Goal: Information Seeking & Learning: Learn about a topic

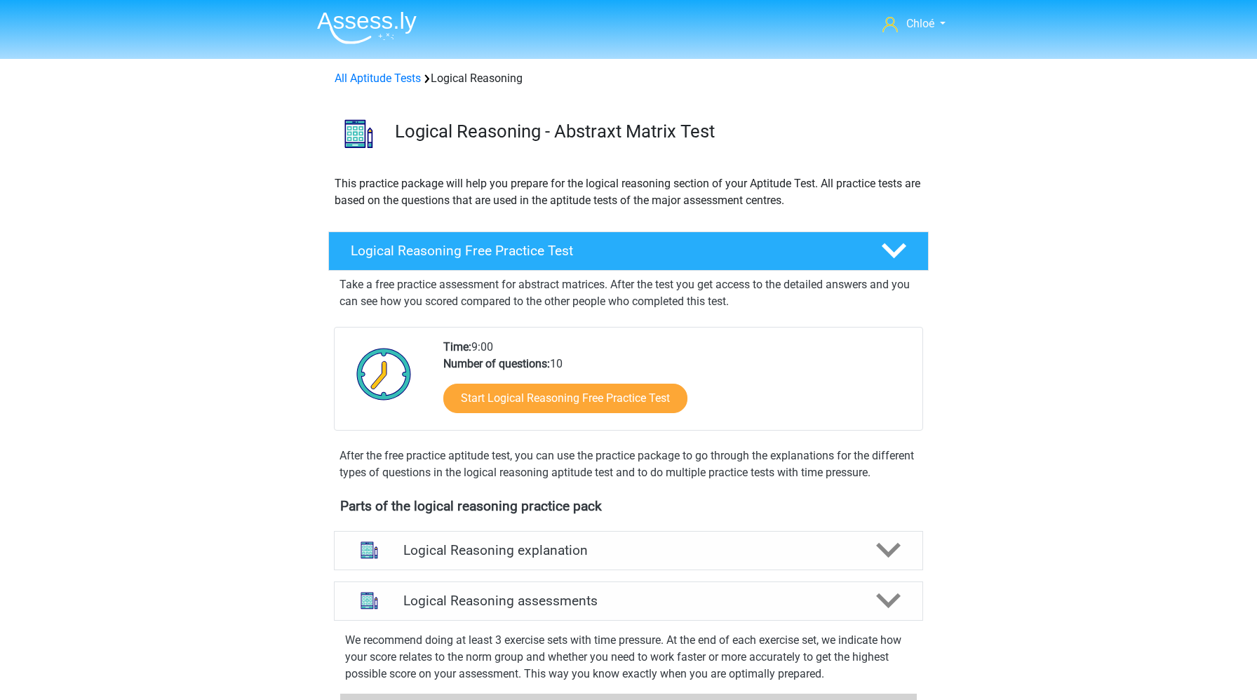
scroll to position [928, 0]
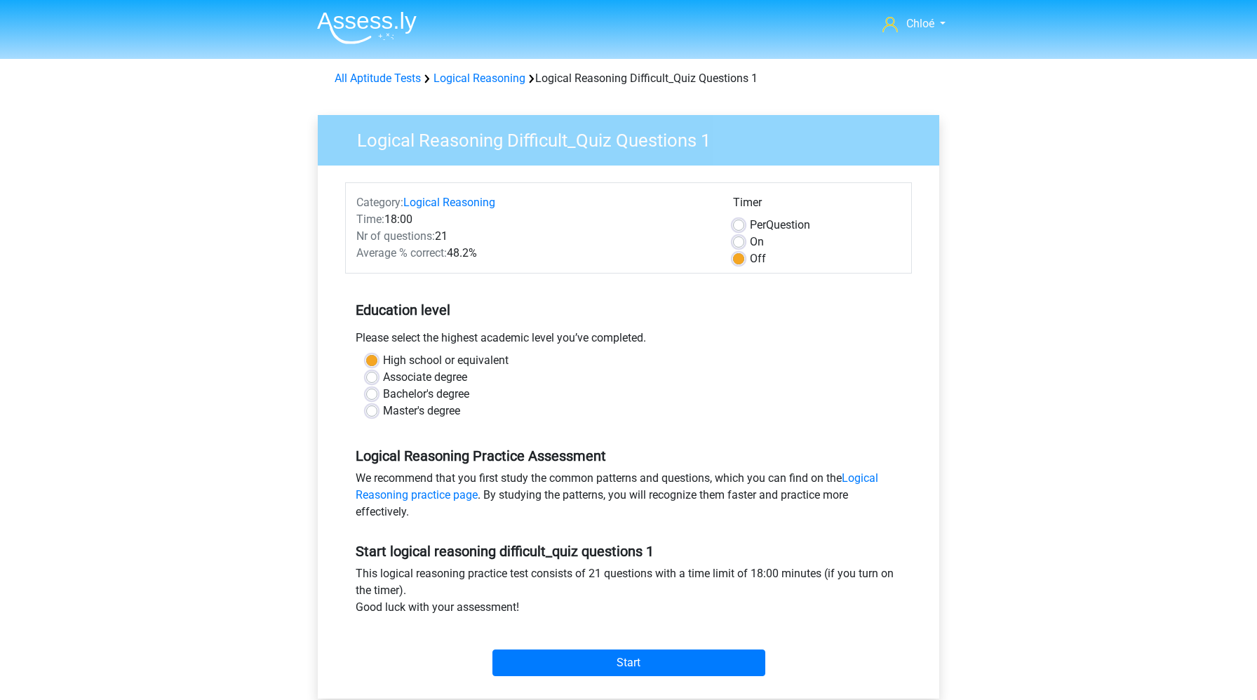
scroll to position [81, 0]
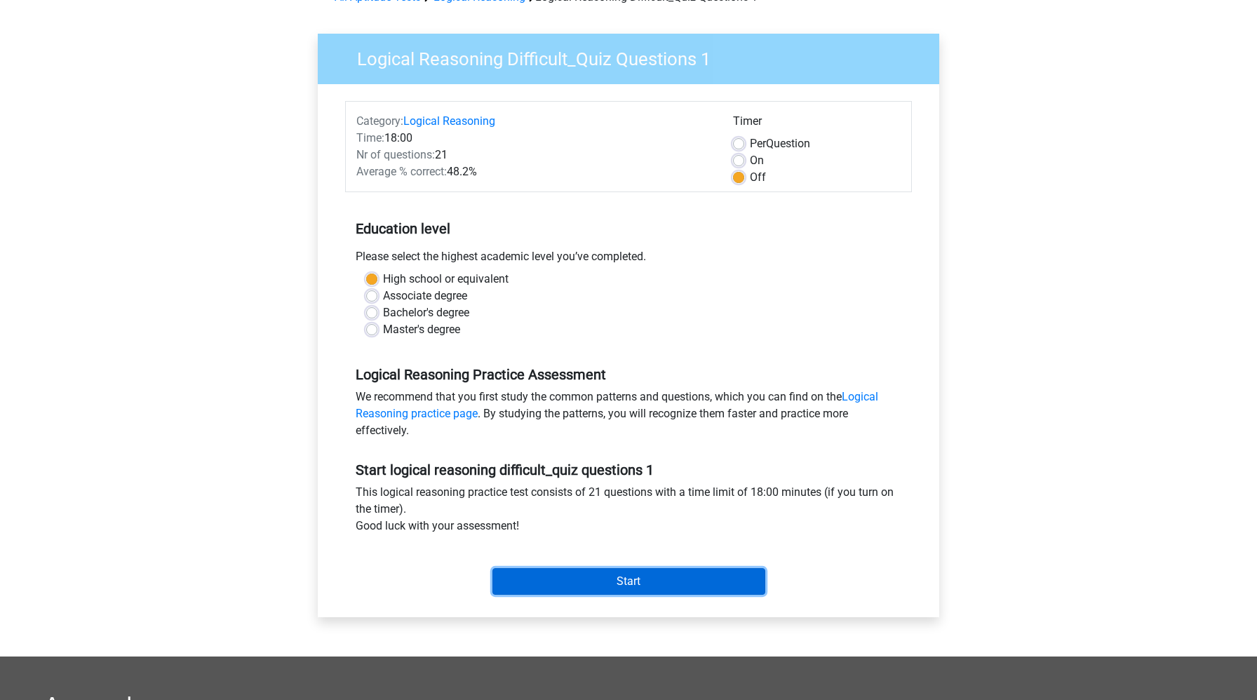
click at [583, 576] on input "Start" at bounding box center [628, 581] width 273 height 27
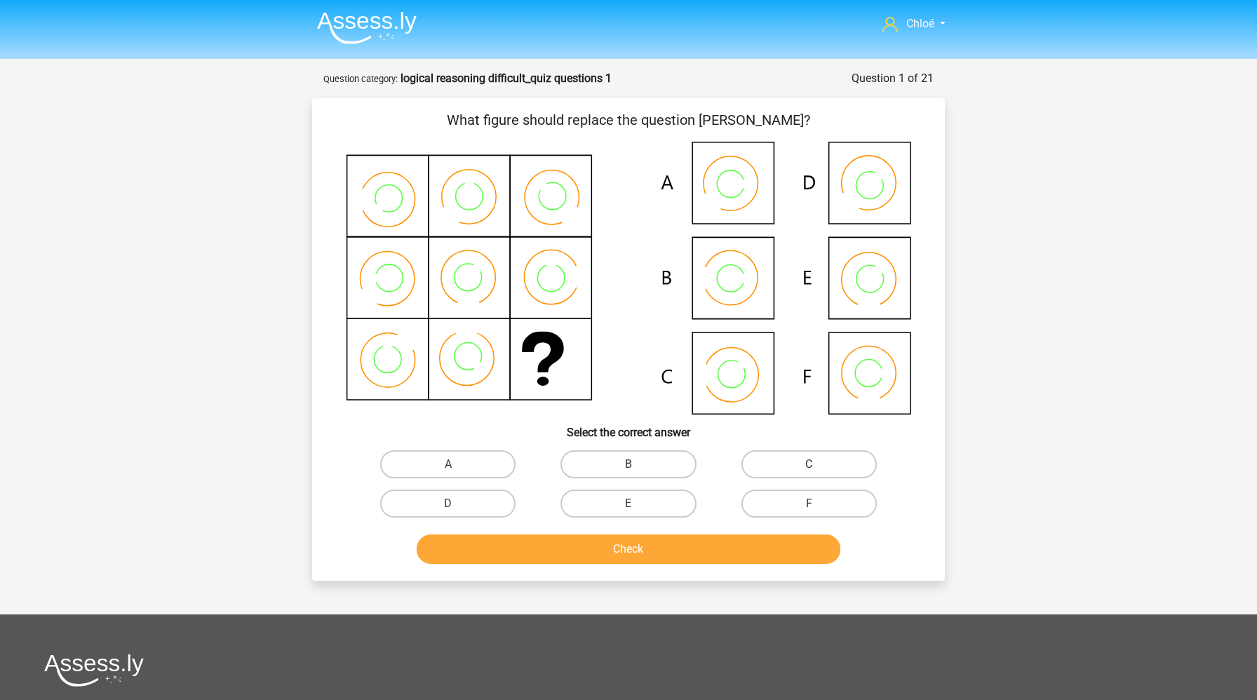
click at [634, 471] on input "B" at bounding box center [632, 468] width 9 height 9
radio input "true"
click at [621, 545] on button "Check" at bounding box center [629, 548] width 424 height 29
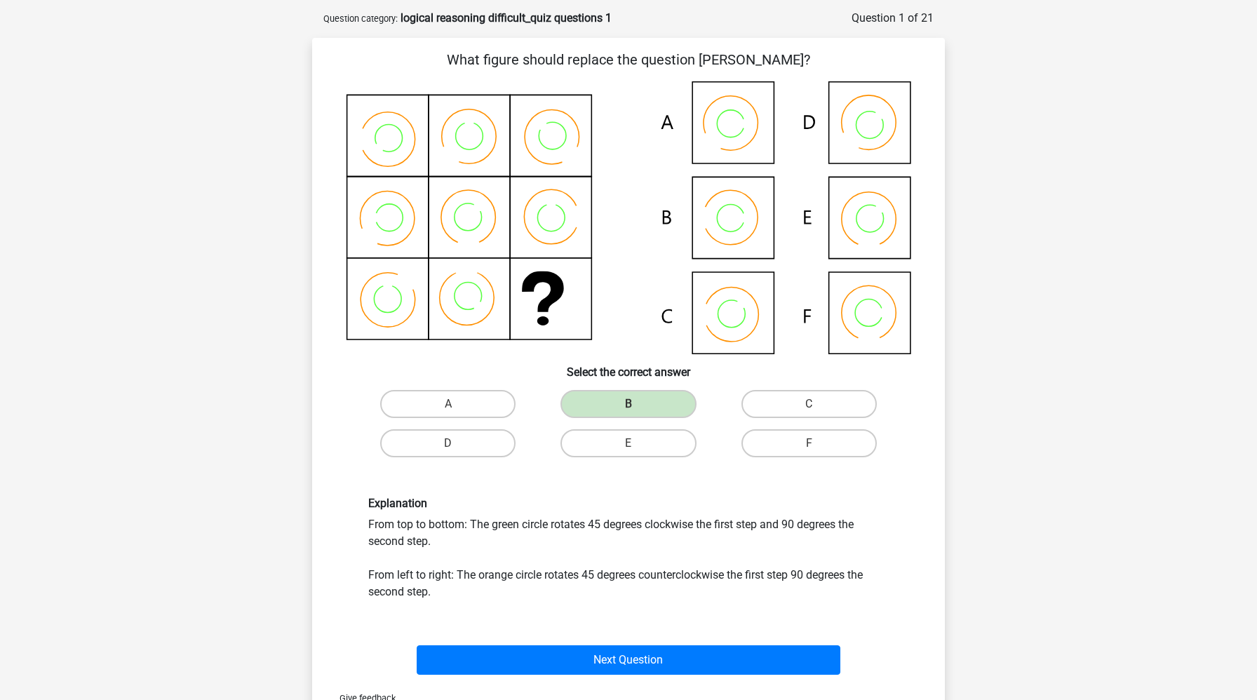
scroll to position [59, 0]
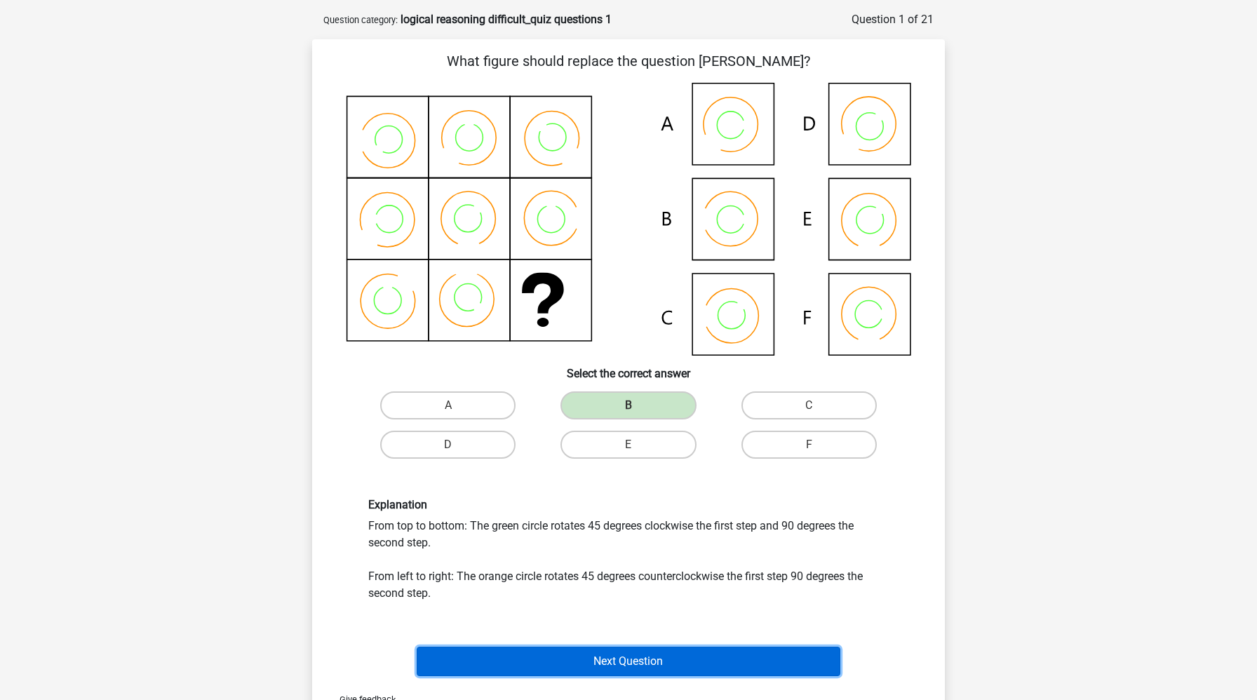
click at [577, 669] on button "Next Question" at bounding box center [629, 661] width 424 height 29
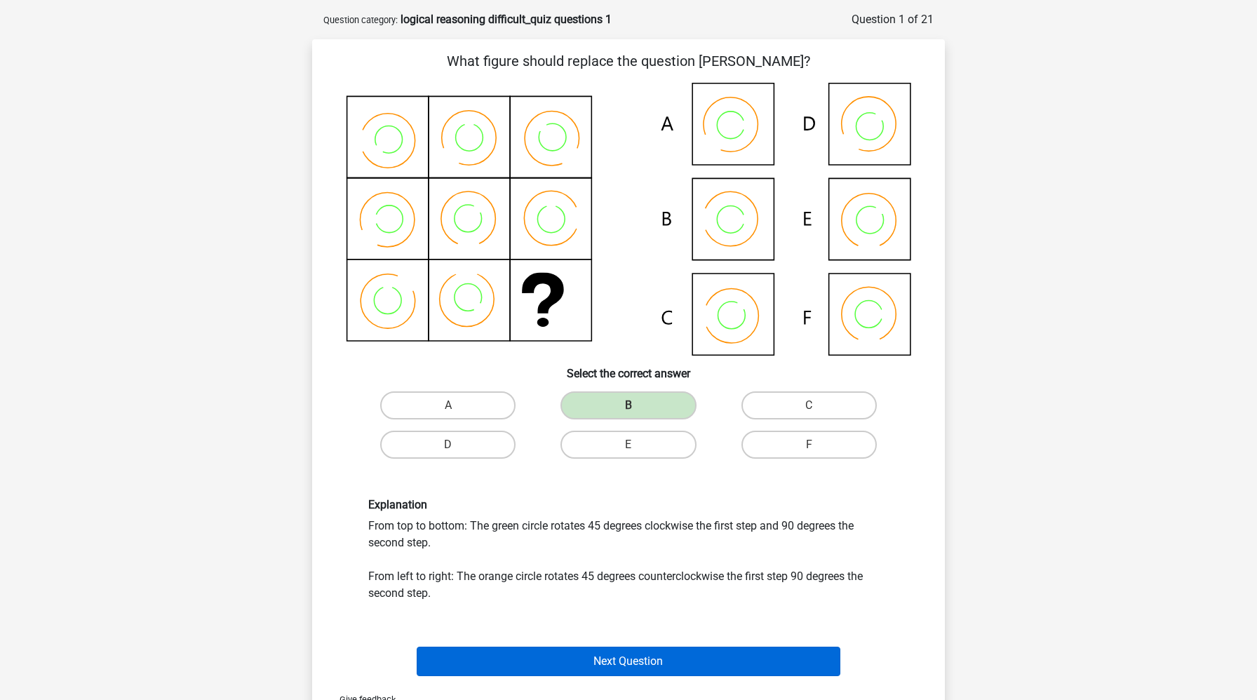
scroll to position [70, 0]
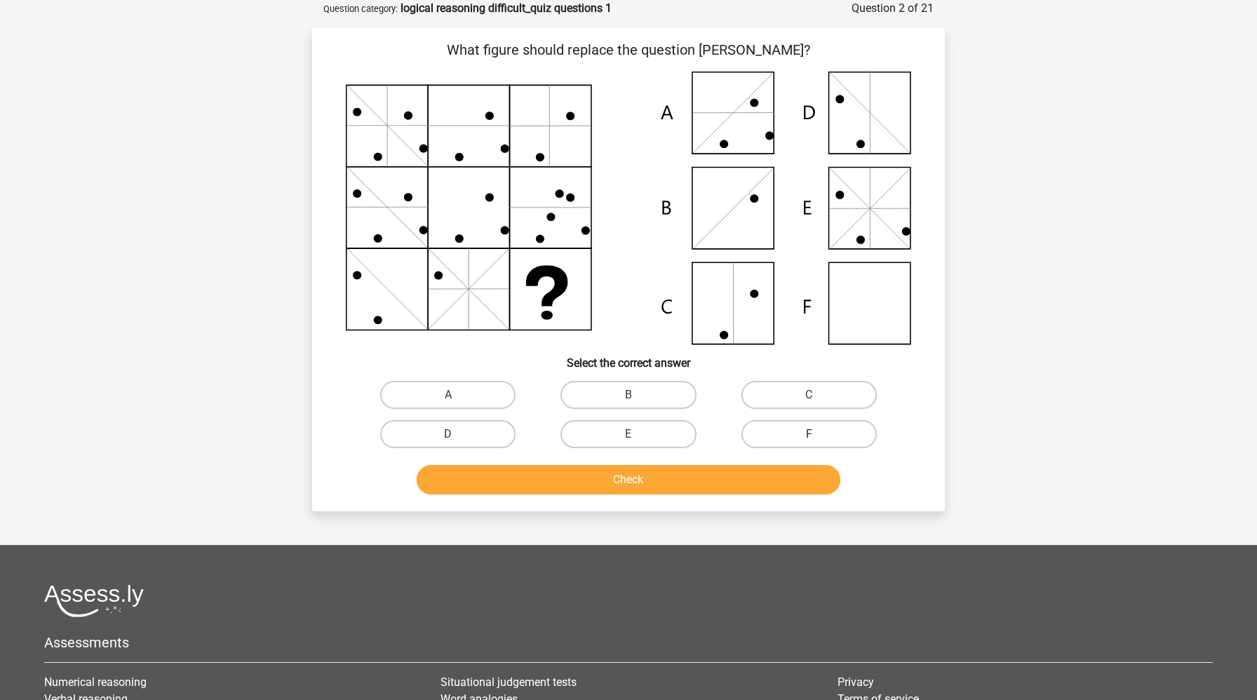
click at [764, 429] on label "F" at bounding box center [808, 434] width 135 height 28
click at [809, 434] on input "F" at bounding box center [813, 438] width 9 height 9
radio input "true"
click at [742, 483] on button "Check" at bounding box center [629, 479] width 424 height 29
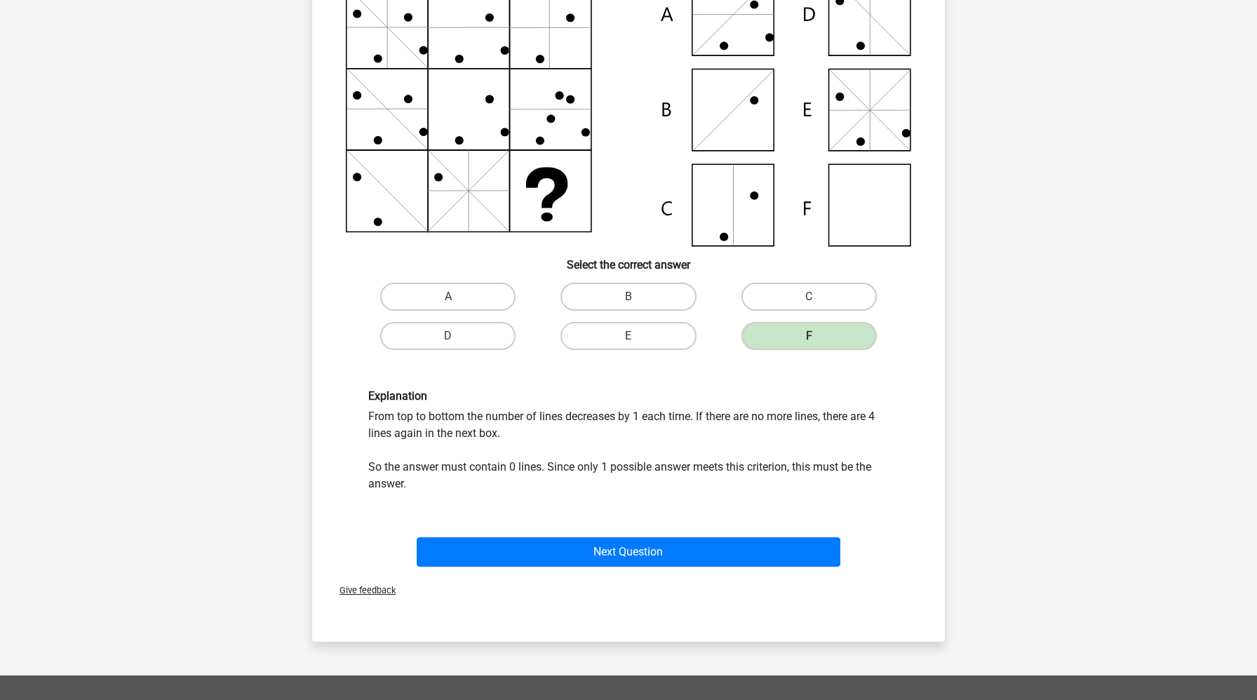
scroll to position [165, 0]
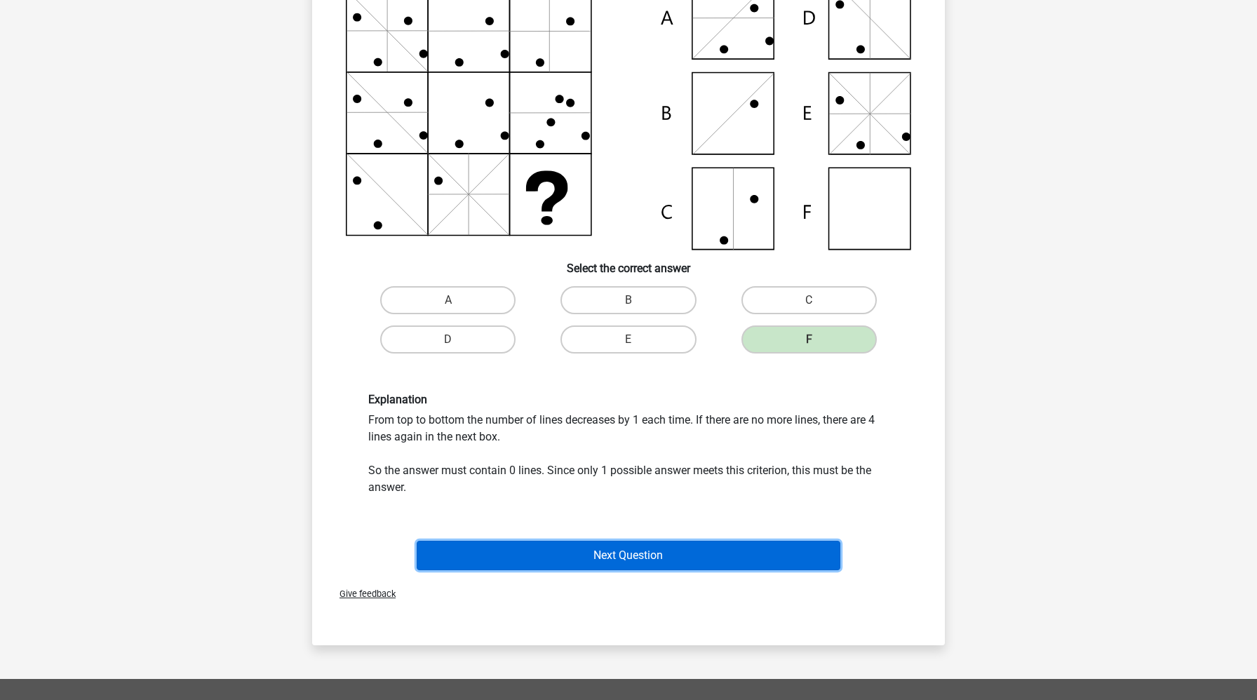
click at [668, 562] on button "Next Question" at bounding box center [629, 555] width 424 height 29
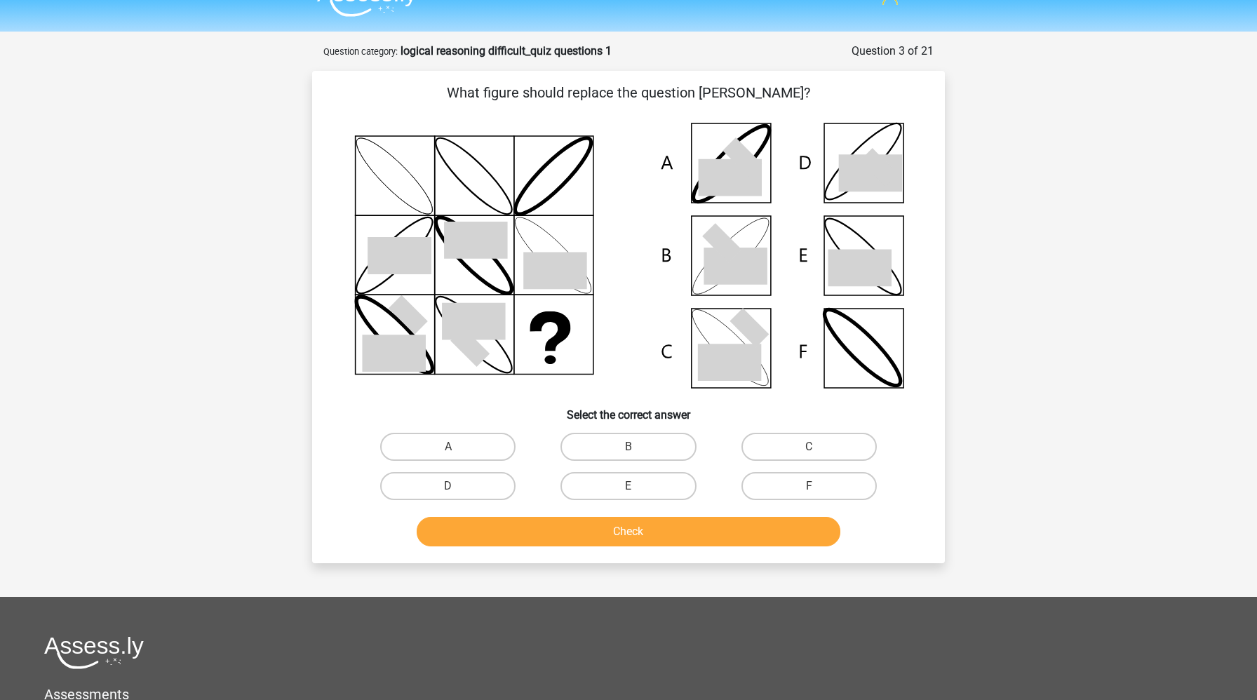
scroll to position [20, 0]
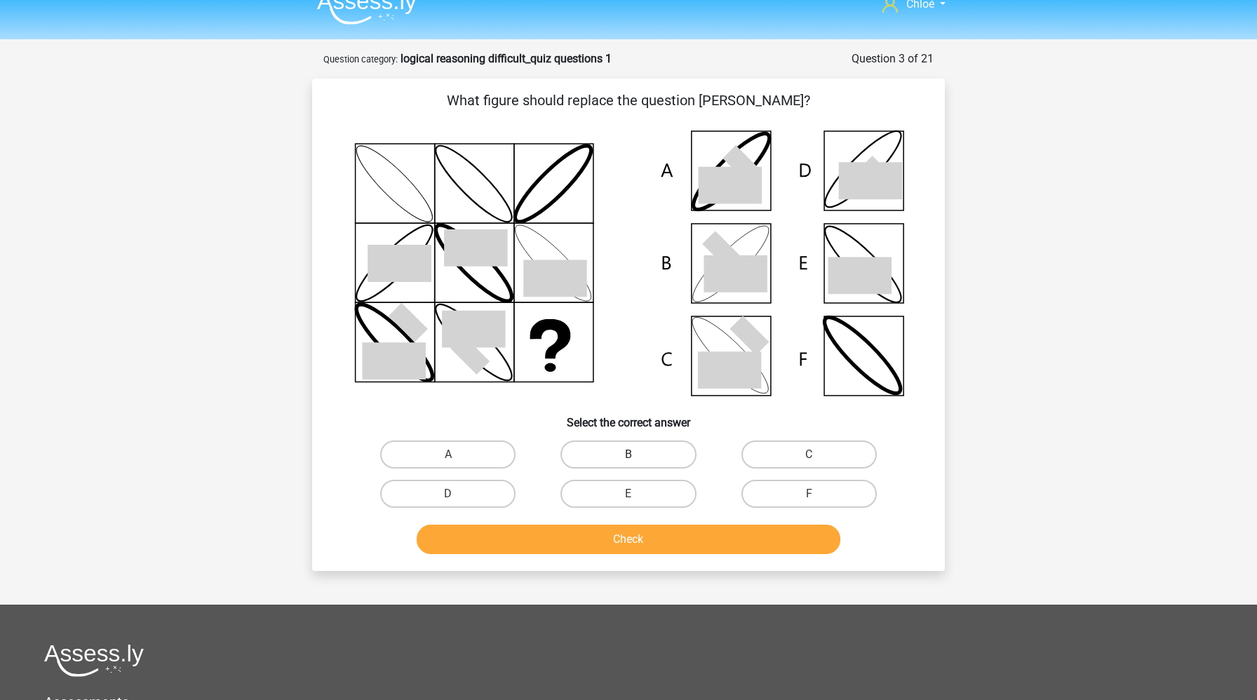
click at [668, 447] on label "B" at bounding box center [627, 454] width 135 height 28
click at [637, 454] on input "B" at bounding box center [632, 458] width 9 height 9
radio input "true"
click at [647, 543] on button "Check" at bounding box center [629, 539] width 424 height 29
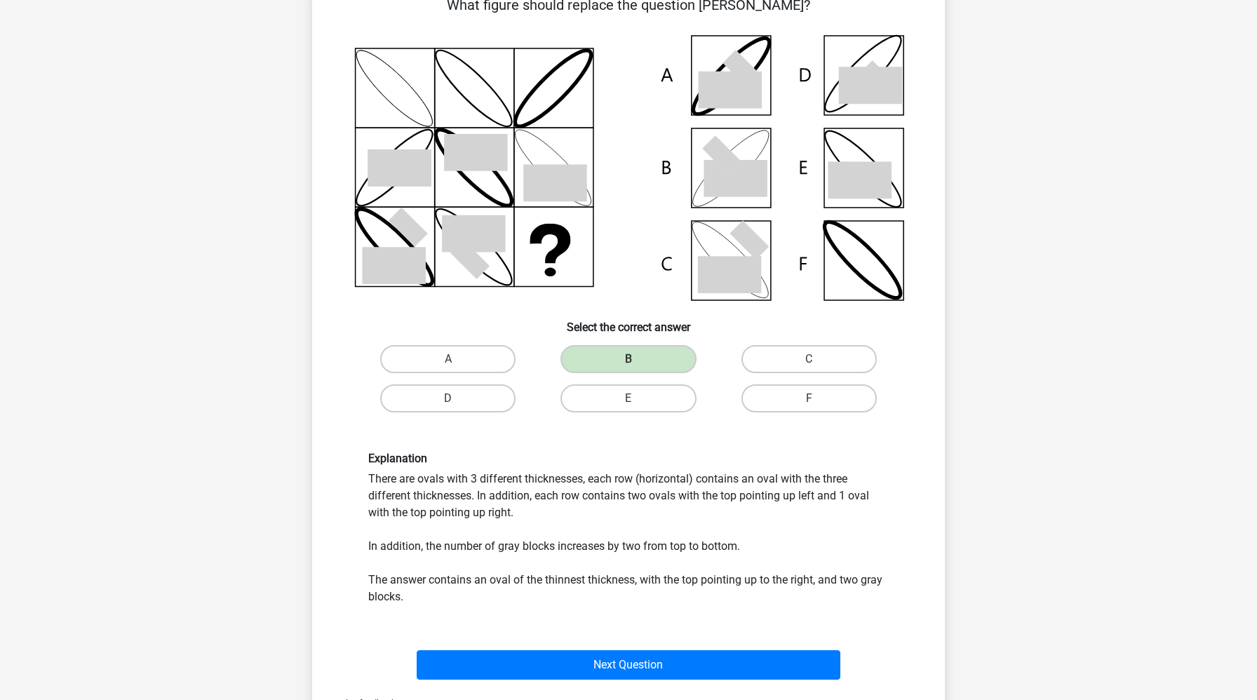
scroll to position [119, 0]
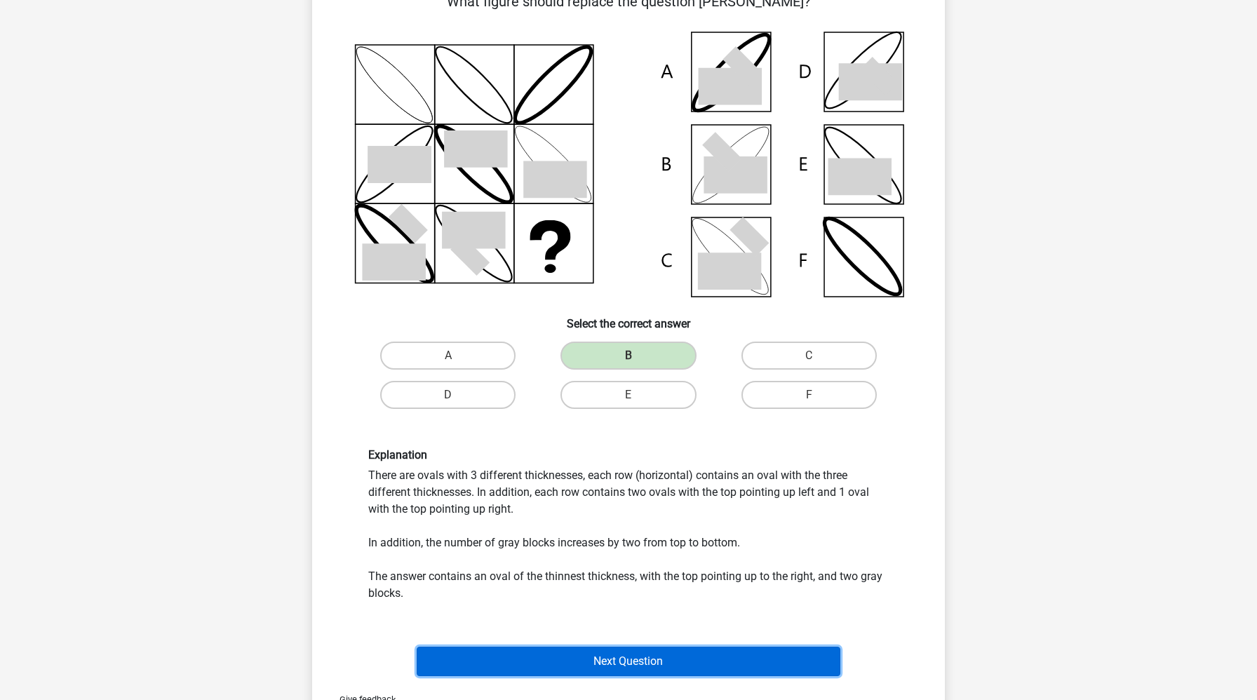
click at [632, 662] on button "Next Question" at bounding box center [629, 661] width 424 height 29
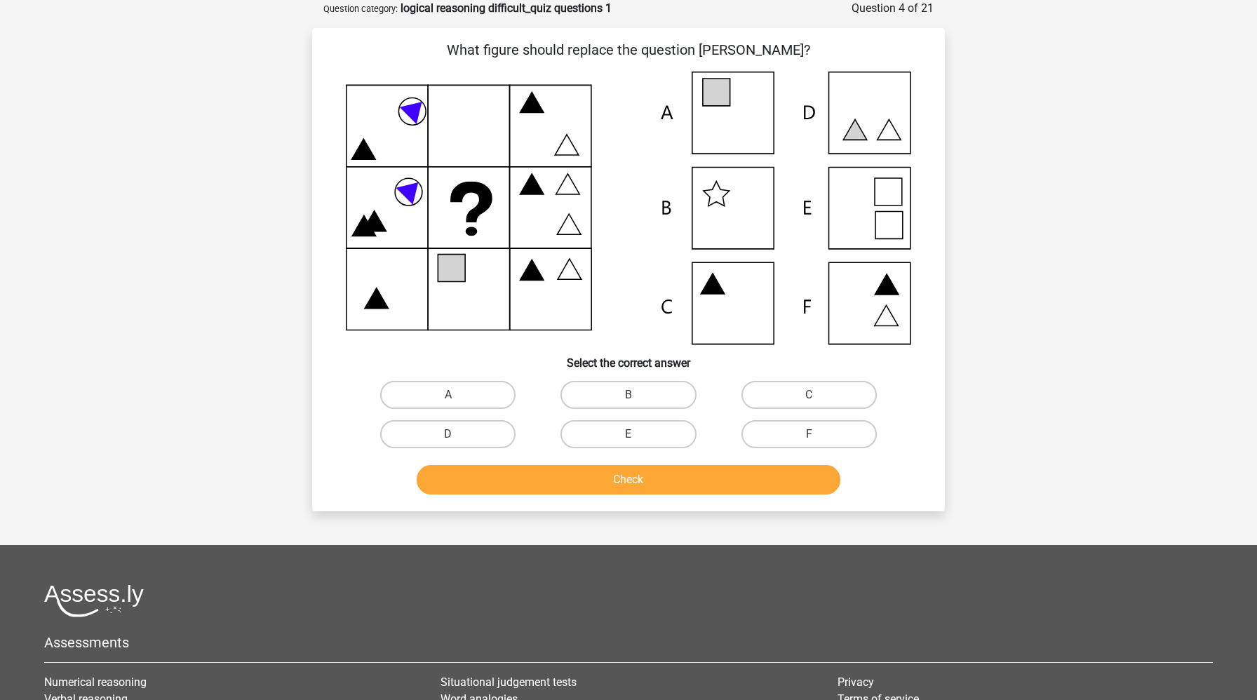
scroll to position [69, 0]
click at [491, 397] on label "A" at bounding box center [447, 395] width 135 height 28
click at [457, 397] on input "A" at bounding box center [452, 400] width 9 height 9
radio input "true"
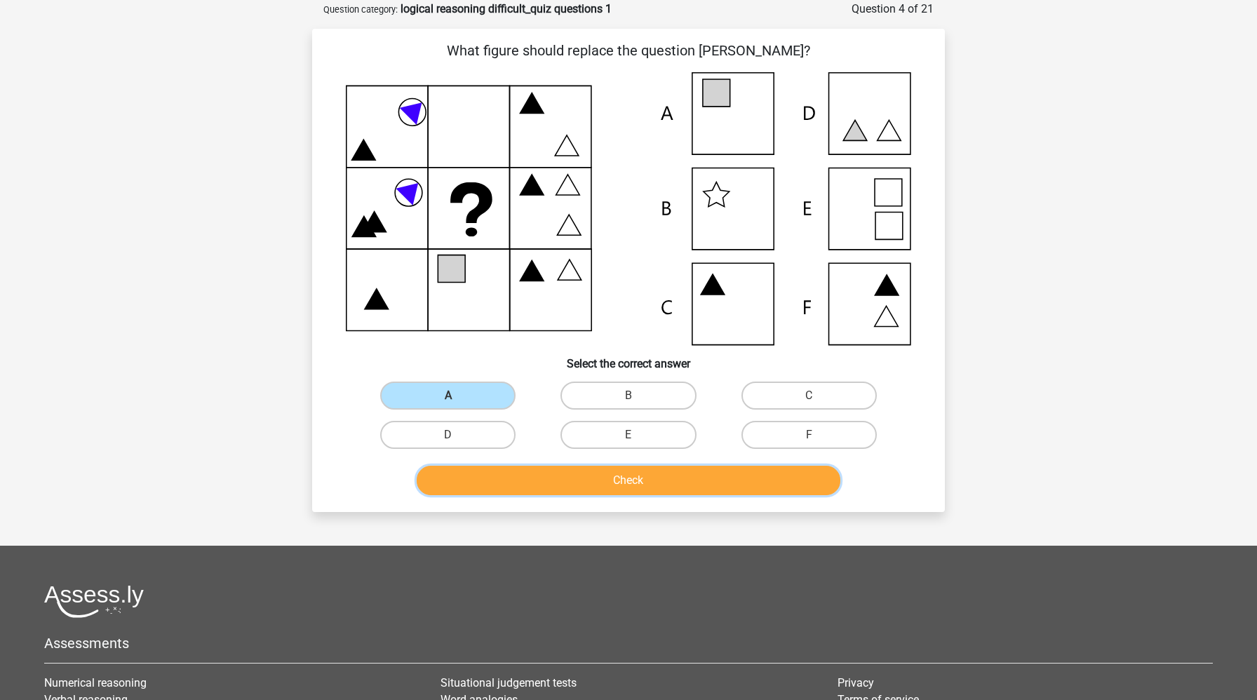
click at [521, 488] on button "Check" at bounding box center [629, 480] width 424 height 29
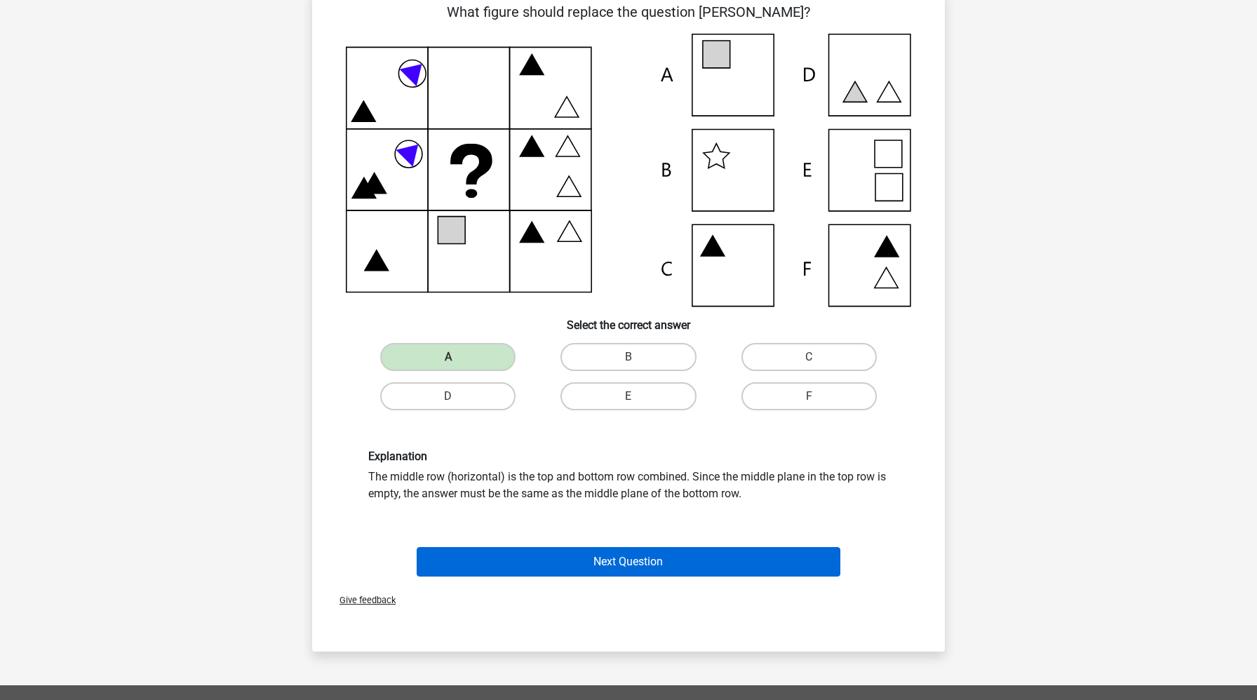
scroll to position [110, 0]
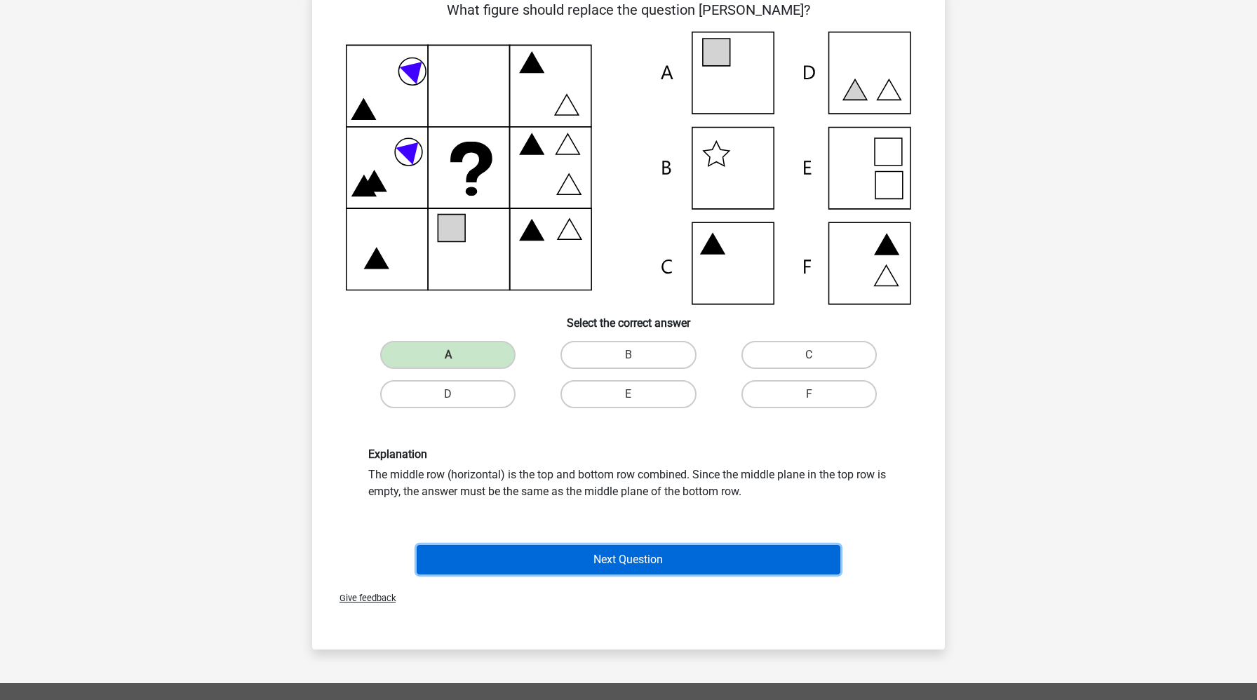
click at [523, 563] on button "Next Question" at bounding box center [629, 559] width 424 height 29
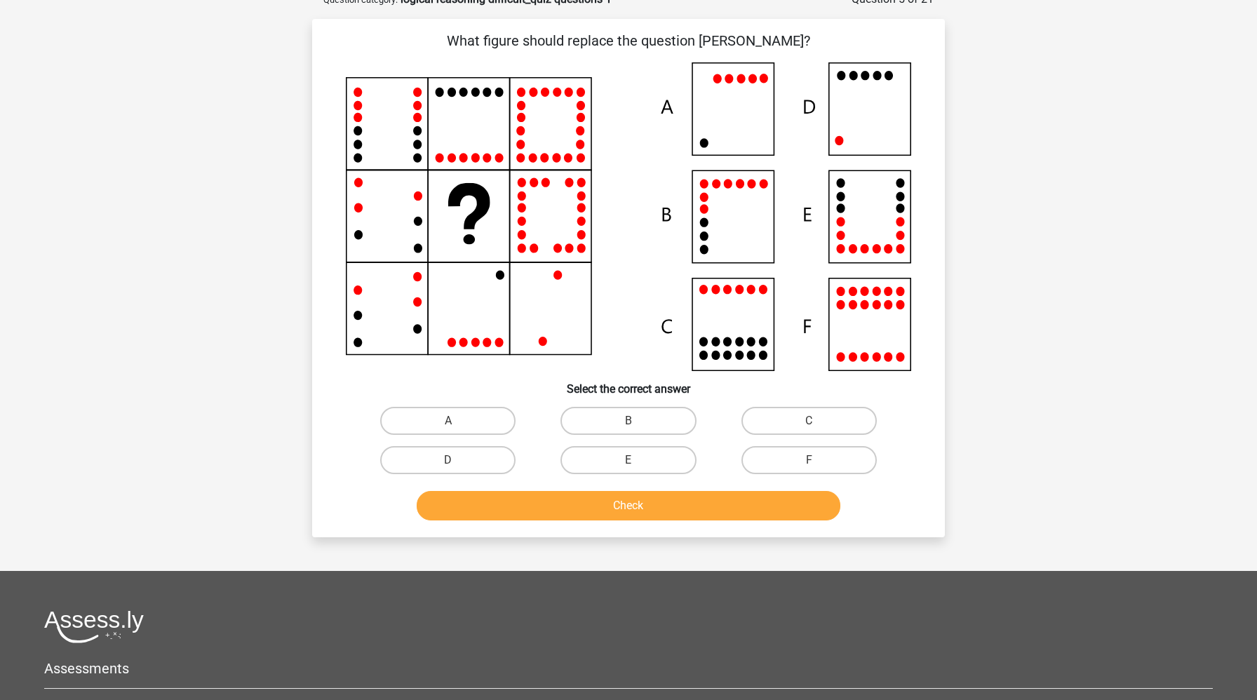
scroll to position [70, 0]
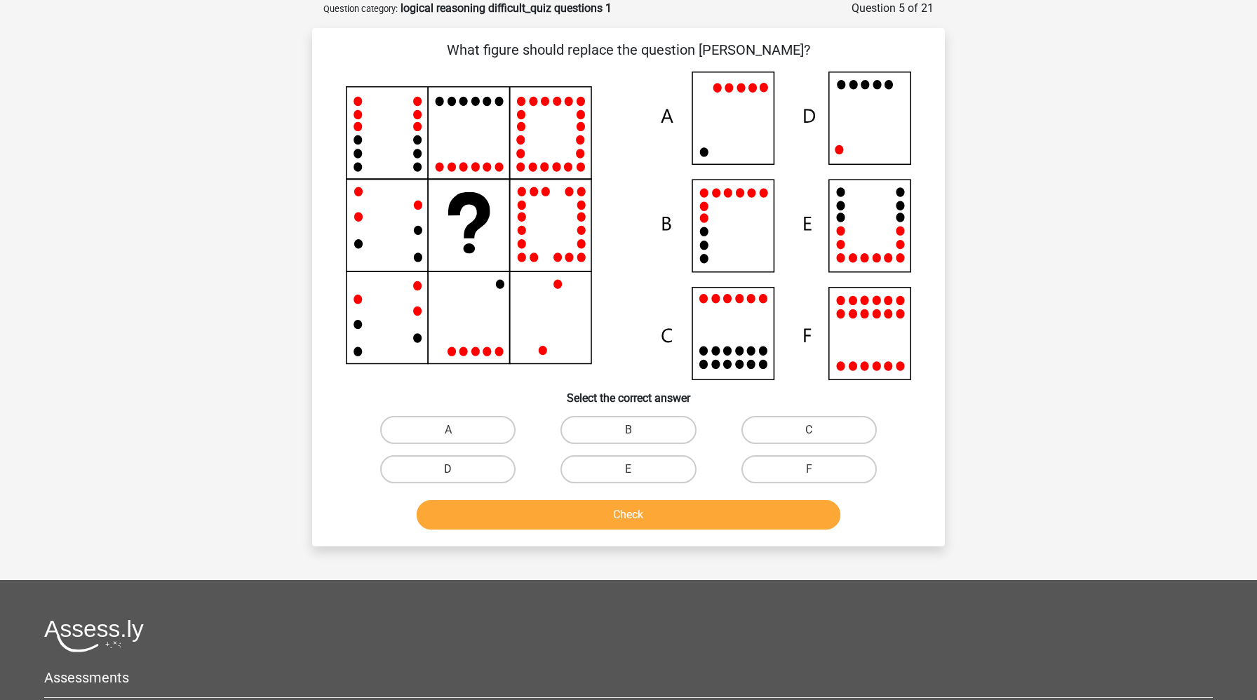
click at [483, 470] on label "D" at bounding box center [447, 469] width 135 height 28
click at [457, 470] on input "D" at bounding box center [452, 473] width 9 height 9
radio input "true"
click at [494, 515] on button "Check" at bounding box center [629, 514] width 424 height 29
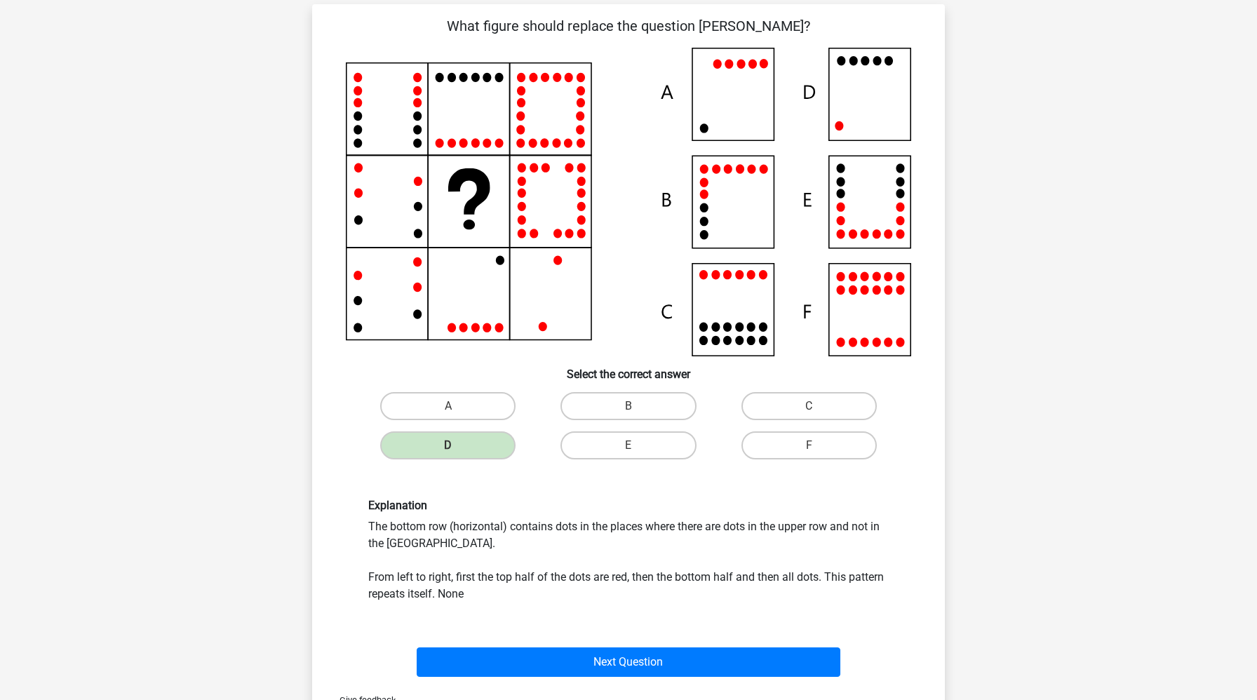
scroll to position [95, 0]
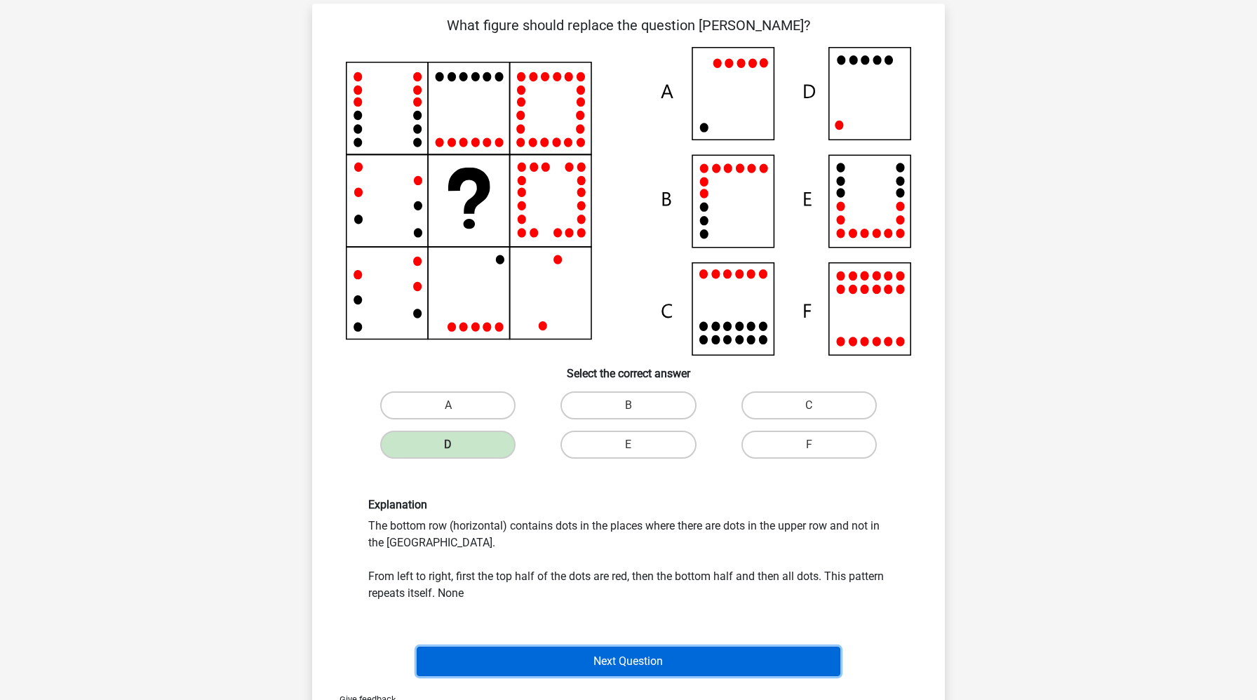
click at [494, 654] on button "Next Question" at bounding box center [629, 661] width 424 height 29
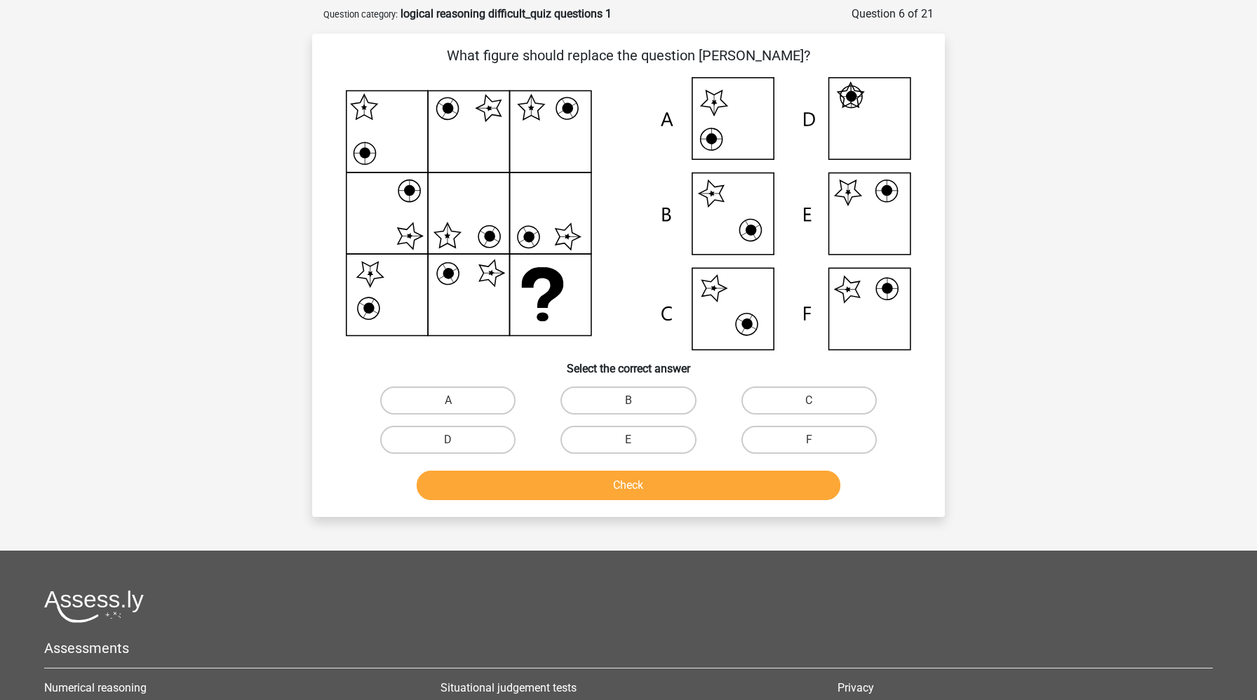
scroll to position [62, 0]
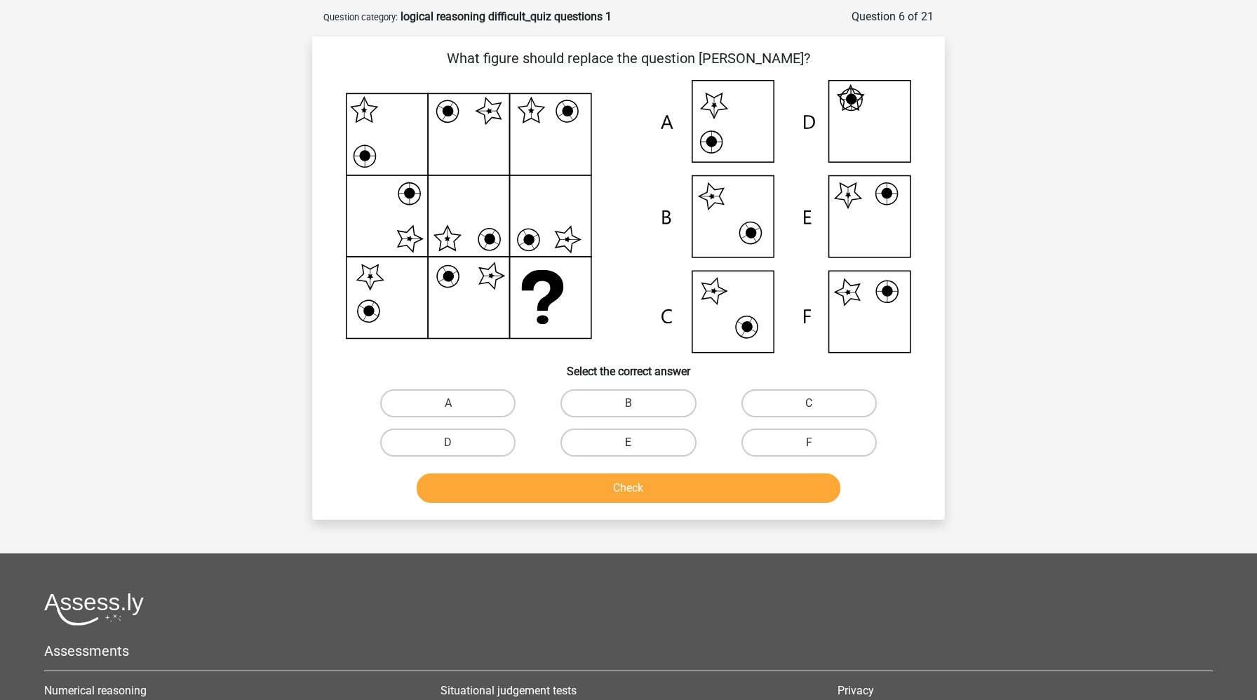
click at [666, 440] on label "E" at bounding box center [627, 442] width 135 height 28
click at [637, 442] on input "E" at bounding box center [632, 446] width 9 height 9
radio input "true"
click at [666, 489] on button "Check" at bounding box center [629, 487] width 424 height 29
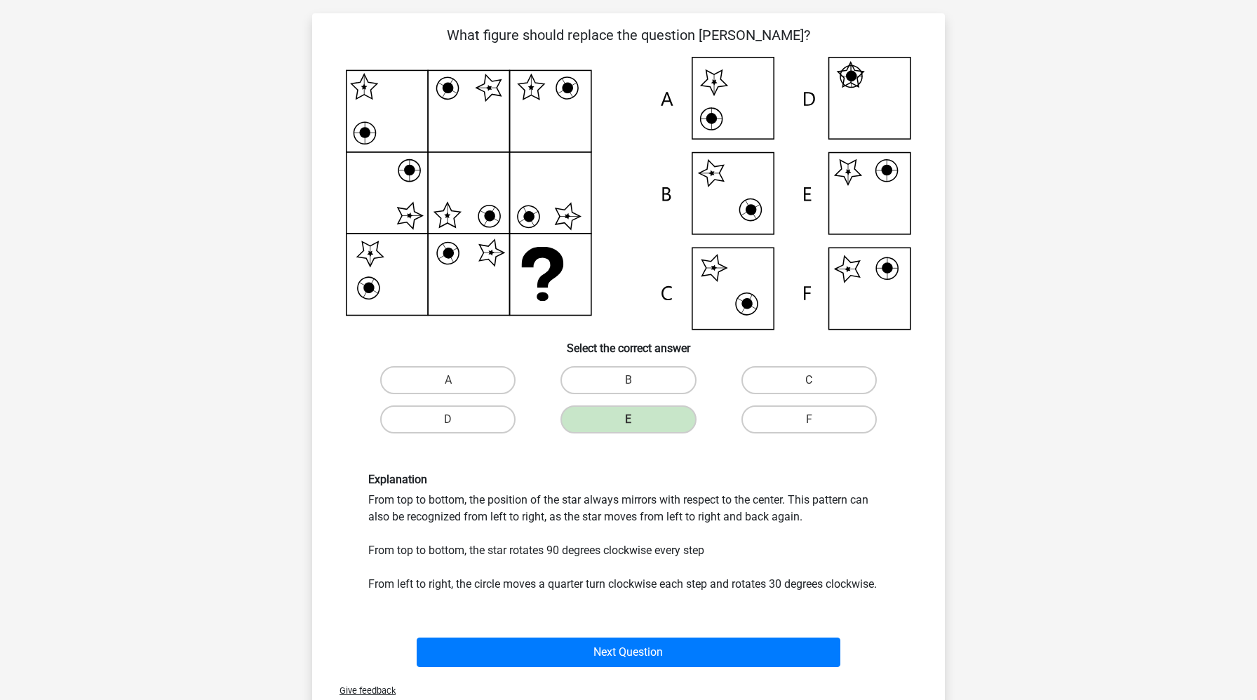
scroll to position [88, 0]
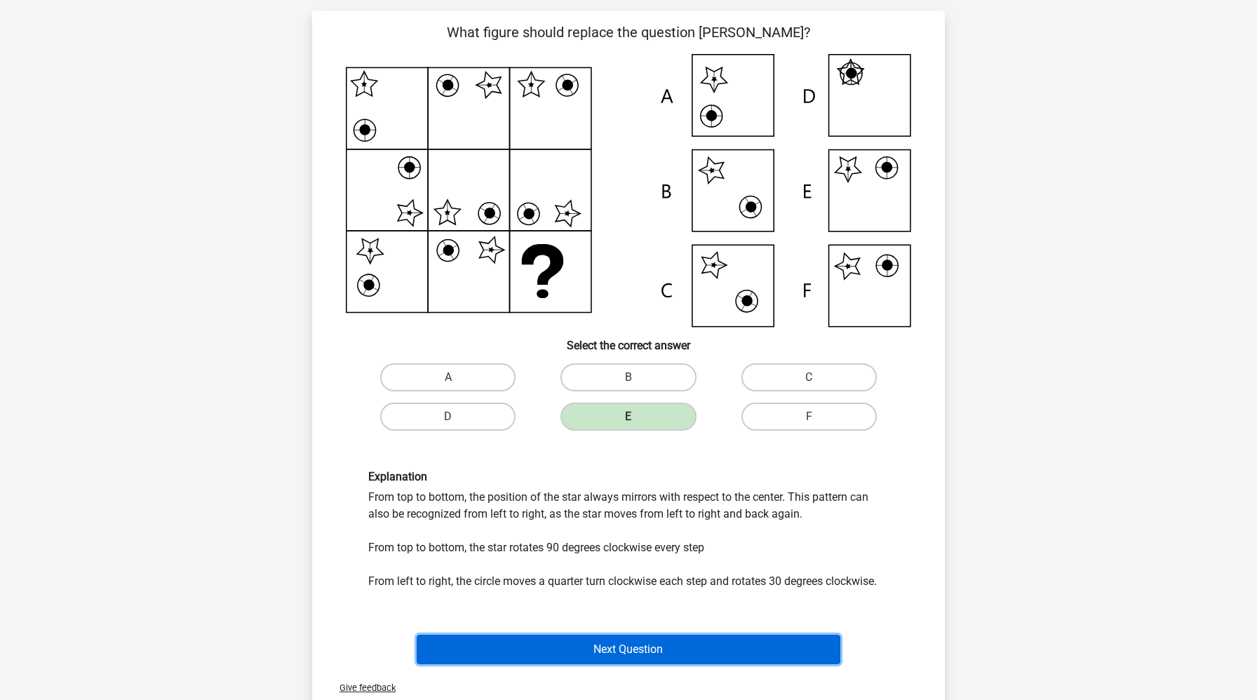
click at [648, 648] on button "Next Question" at bounding box center [629, 649] width 424 height 29
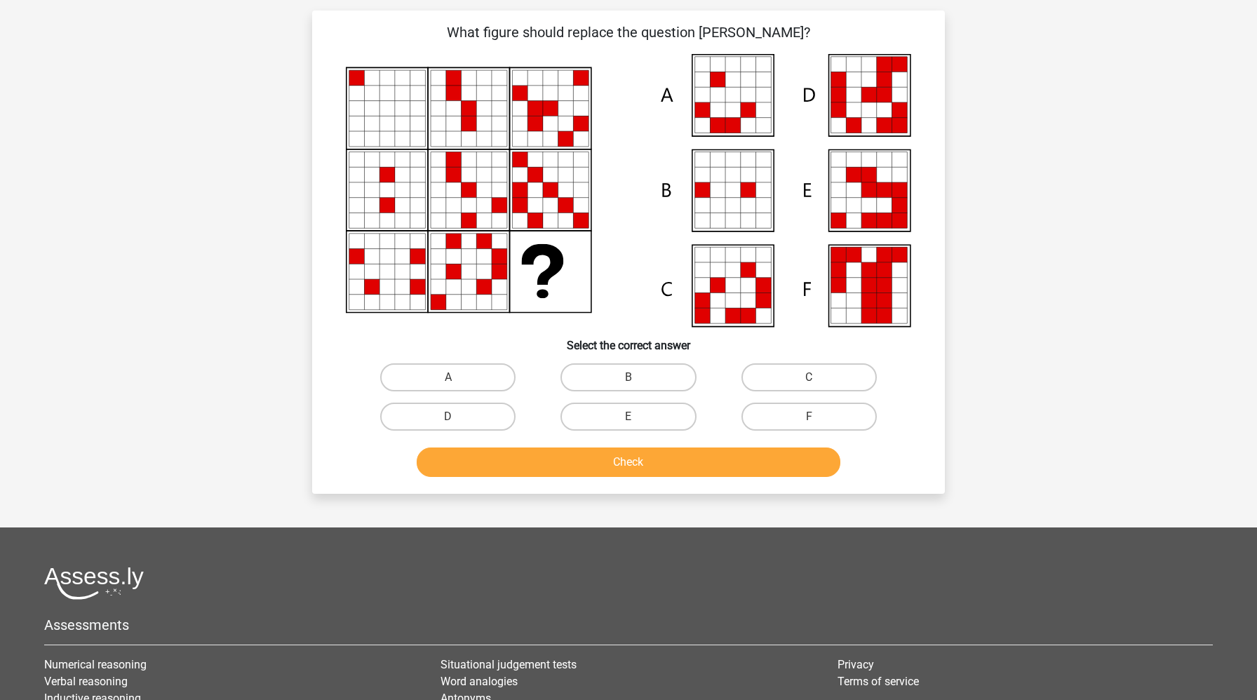
scroll to position [70, 0]
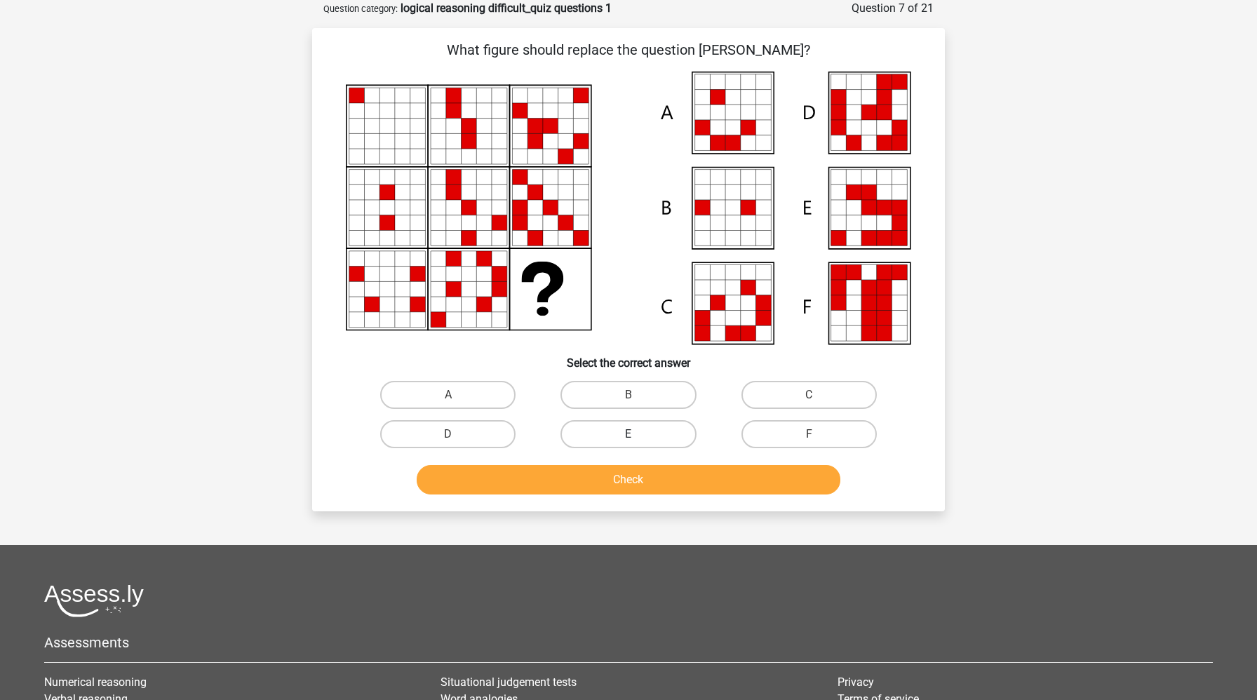
click at [614, 431] on label "E" at bounding box center [627, 434] width 135 height 28
click at [628, 434] on input "E" at bounding box center [632, 438] width 9 height 9
radio input "true"
click at [617, 488] on button "Check" at bounding box center [629, 479] width 424 height 29
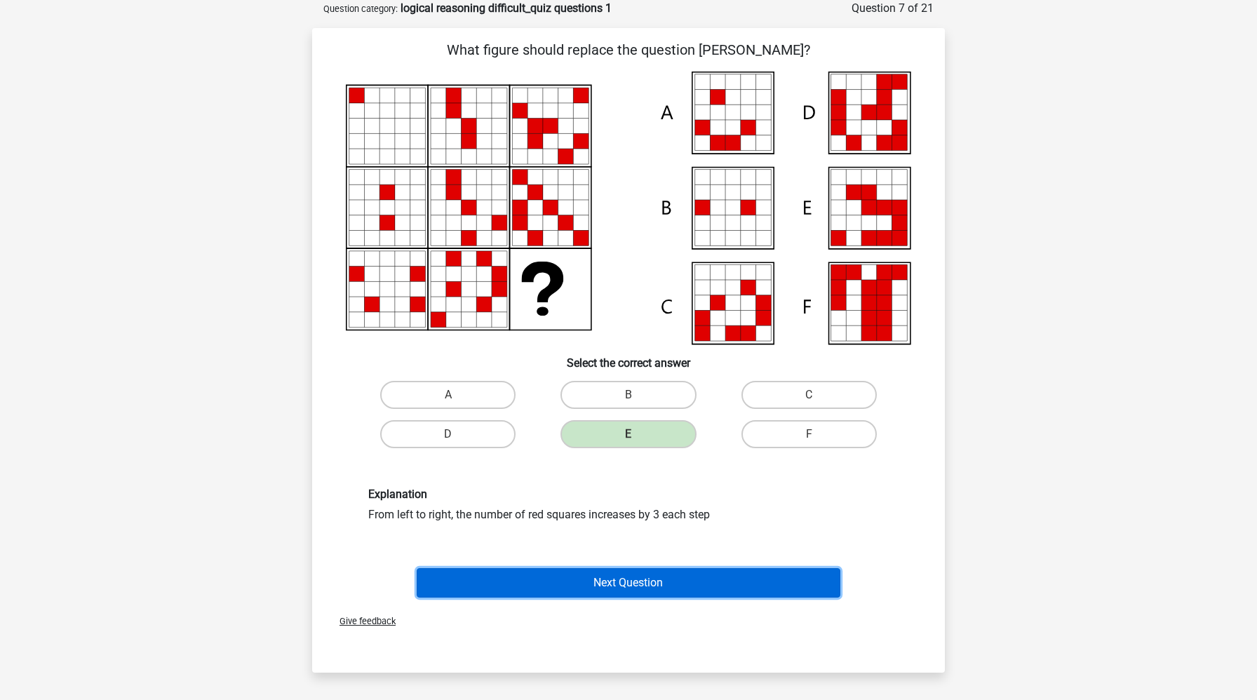
click at [626, 590] on button "Next Question" at bounding box center [629, 582] width 424 height 29
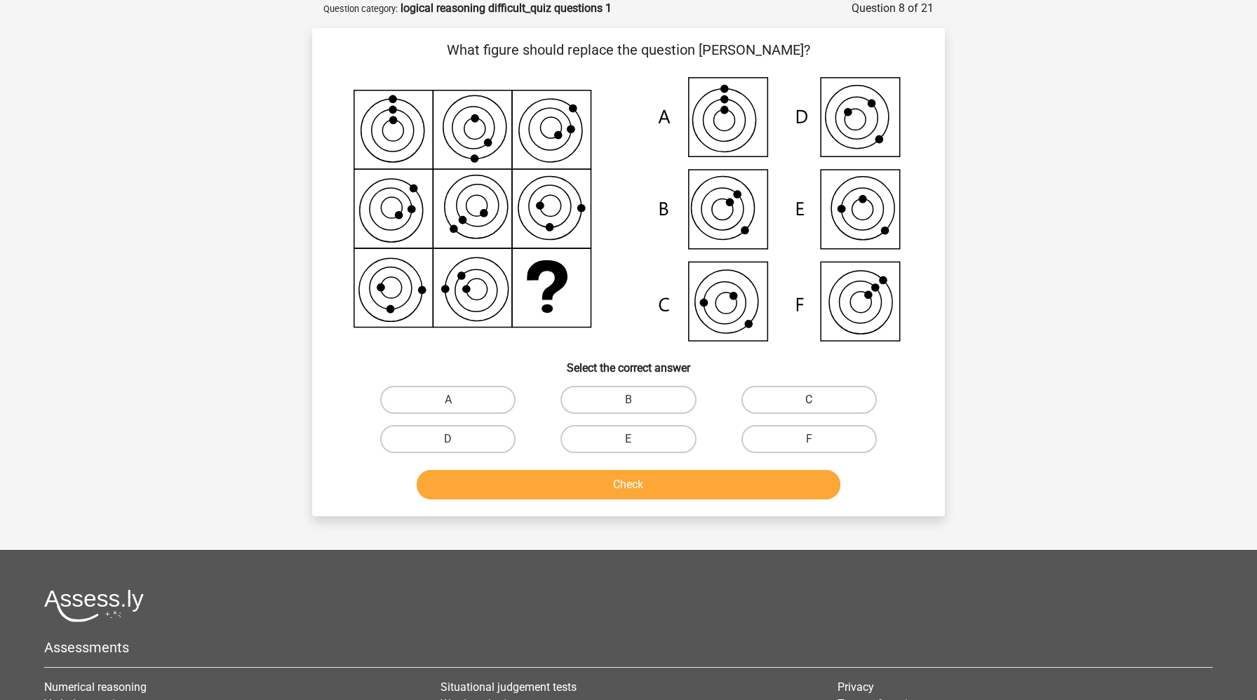
click at [804, 398] on label "C" at bounding box center [808, 400] width 135 height 28
click at [809, 400] on input "C" at bounding box center [813, 404] width 9 height 9
radio input "true"
click at [729, 480] on button "Check" at bounding box center [629, 484] width 424 height 29
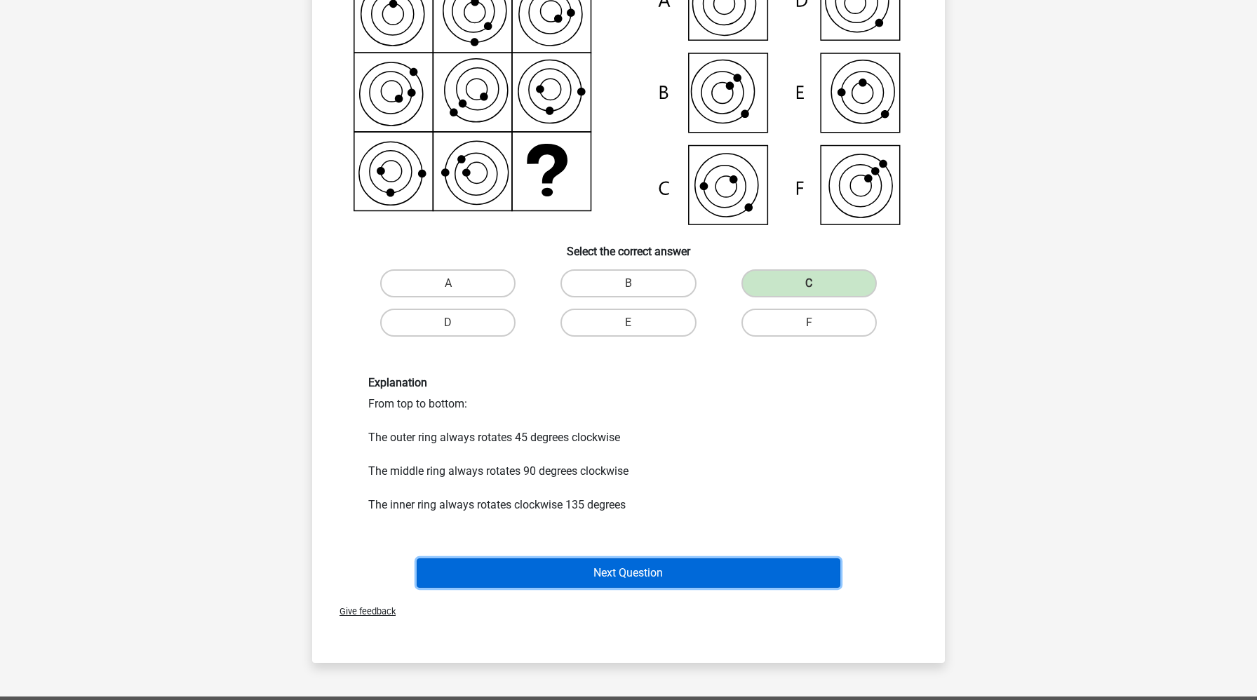
click at [697, 558] on button "Next Question" at bounding box center [629, 572] width 424 height 29
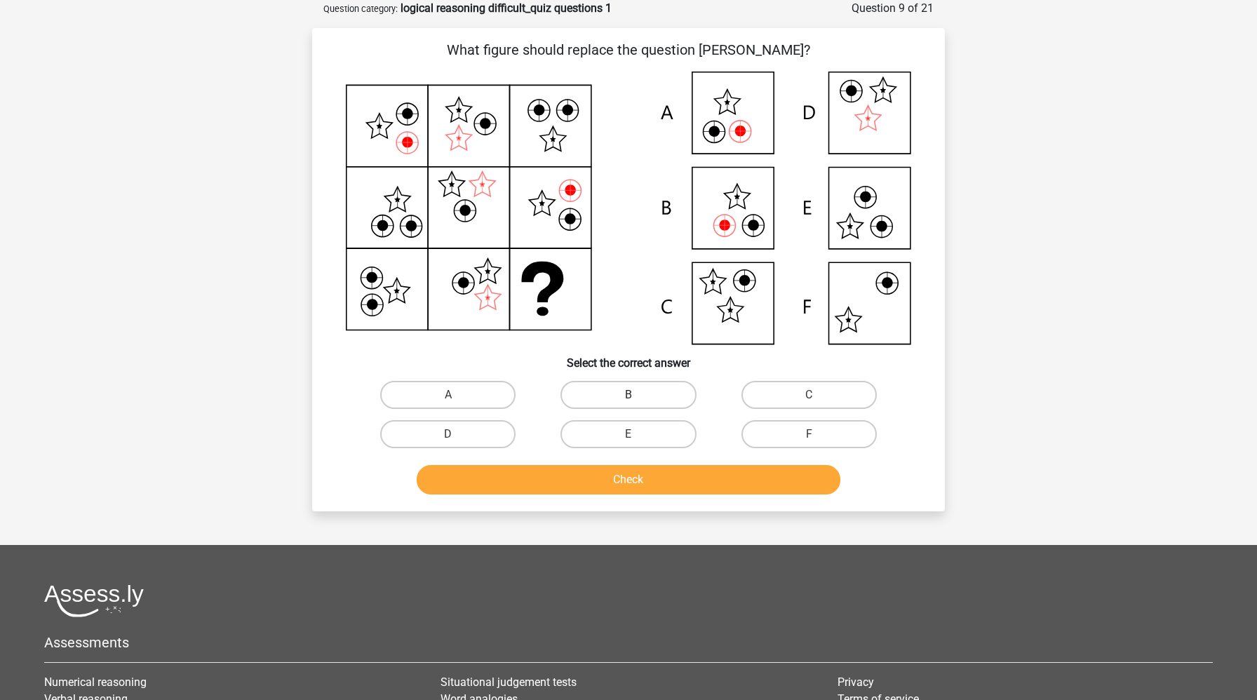
click at [623, 394] on label "B" at bounding box center [627, 395] width 135 height 28
click at [628, 395] on input "B" at bounding box center [632, 399] width 9 height 9
radio input "true"
click at [611, 489] on button "Check" at bounding box center [629, 479] width 424 height 29
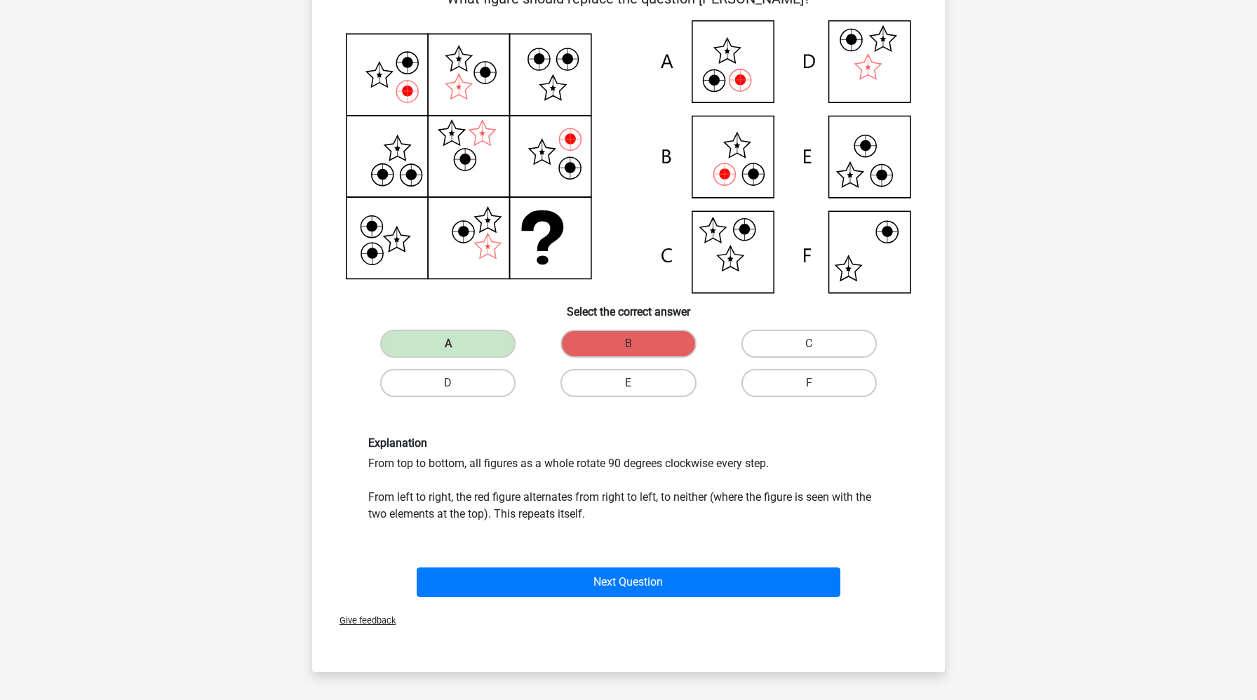
scroll to position [133, 0]
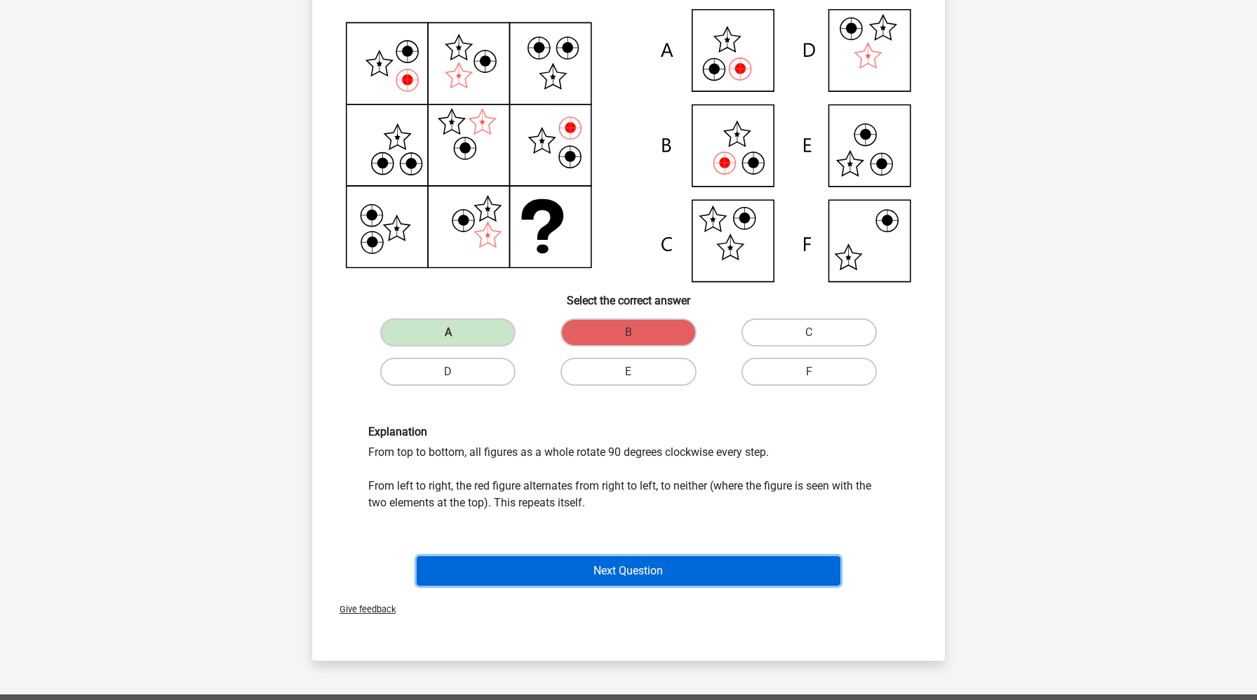
click at [609, 560] on button "Next Question" at bounding box center [629, 570] width 424 height 29
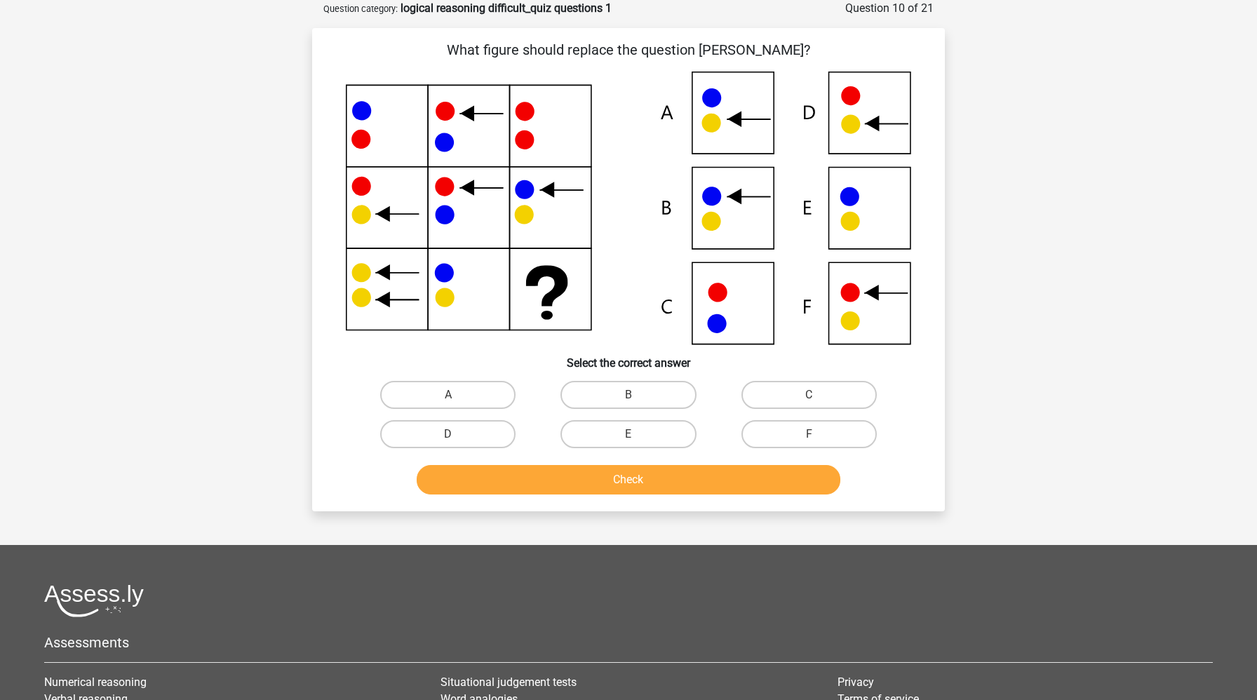
scroll to position [70, 0]
click at [650, 398] on label "B" at bounding box center [627, 395] width 135 height 28
click at [637, 398] on input "B" at bounding box center [632, 399] width 9 height 9
radio input "true"
click at [645, 485] on button "Check" at bounding box center [629, 479] width 424 height 29
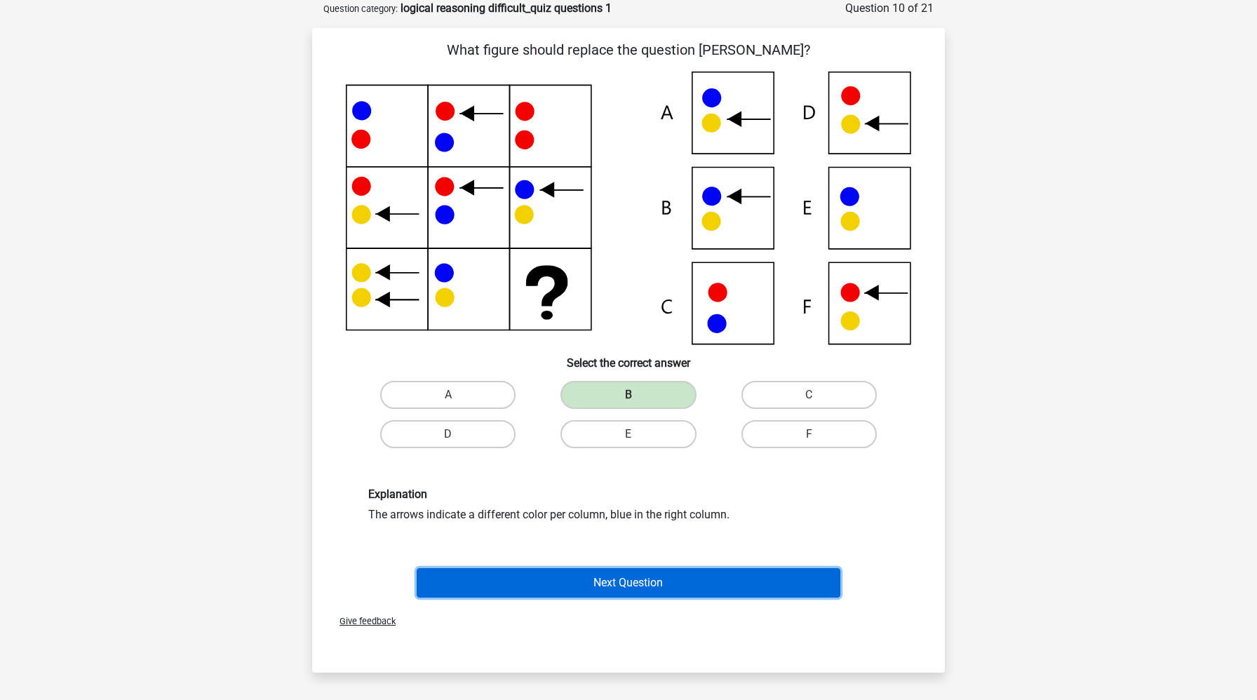
click at [643, 580] on button "Next Question" at bounding box center [629, 582] width 424 height 29
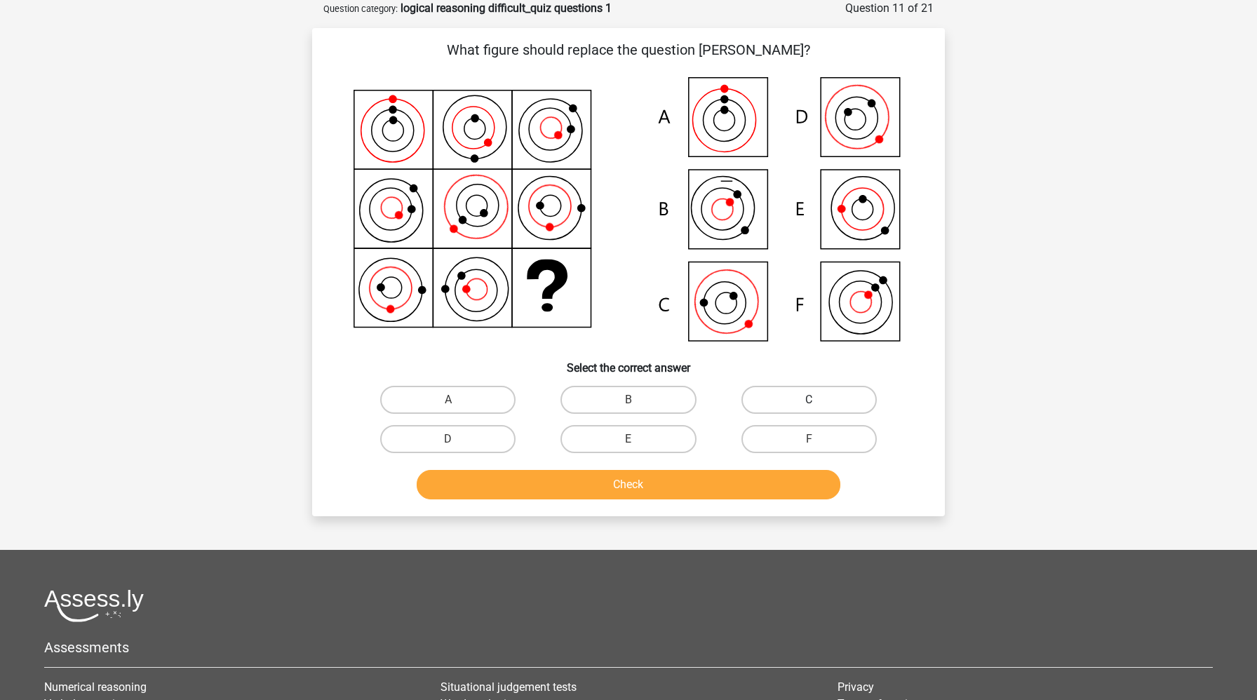
click at [779, 395] on label "C" at bounding box center [808, 400] width 135 height 28
click at [809, 400] on input "C" at bounding box center [813, 404] width 9 height 9
radio input "true"
click at [694, 477] on button "Check" at bounding box center [629, 484] width 424 height 29
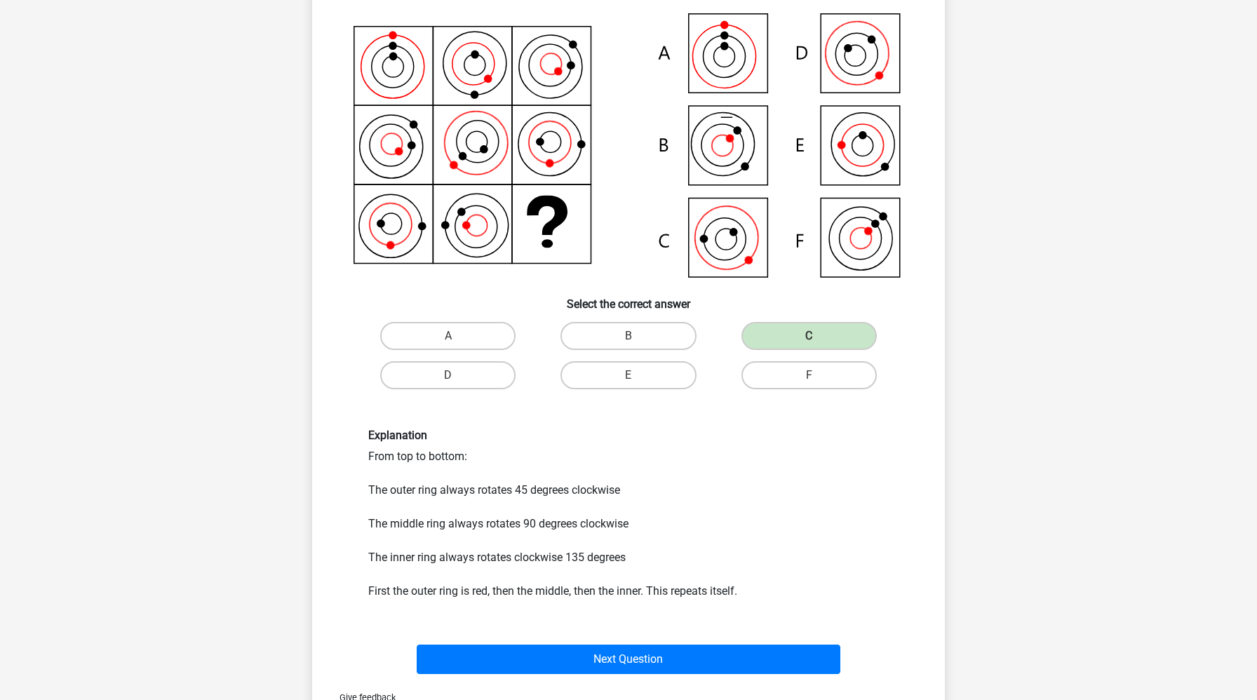
scroll to position [138, 0]
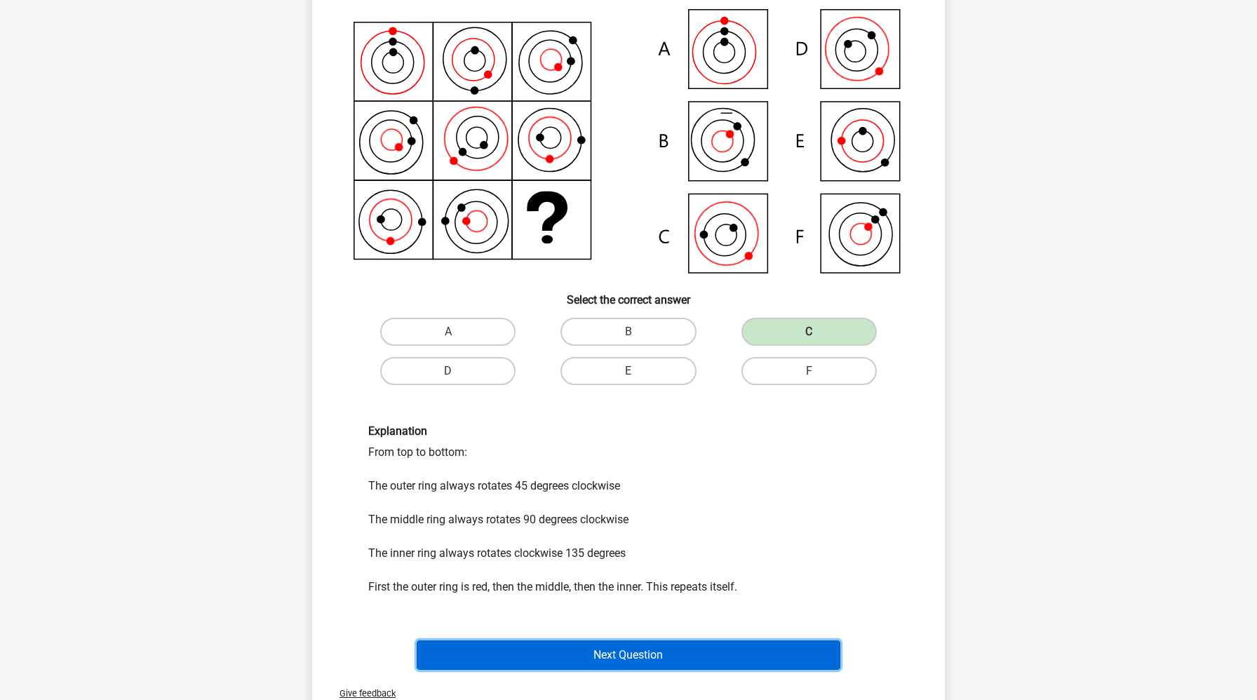
click at [630, 645] on button "Next Question" at bounding box center [629, 654] width 424 height 29
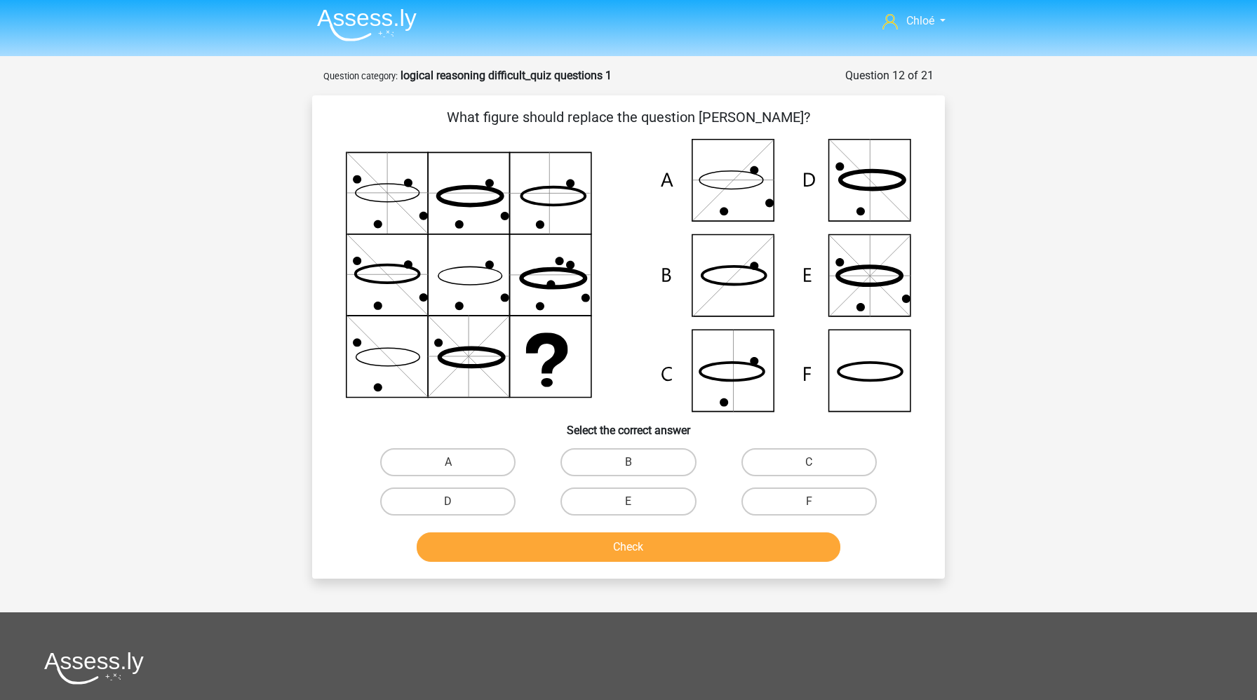
scroll to position [4, 0]
click at [800, 496] on label "F" at bounding box center [808, 501] width 135 height 28
click at [809, 501] on input "F" at bounding box center [813, 505] width 9 height 9
radio input "true"
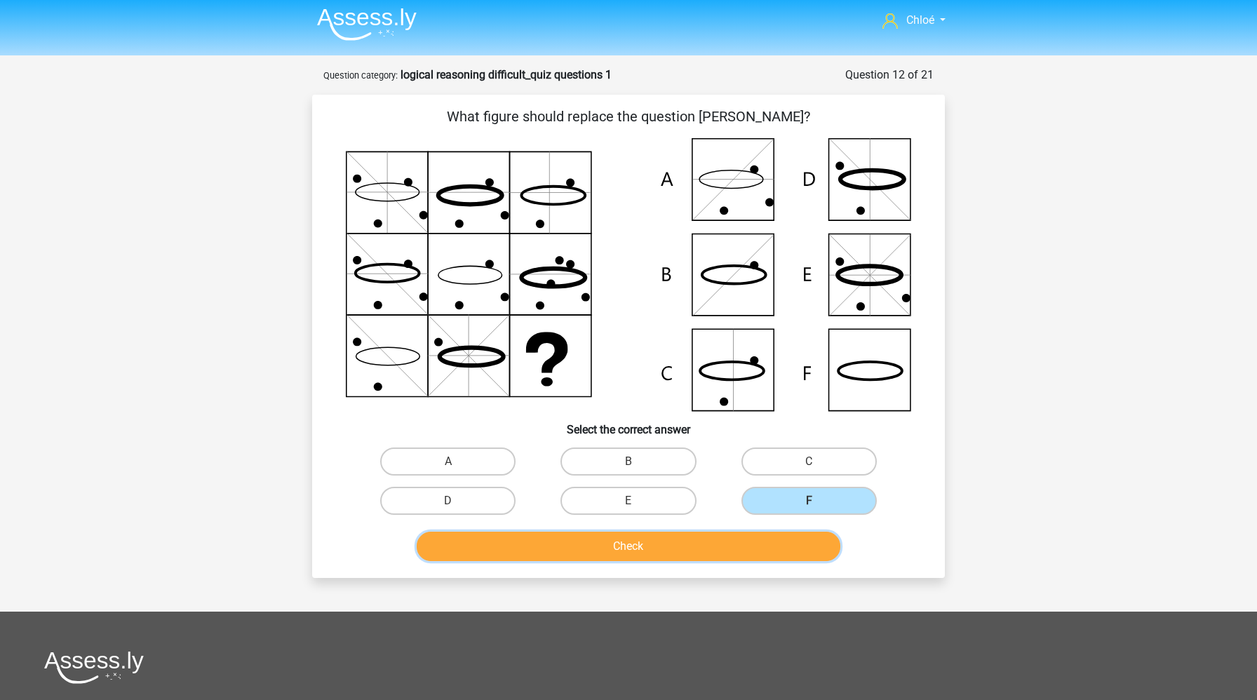
click at [756, 548] on button "Check" at bounding box center [629, 546] width 424 height 29
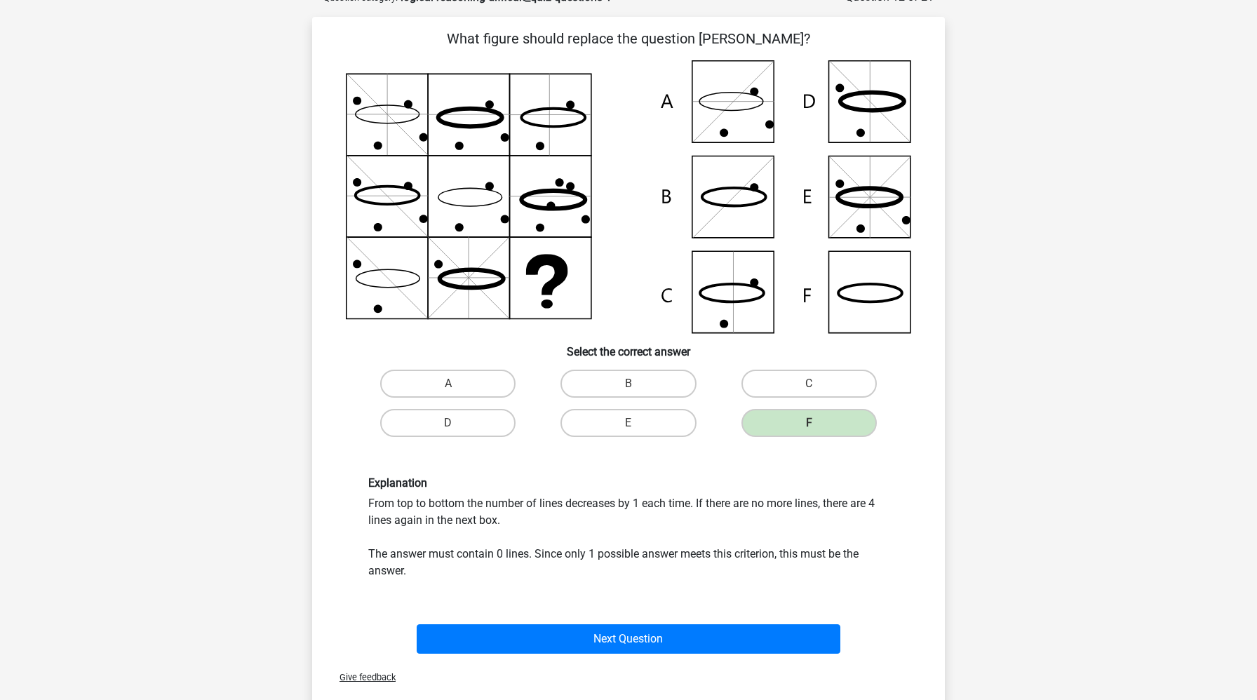
scroll to position [82, 0]
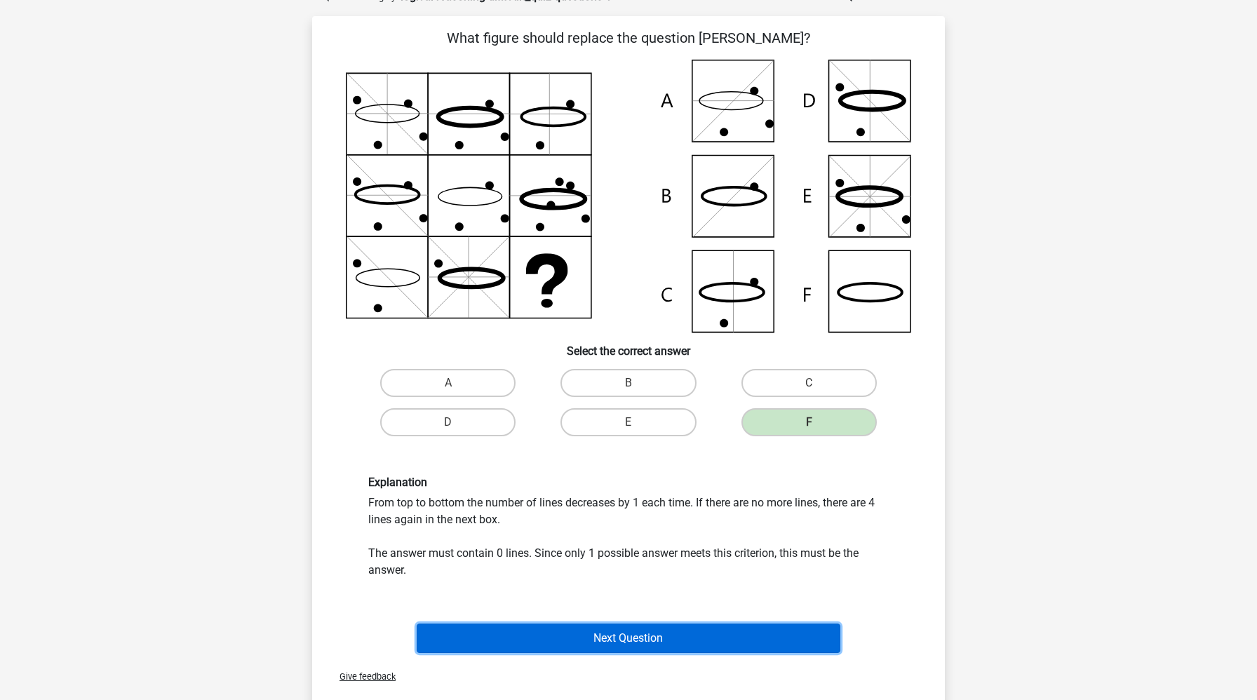
click at [700, 647] on button "Next Question" at bounding box center [629, 637] width 424 height 29
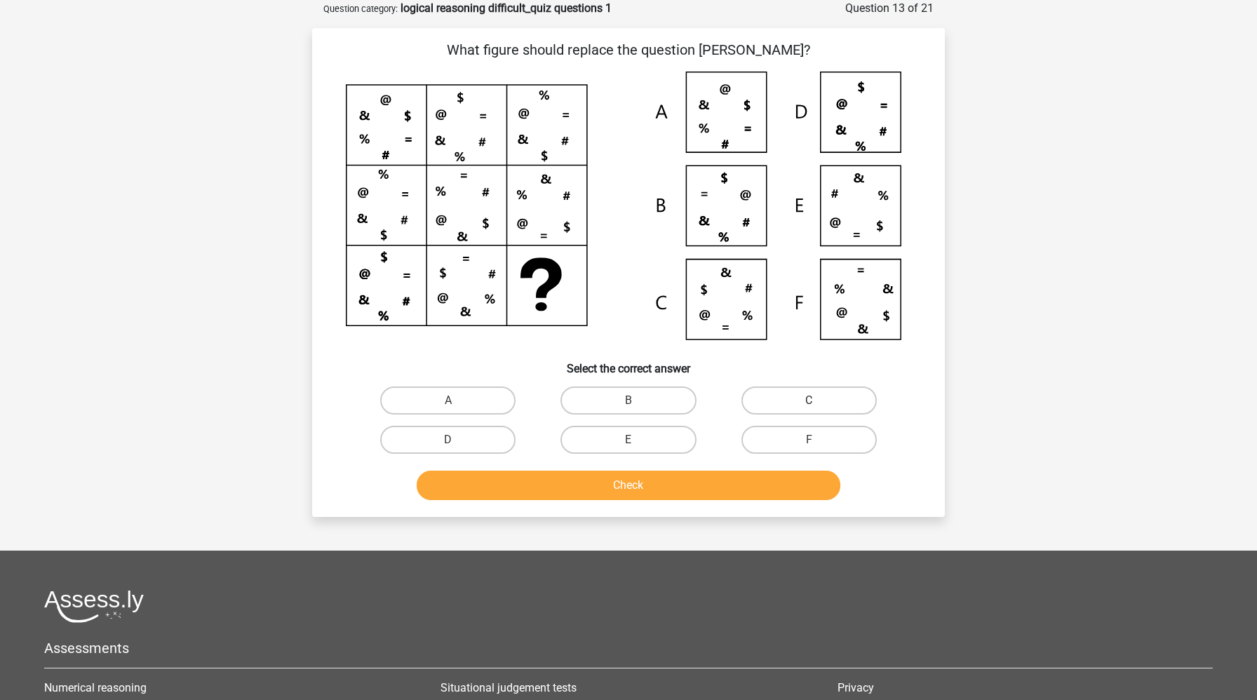
click at [797, 393] on label "C" at bounding box center [808, 400] width 135 height 28
click at [809, 400] on input "C" at bounding box center [813, 404] width 9 height 9
radio input "true"
click at [691, 484] on button "Check" at bounding box center [629, 485] width 424 height 29
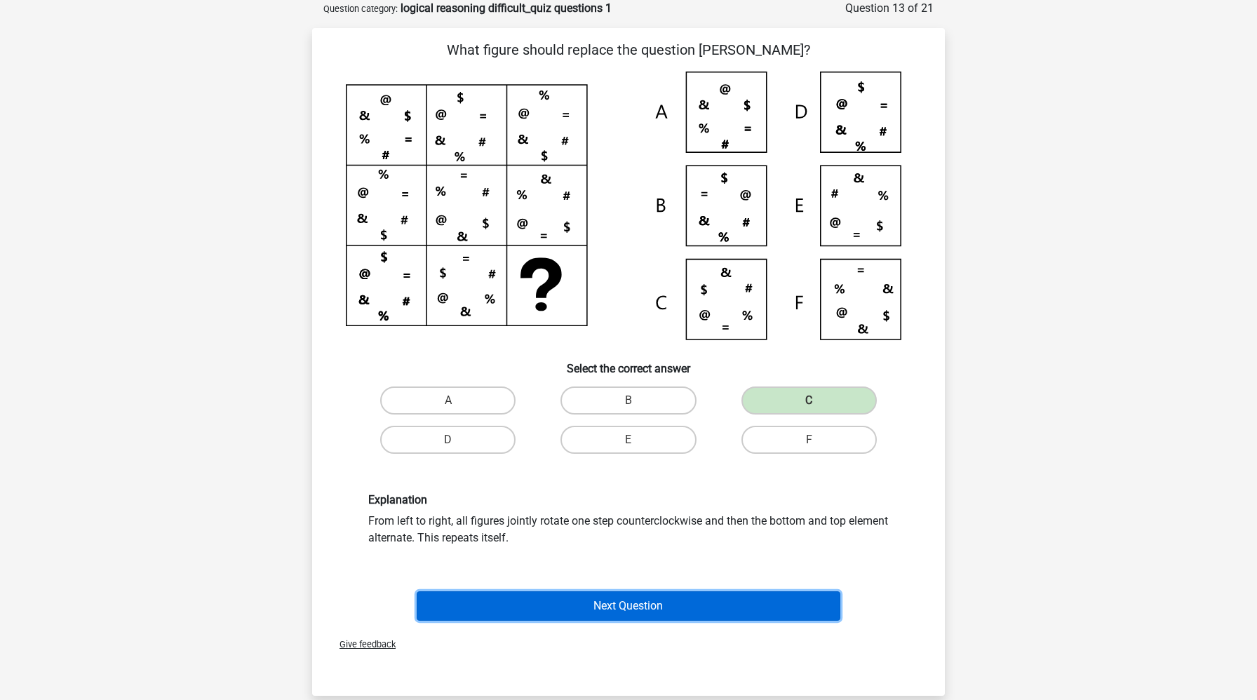
click at [642, 602] on button "Next Question" at bounding box center [629, 605] width 424 height 29
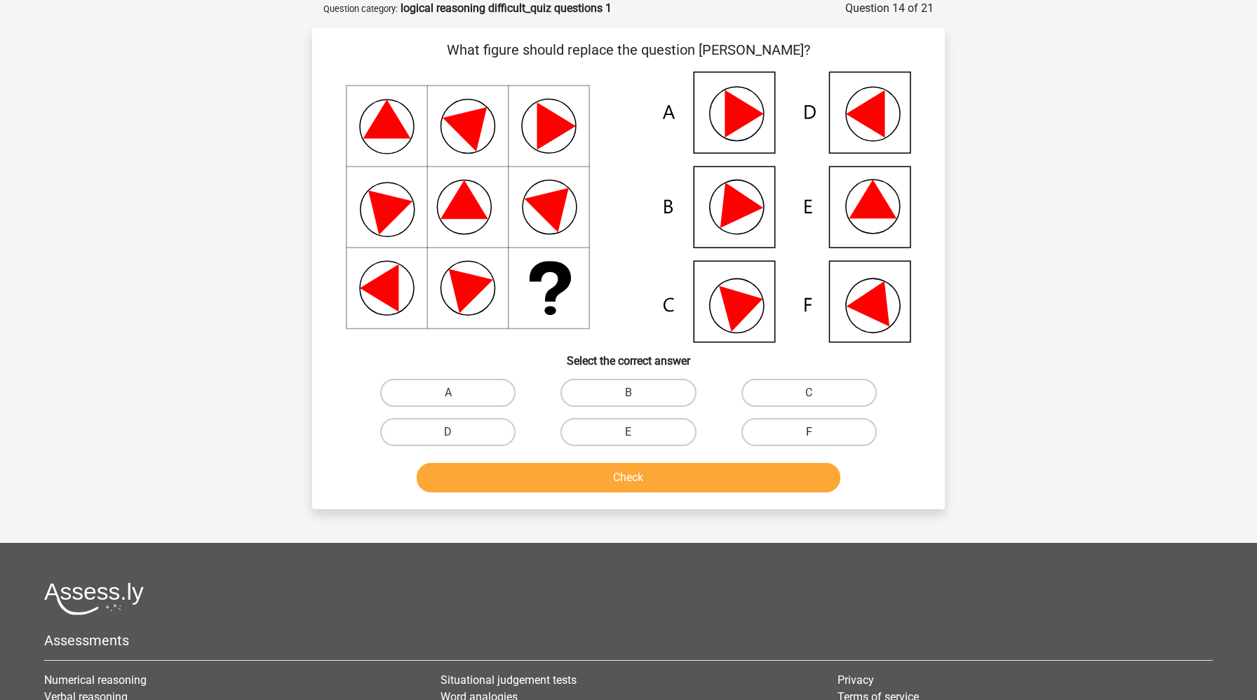
click at [787, 435] on label "F" at bounding box center [808, 432] width 135 height 28
click at [809, 435] on input "F" at bounding box center [813, 436] width 9 height 9
radio input "true"
click at [722, 483] on button "Check" at bounding box center [629, 477] width 424 height 29
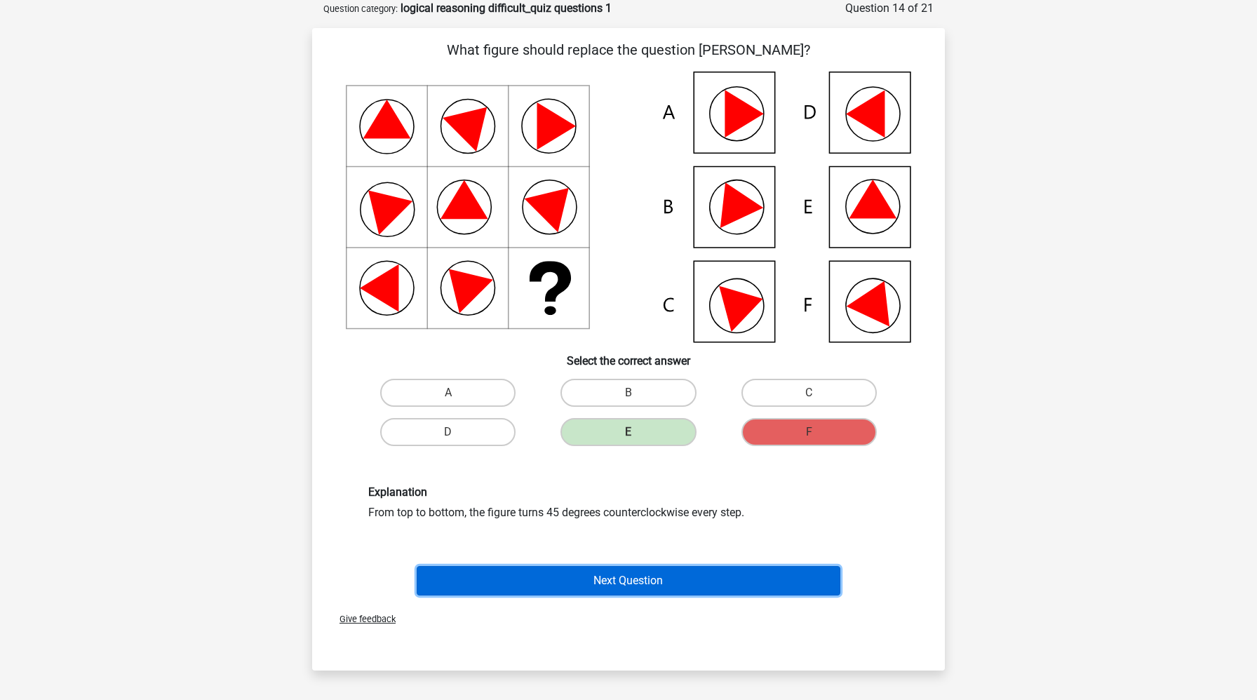
click at [697, 589] on button "Next Question" at bounding box center [629, 580] width 424 height 29
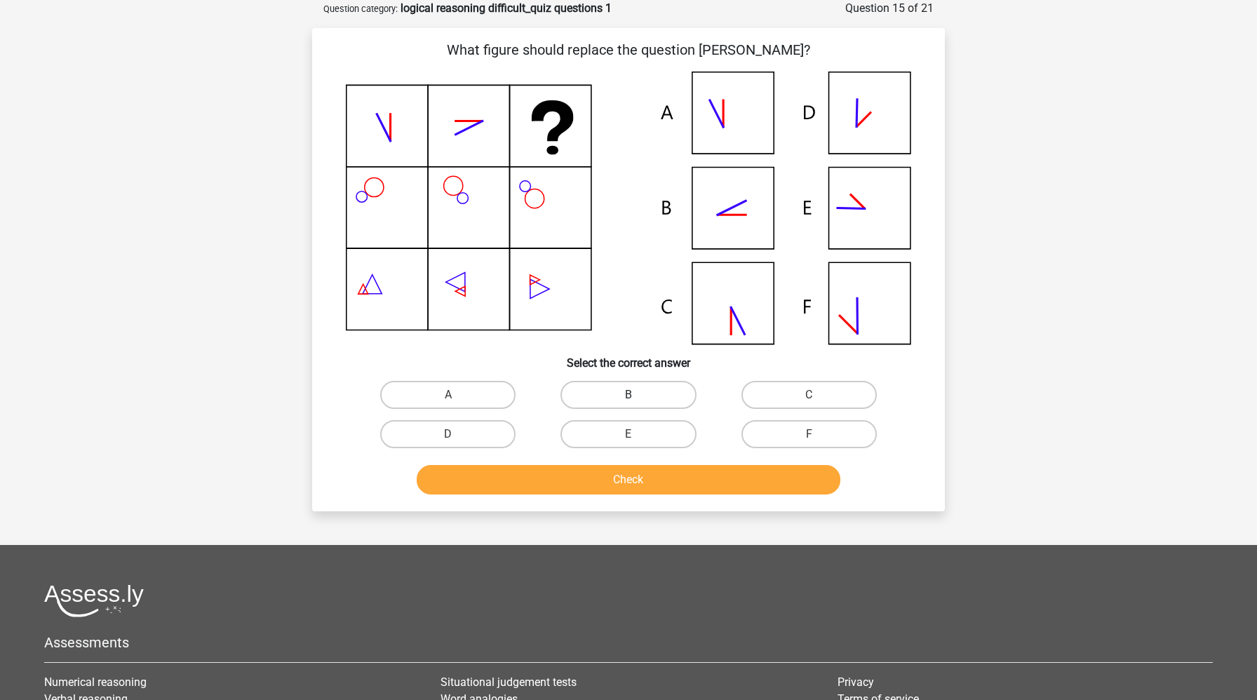
click at [648, 389] on label "B" at bounding box center [627, 395] width 135 height 28
click at [637, 395] on input "B" at bounding box center [632, 399] width 9 height 9
radio input "true"
click at [631, 475] on button "Check" at bounding box center [629, 479] width 424 height 29
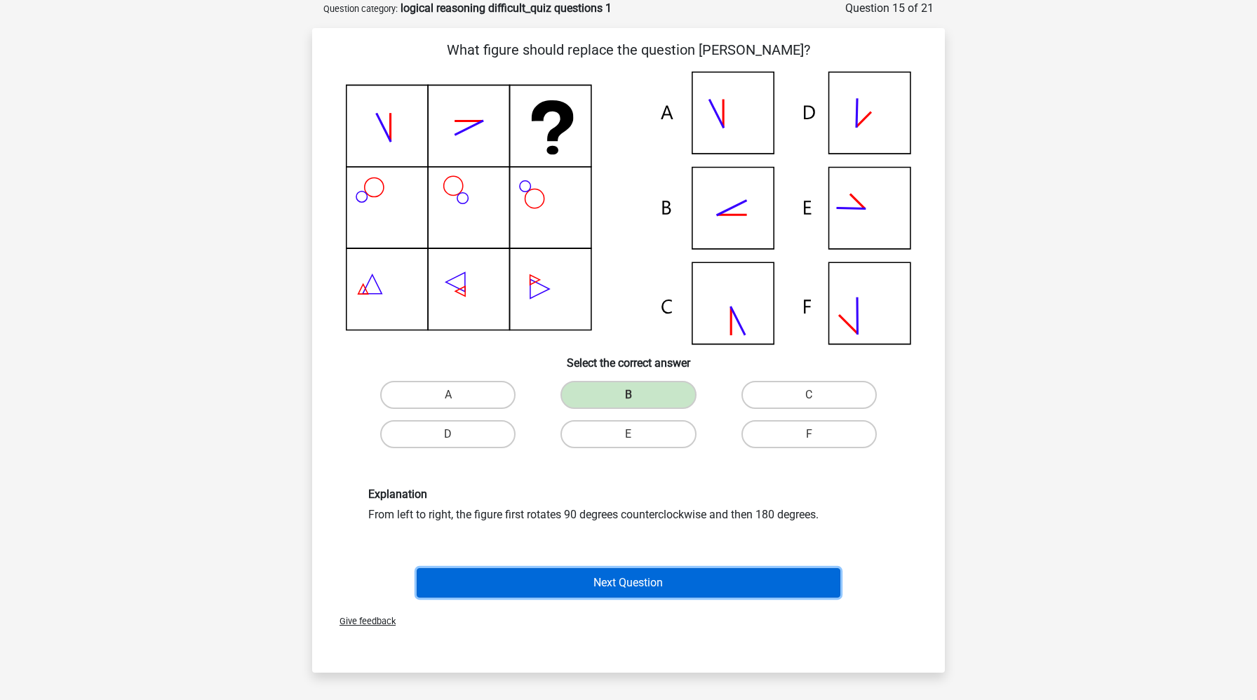
click at [607, 583] on button "Next Question" at bounding box center [629, 582] width 424 height 29
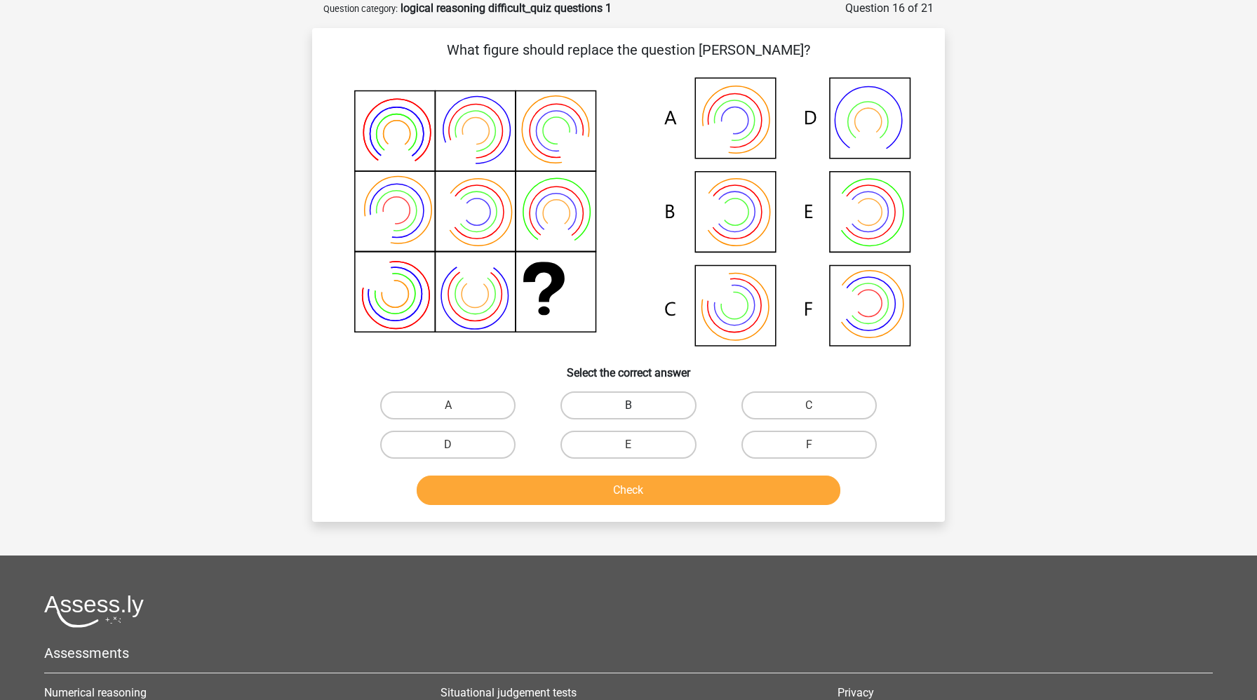
click at [614, 400] on label "B" at bounding box center [627, 405] width 135 height 28
click at [628, 405] on input "B" at bounding box center [632, 409] width 9 height 9
radio input "true"
click at [611, 487] on button "Check" at bounding box center [629, 489] width 424 height 29
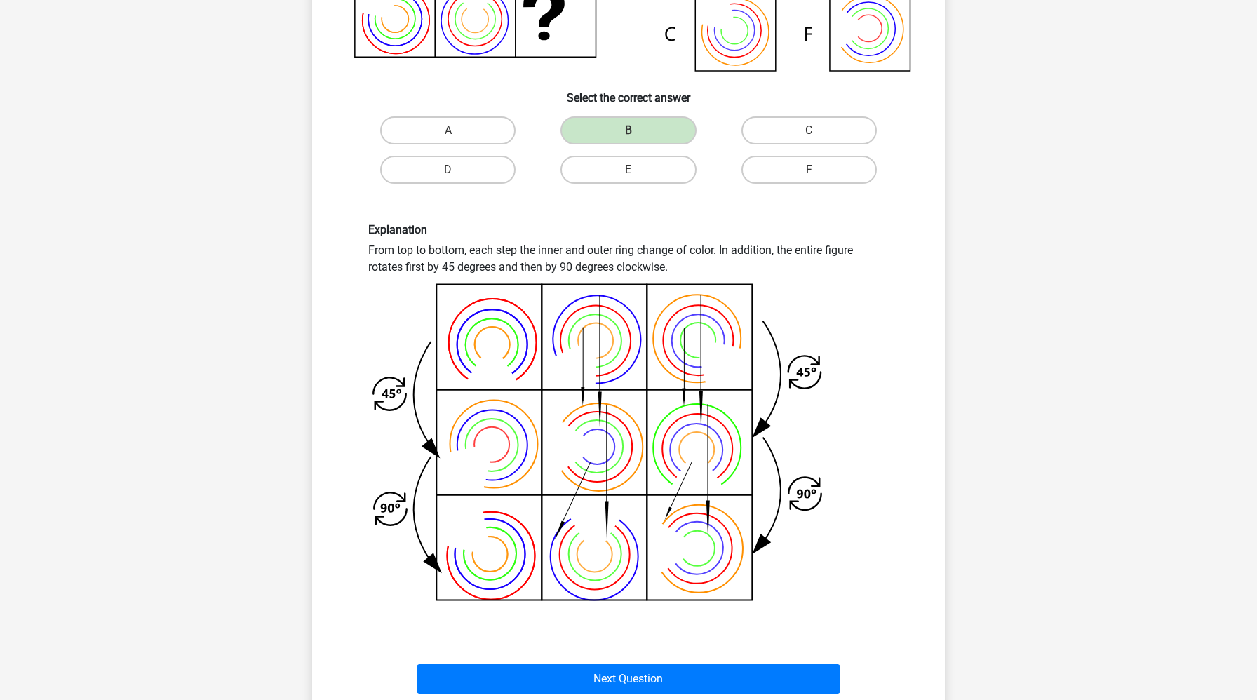
scroll to position [366, 0]
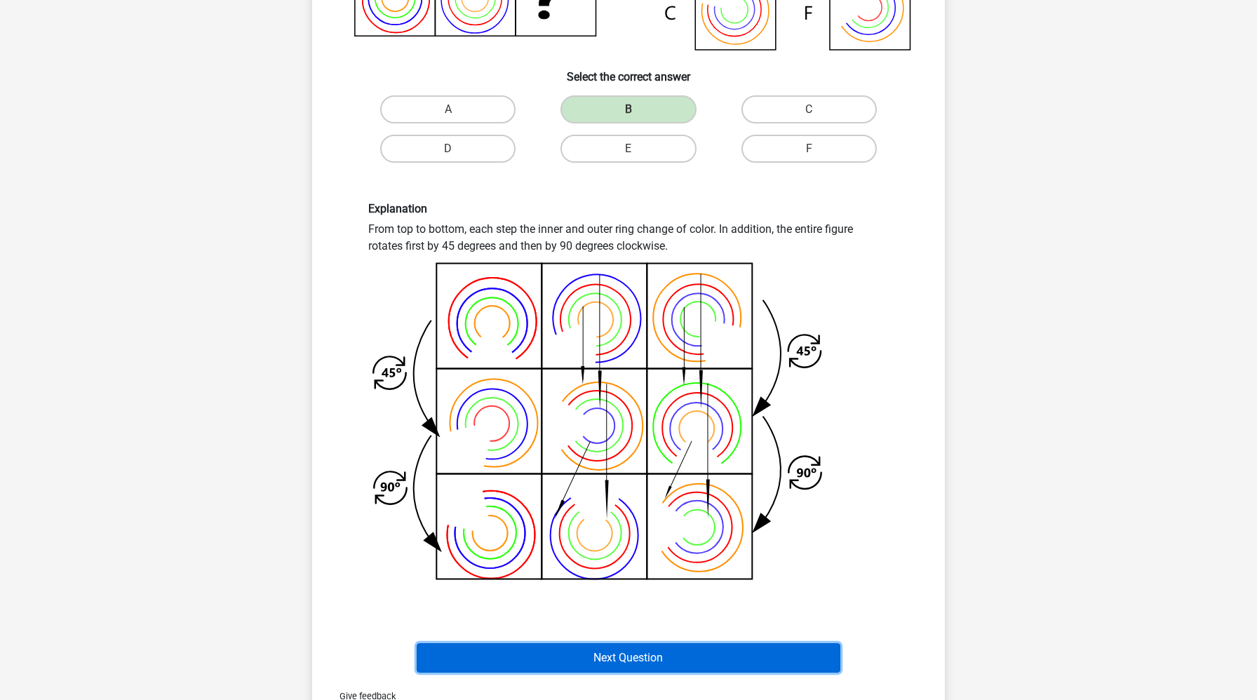
click at [586, 654] on button "Next Question" at bounding box center [629, 657] width 424 height 29
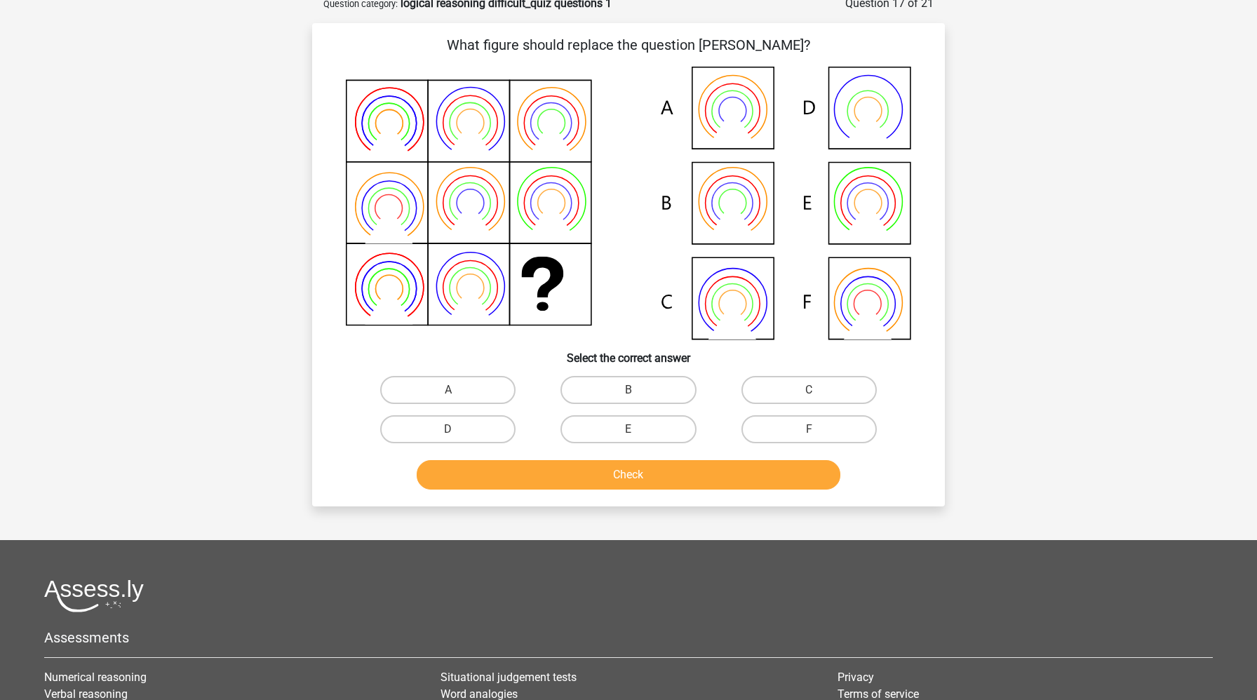
scroll to position [70, 0]
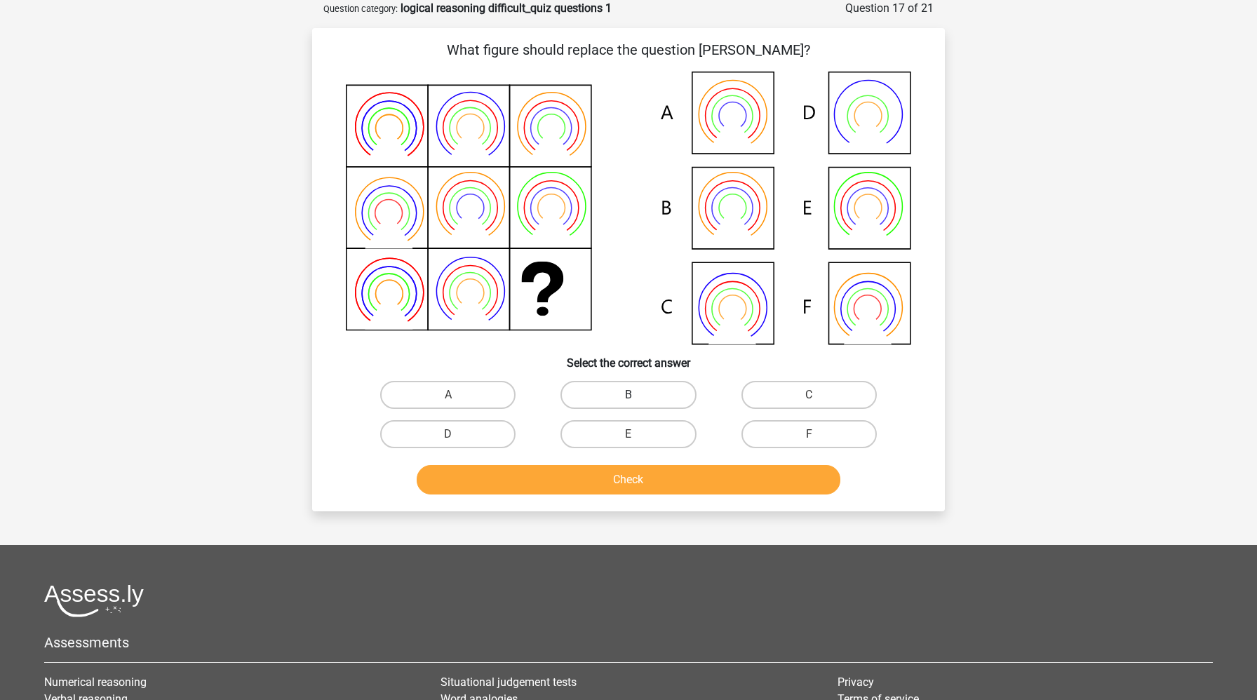
click at [634, 405] on label "B" at bounding box center [627, 395] width 135 height 28
click at [634, 404] on input "B" at bounding box center [632, 399] width 9 height 9
radio input "true"
click at [618, 473] on button "Check" at bounding box center [629, 479] width 424 height 29
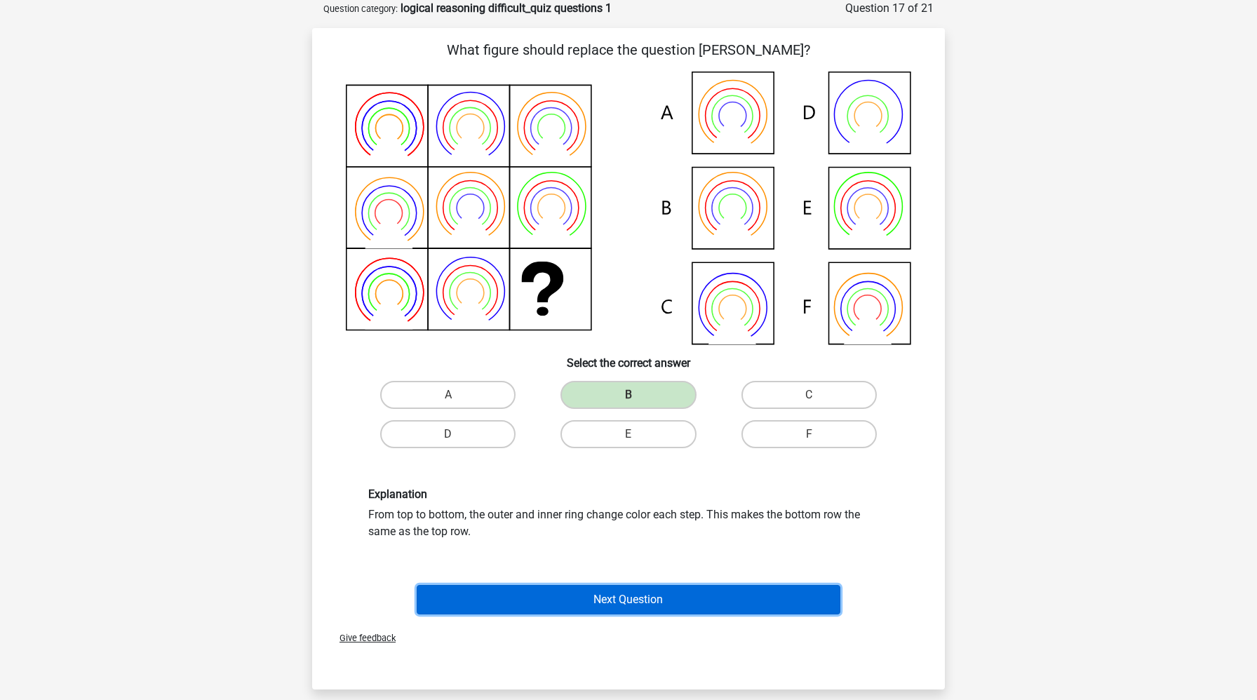
click at [576, 610] on button "Next Question" at bounding box center [629, 599] width 424 height 29
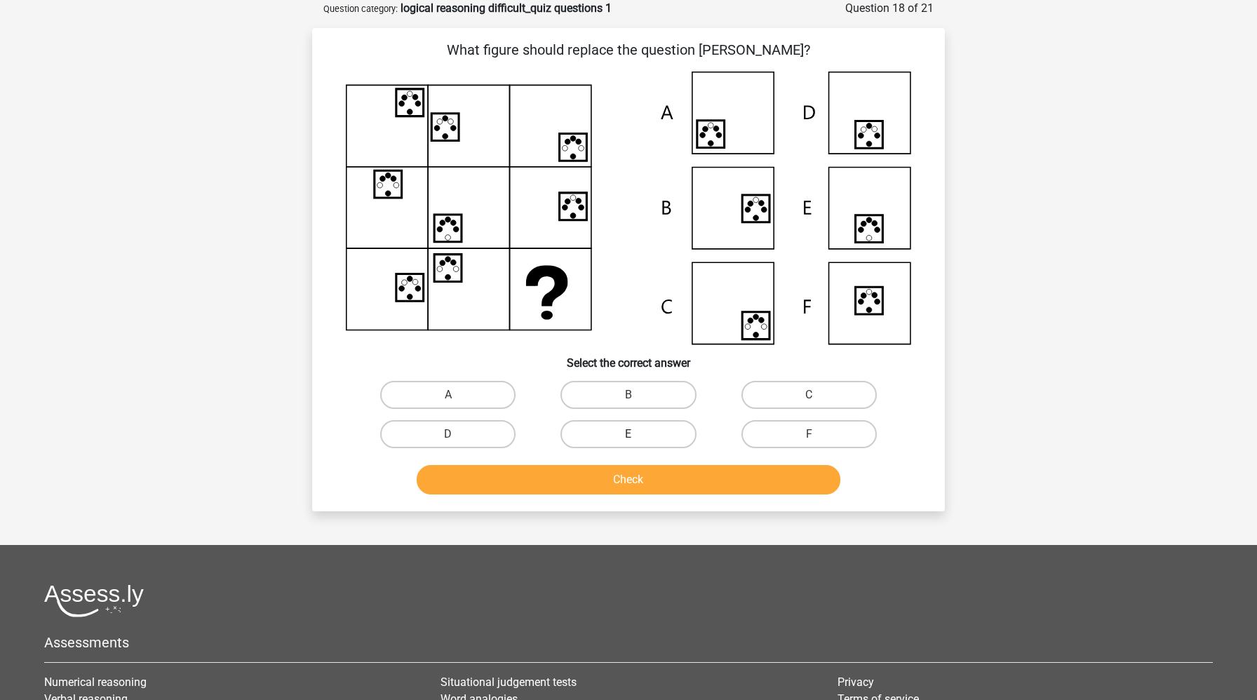
click at [655, 442] on label "E" at bounding box center [627, 434] width 135 height 28
click at [637, 442] on input "E" at bounding box center [632, 438] width 9 height 9
radio input "true"
click at [654, 473] on button "Check" at bounding box center [629, 479] width 424 height 29
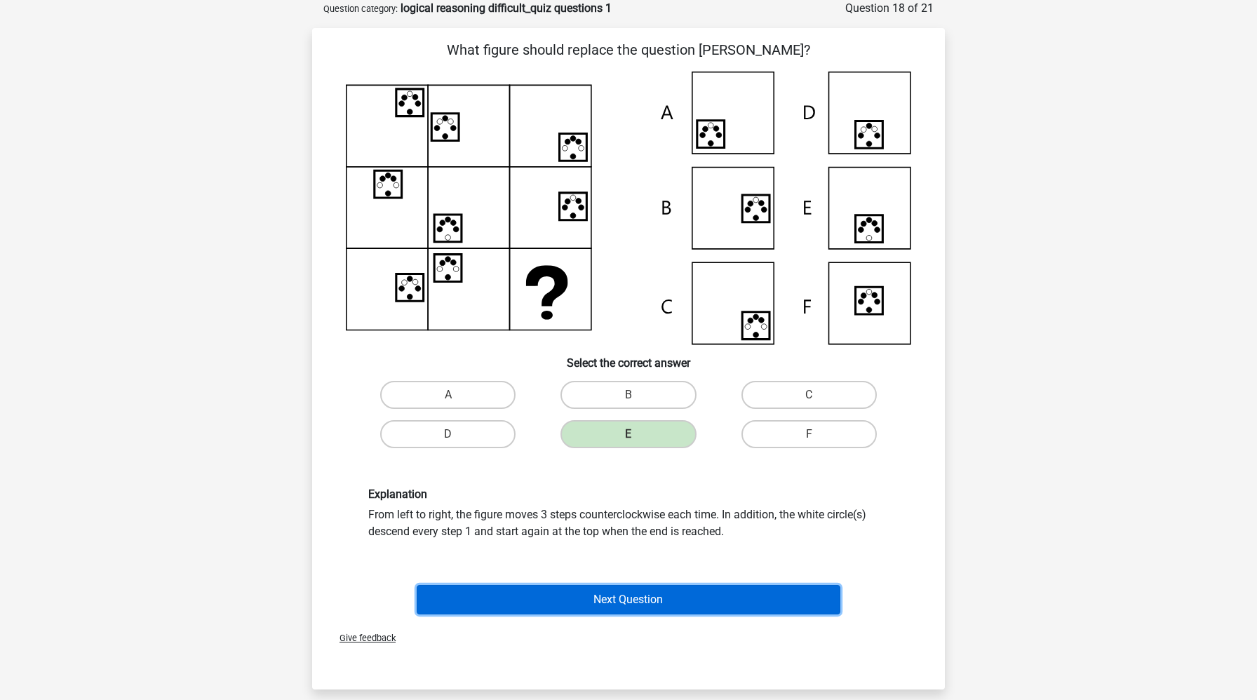
click at [611, 601] on button "Next Question" at bounding box center [629, 599] width 424 height 29
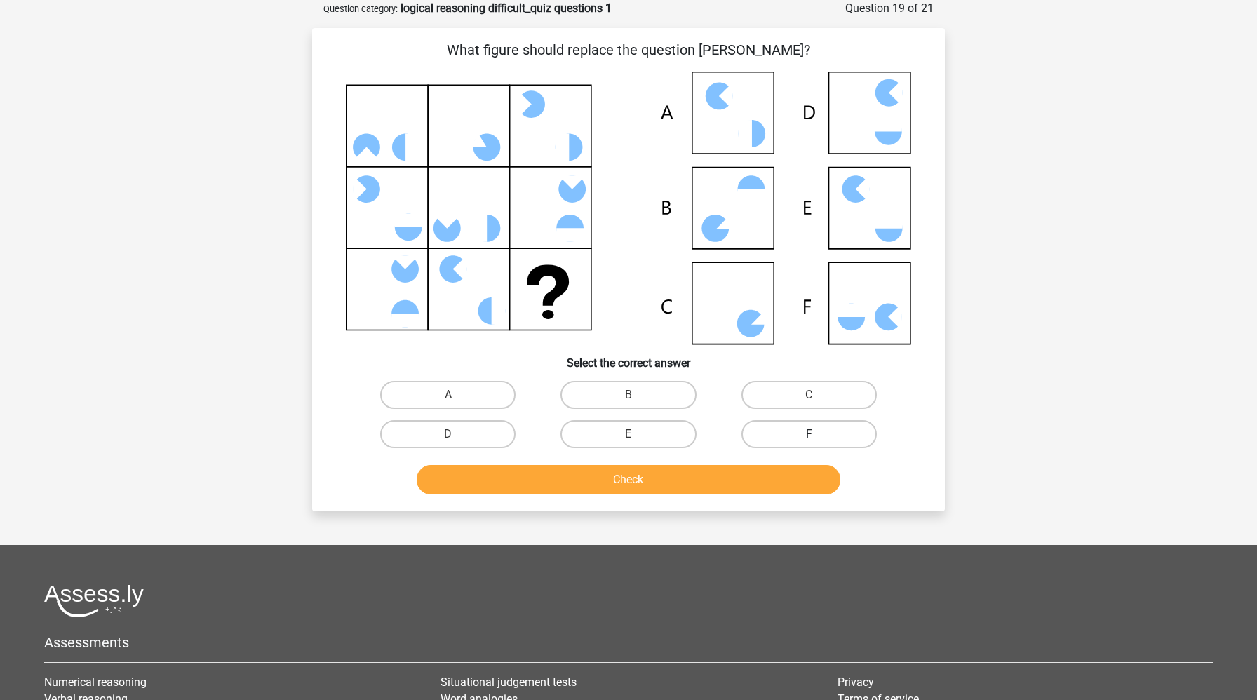
click at [793, 426] on label "F" at bounding box center [808, 434] width 135 height 28
click at [809, 434] on input "F" at bounding box center [813, 438] width 9 height 9
radio input "true"
click at [761, 486] on button "Check" at bounding box center [629, 479] width 424 height 29
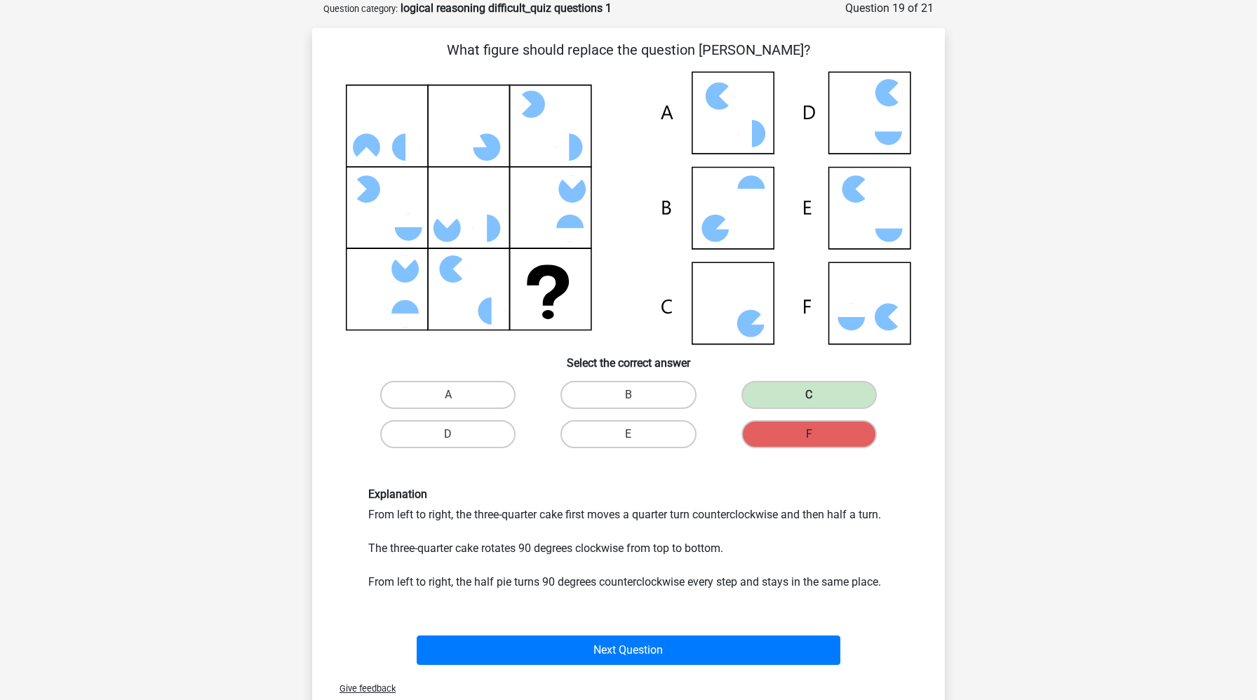
click at [818, 439] on label "F" at bounding box center [808, 434] width 135 height 28
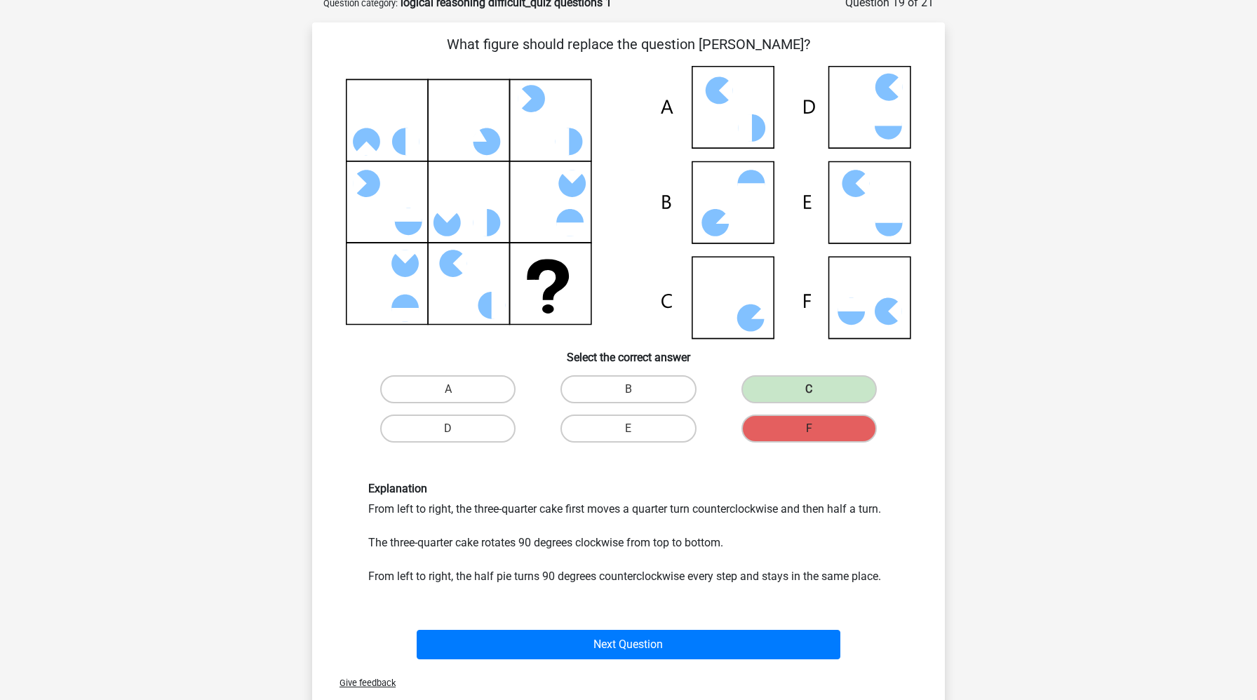
scroll to position [77, 0]
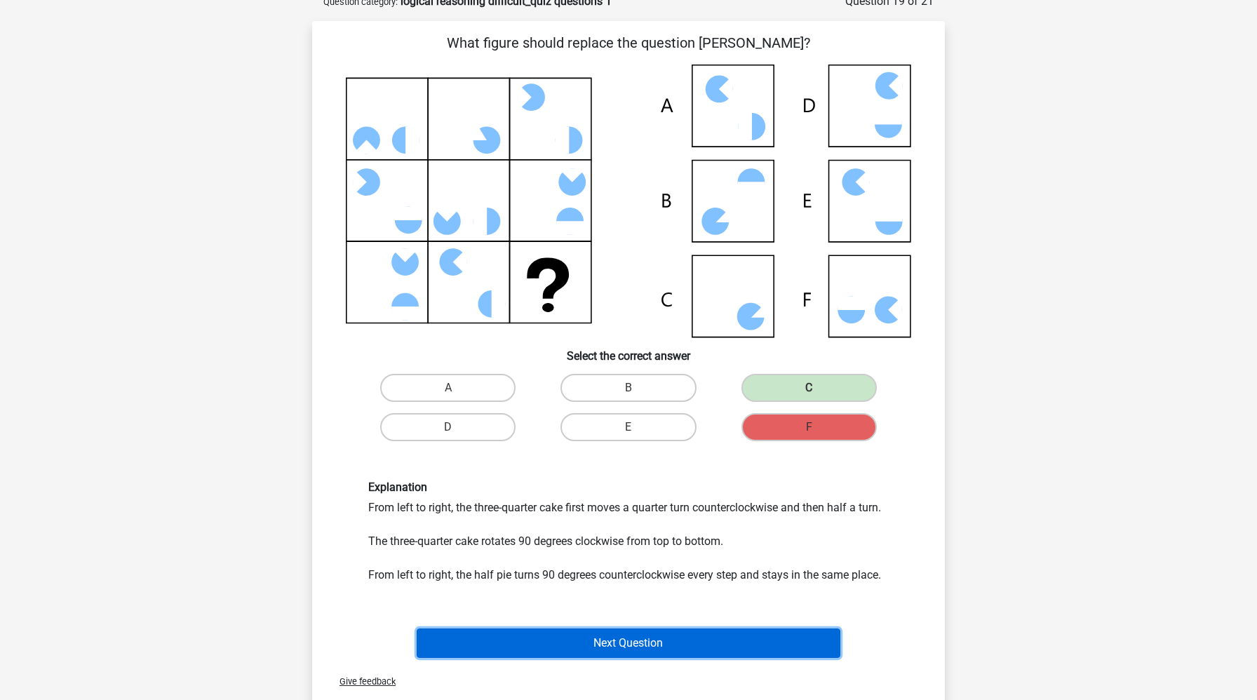
click at [755, 647] on button "Next Question" at bounding box center [629, 642] width 424 height 29
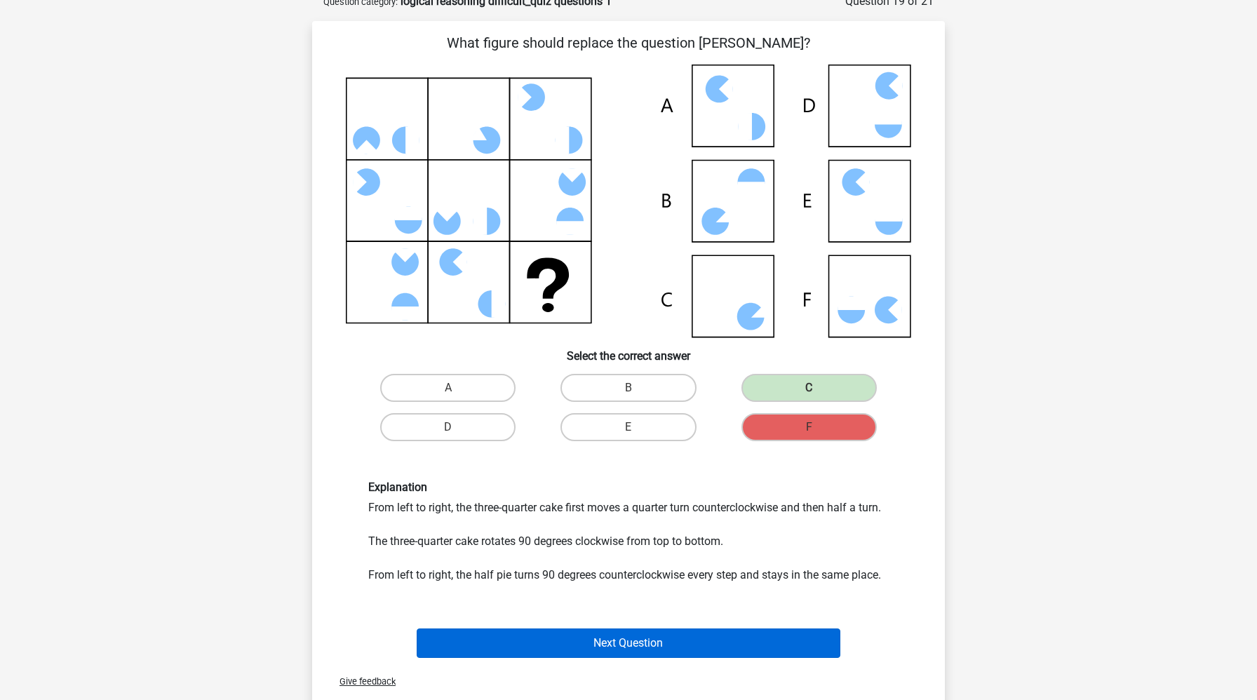
scroll to position [70, 0]
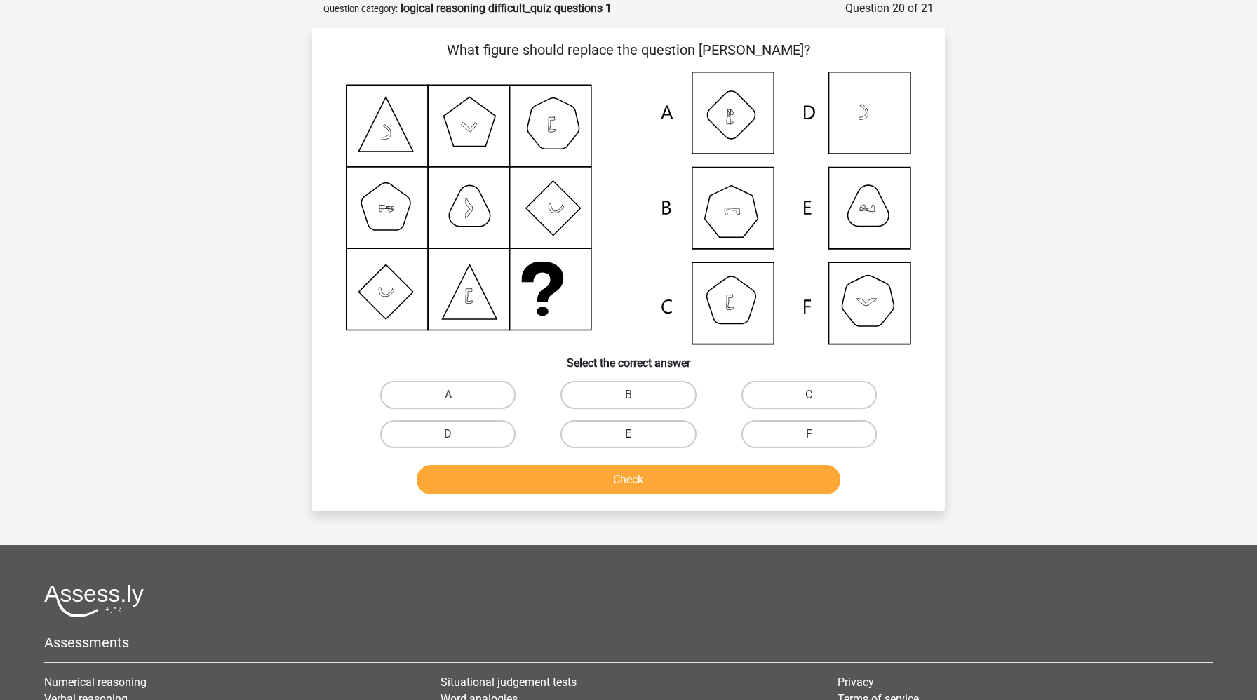
click at [649, 440] on label "E" at bounding box center [627, 434] width 135 height 28
click at [637, 440] on input "E" at bounding box center [632, 438] width 9 height 9
radio input "true"
click at [647, 486] on button "Check" at bounding box center [629, 479] width 424 height 29
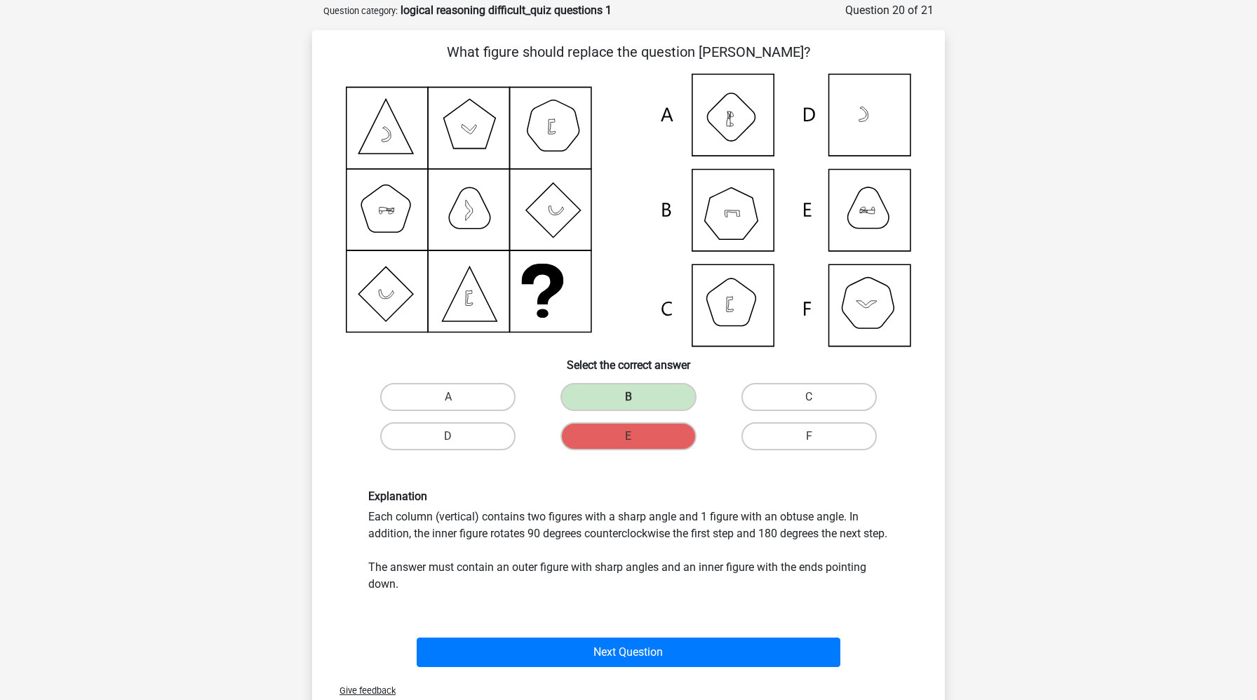
scroll to position [69, 0]
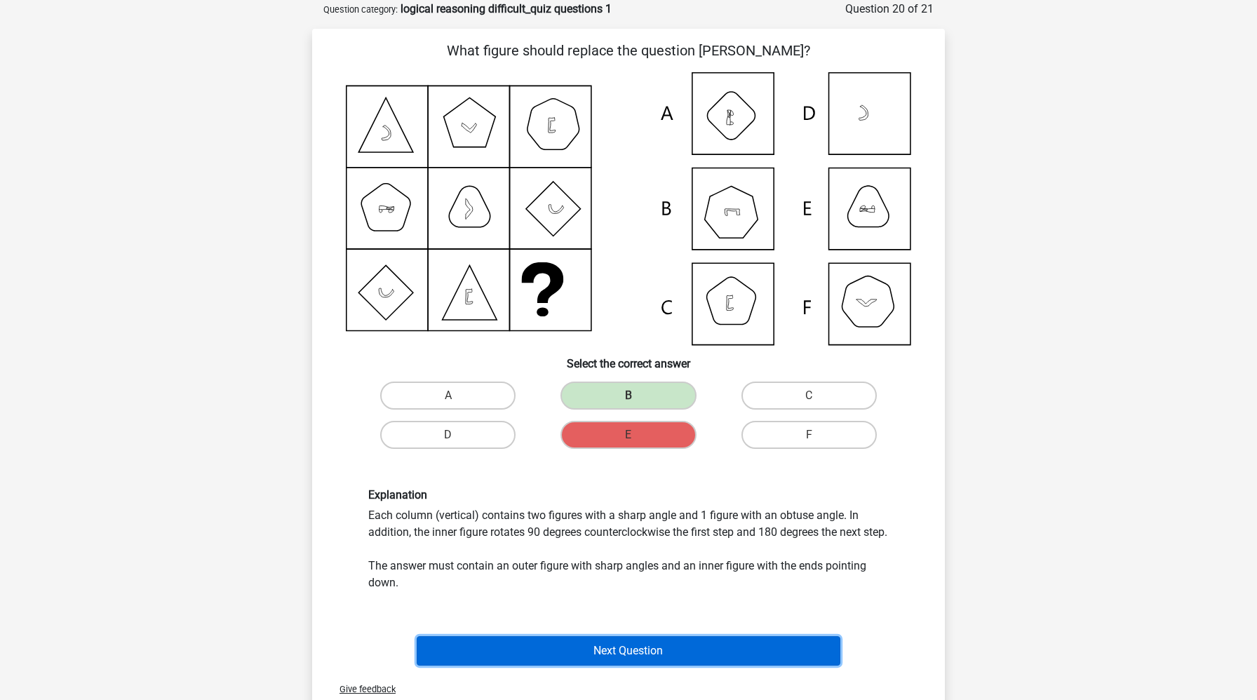
click at [697, 657] on button "Next Question" at bounding box center [629, 650] width 424 height 29
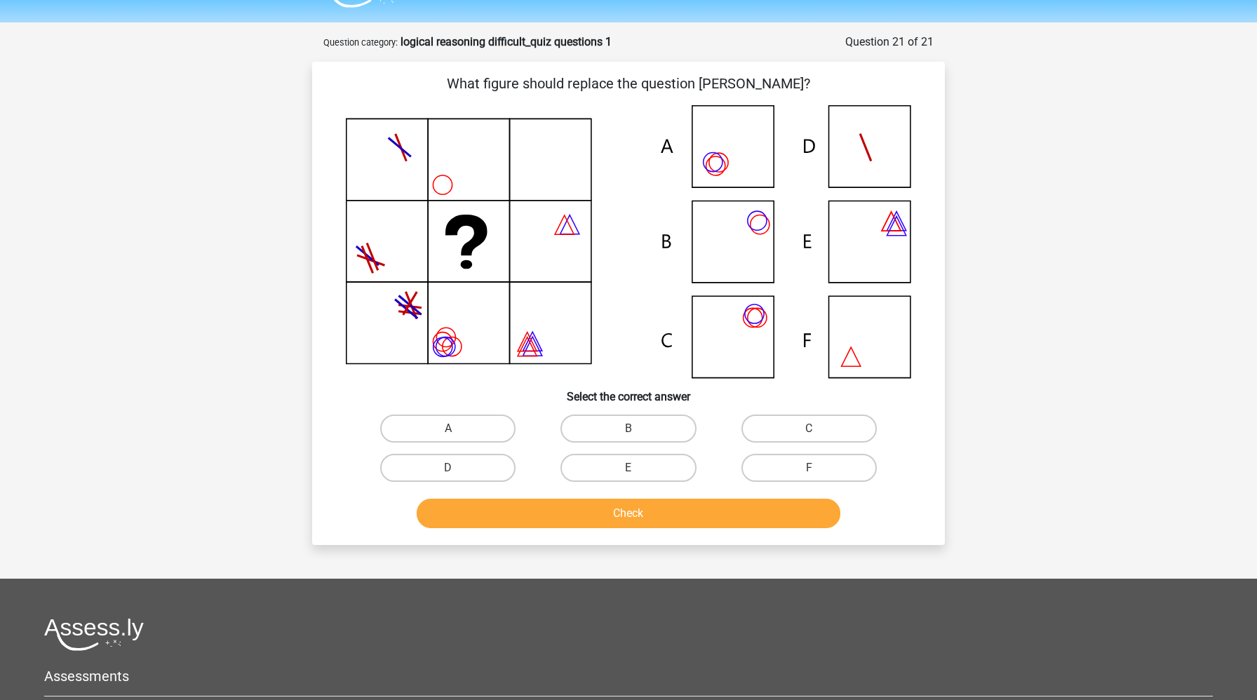
scroll to position [12, 0]
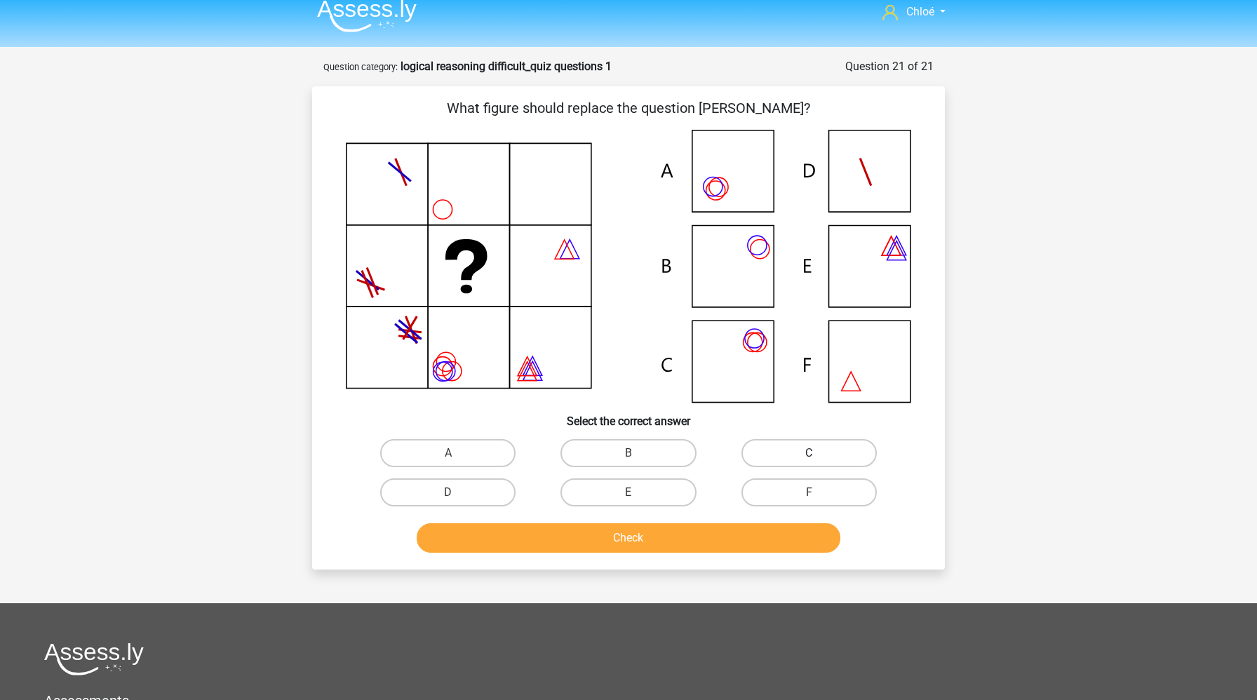
click at [818, 447] on label "C" at bounding box center [808, 453] width 135 height 28
click at [818, 453] on input "C" at bounding box center [813, 457] width 9 height 9
radio input "true"
click at [709, 552] on div "Check" at bounding box center [628, 540] width 541 height 35
click at [710, 541] on button "Check" at bounding box center [629, 537] width 424 height 29
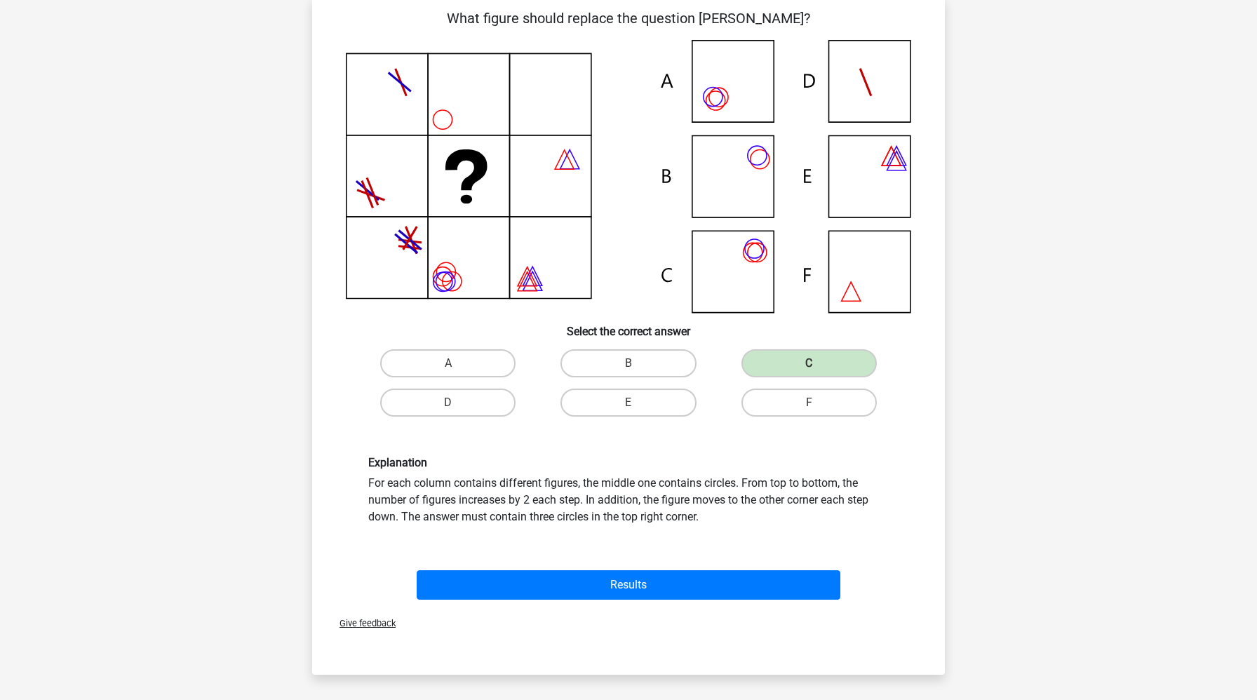
scroll to position [118, 0]
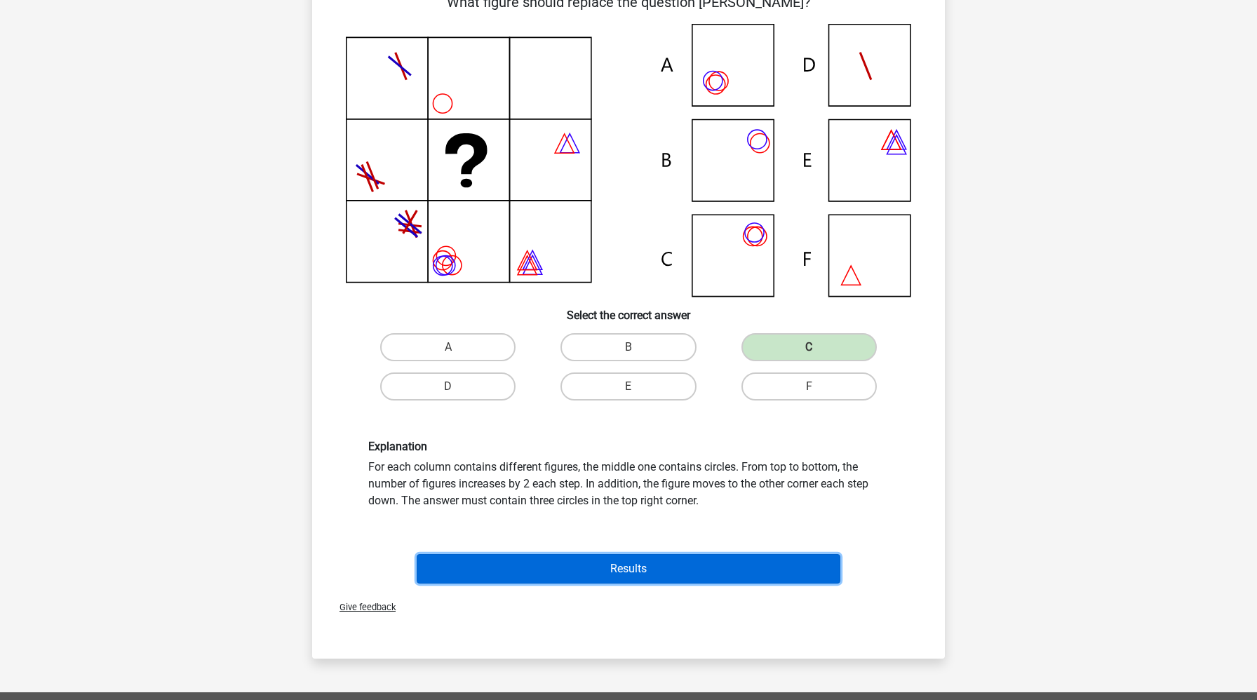
click at [709, 571] on button "Results" at bounding box center [629, 568] width 424 height 29
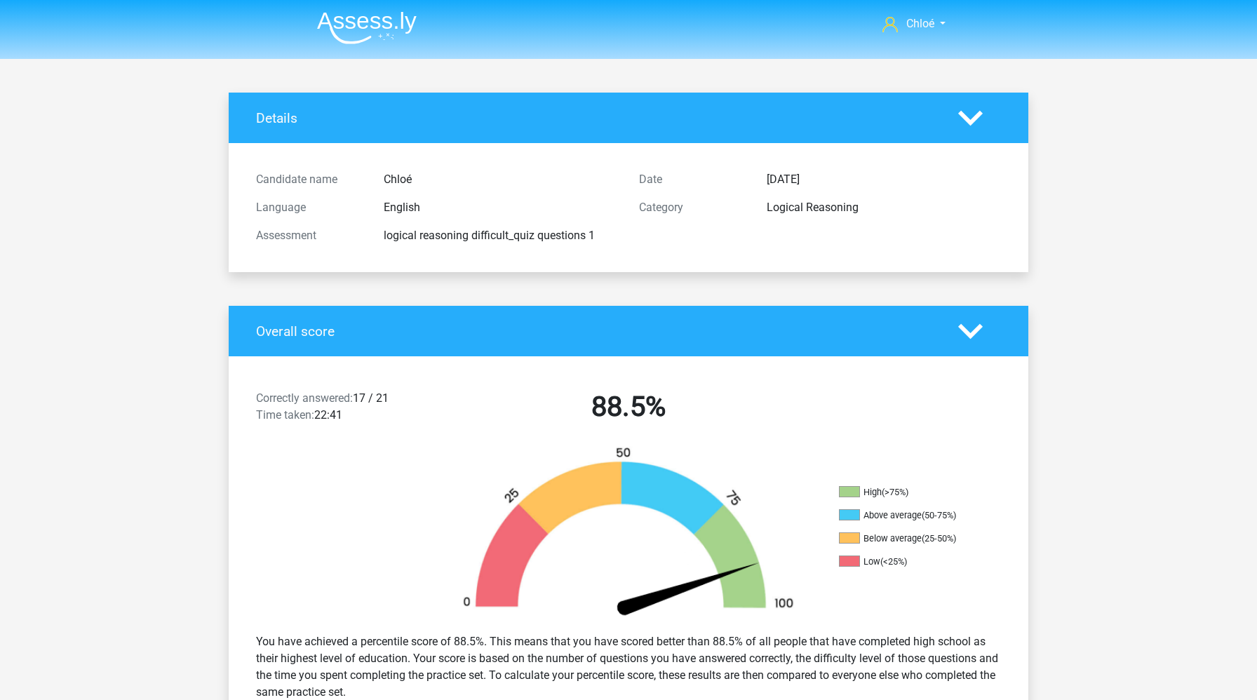
click at [381, 16] on img at bounding box center [367, 27] width 100 height 33
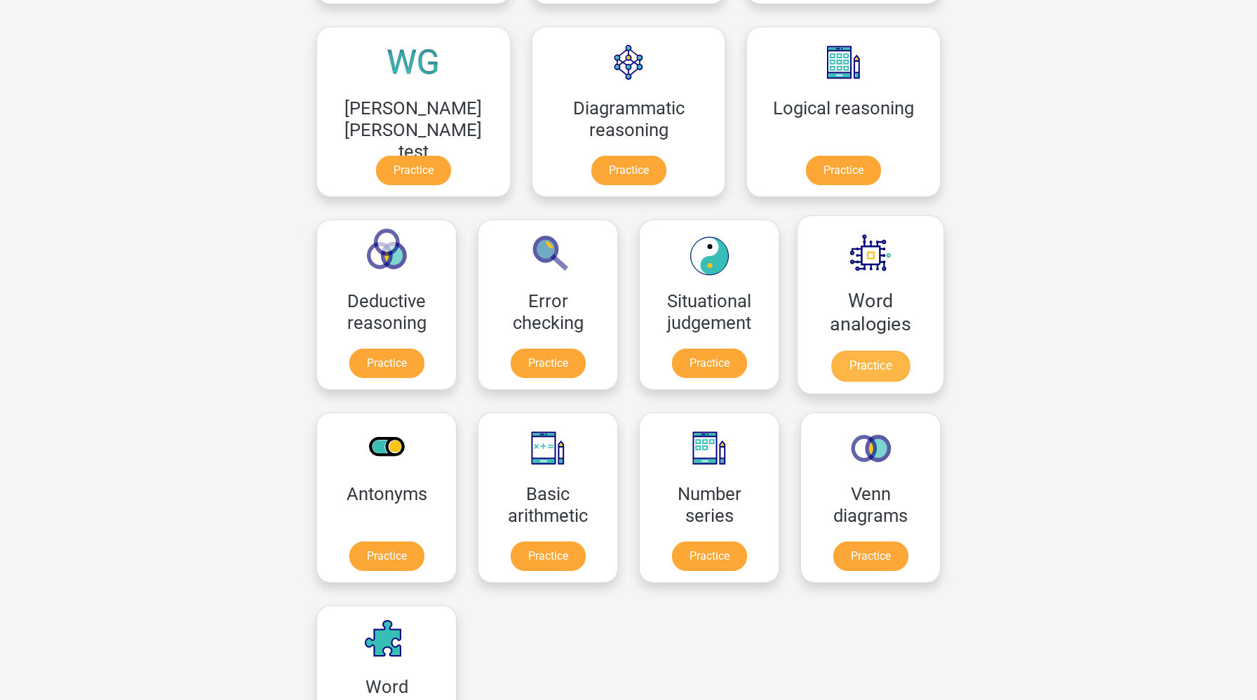
scroll to position [438, 0]
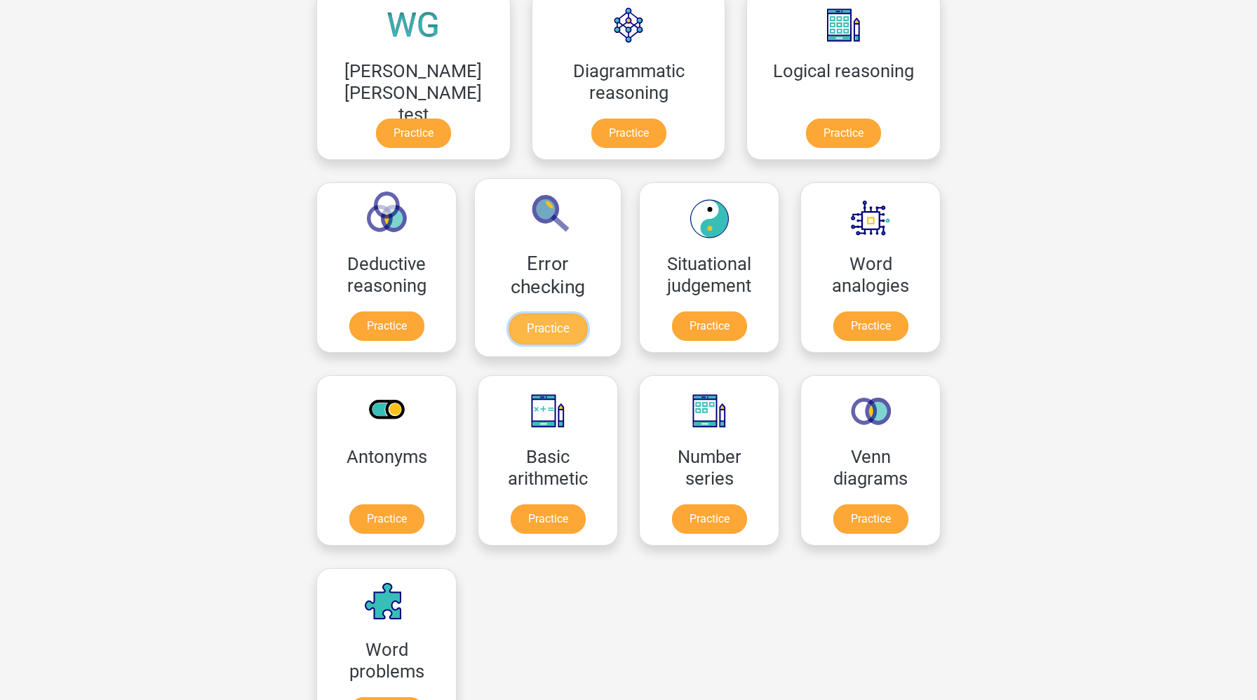
click at [587, 313] on link "Practice" at bounding box center [547, 328] width 79 height 31
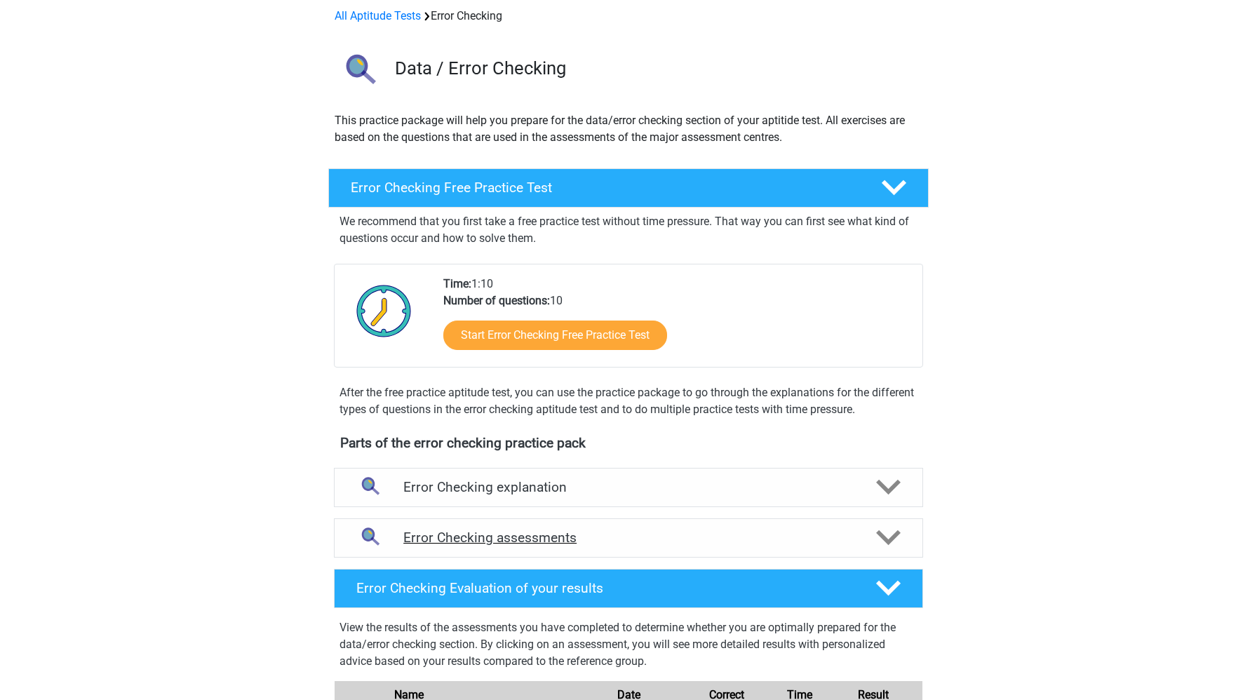
click at [580, 548] on div "Error Checking assessments" at bounding box center [628, 537] width 589 height 39
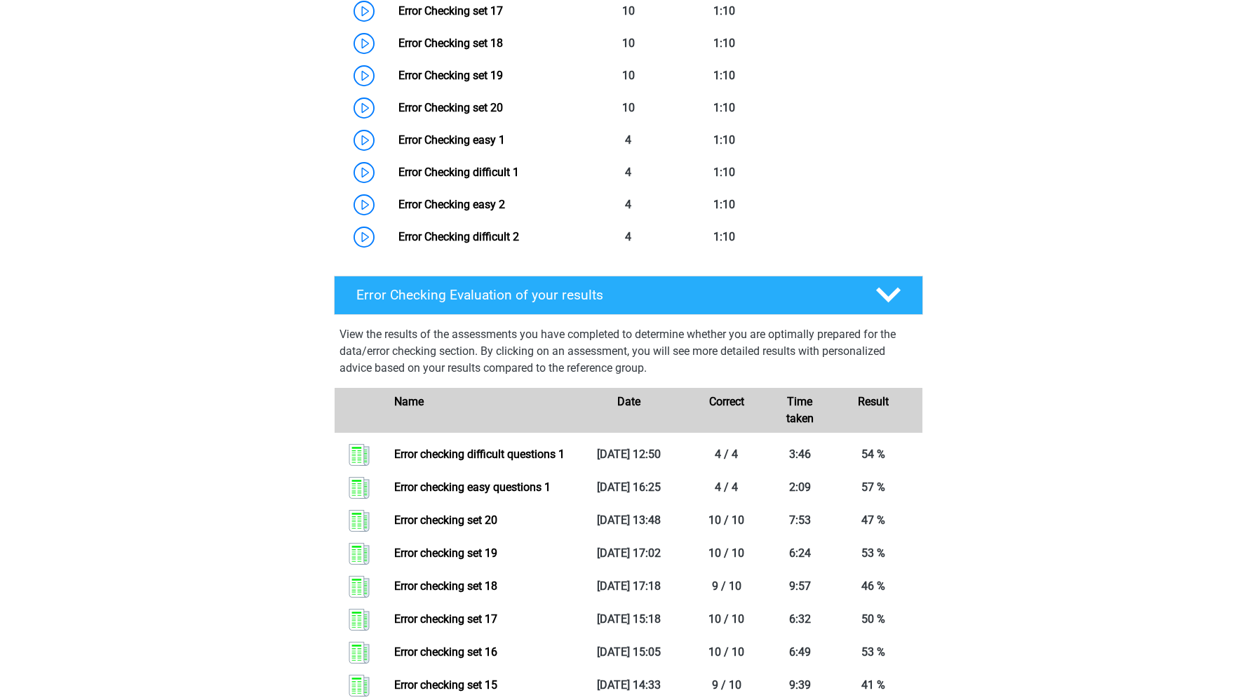
scroll to position [1216, 0]
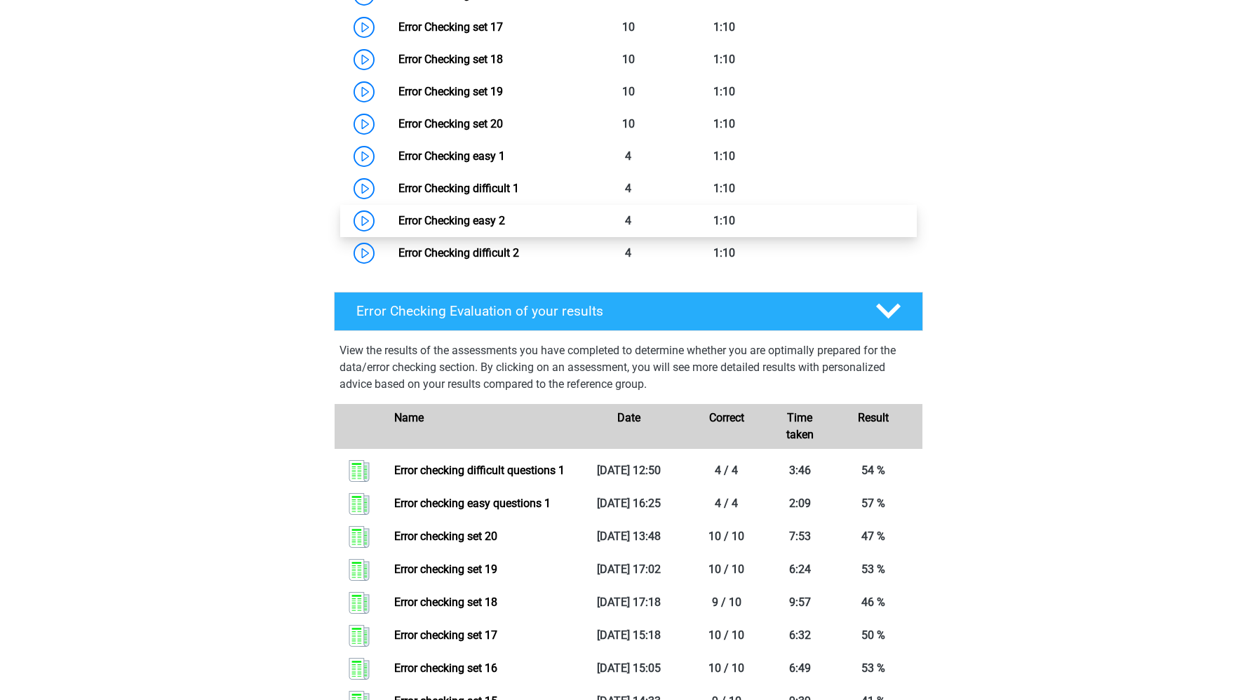
click at [398, 224] on link "Error Checking easy 2" at bounding box center [451, 220] width 107 height 13
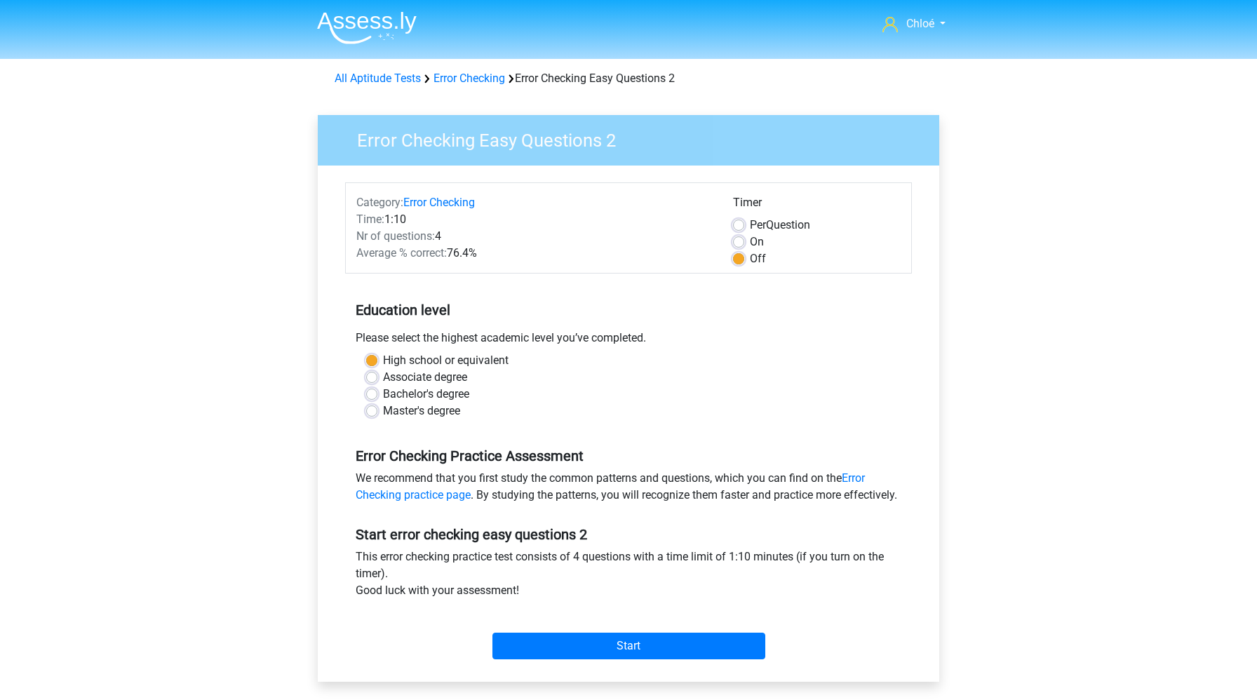
click at [641, 647] on div "Start" at bounding box center [628, 634] width 567 height 49
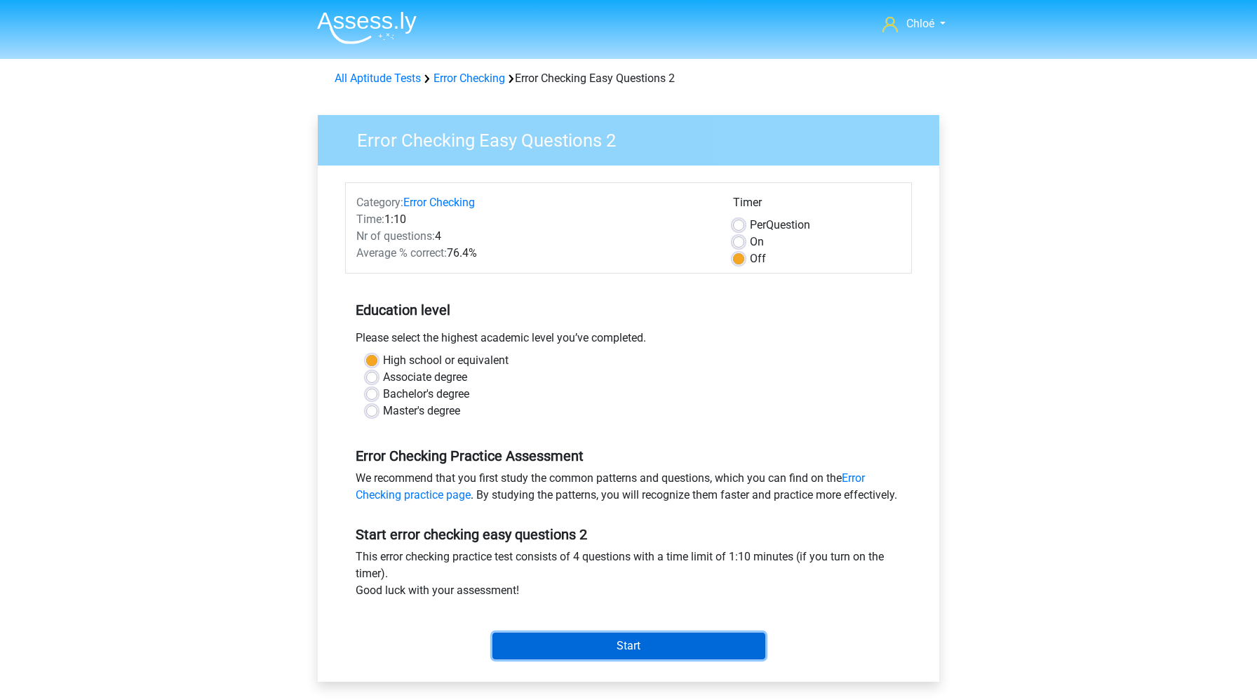
click at [641, 651] on input "Start" at bounding box center [628, 646] width 273 height 27
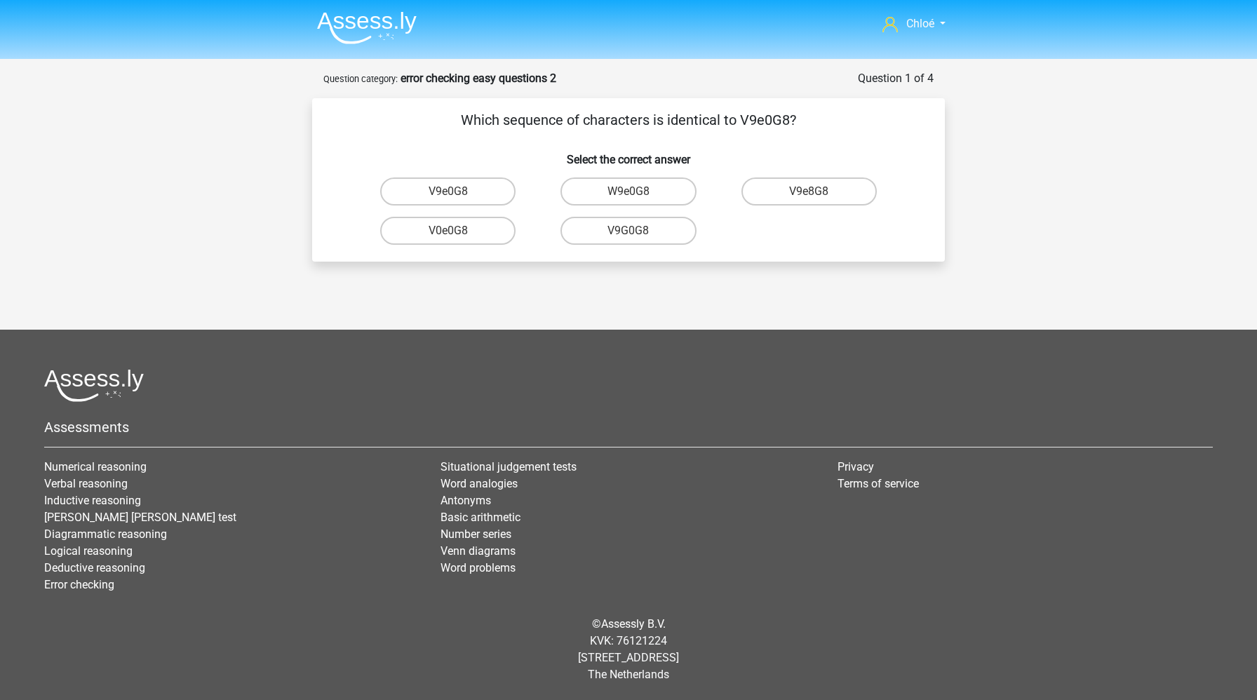
click at [456, 192] on input "V9e0G8" at bounding box center [452, 195] width 9 height 9
radio input "true"
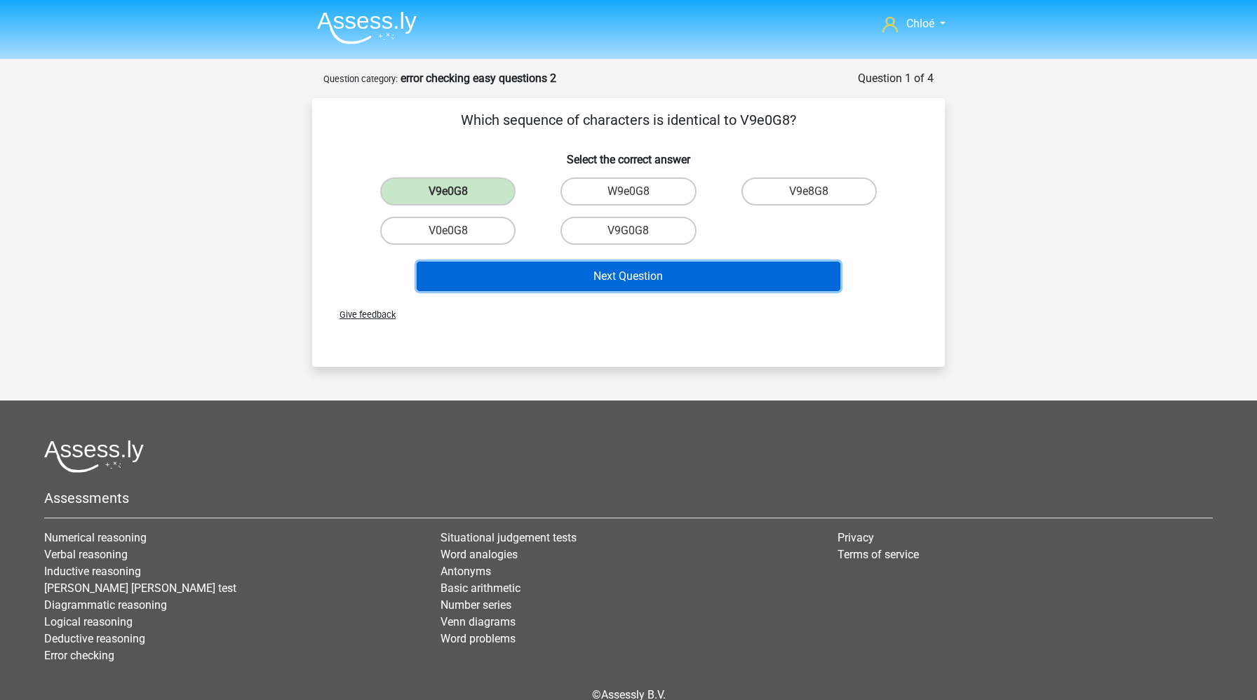
click at [543, 276] on button "Next Question" at bounding box center [629, 276] width 424 height 29
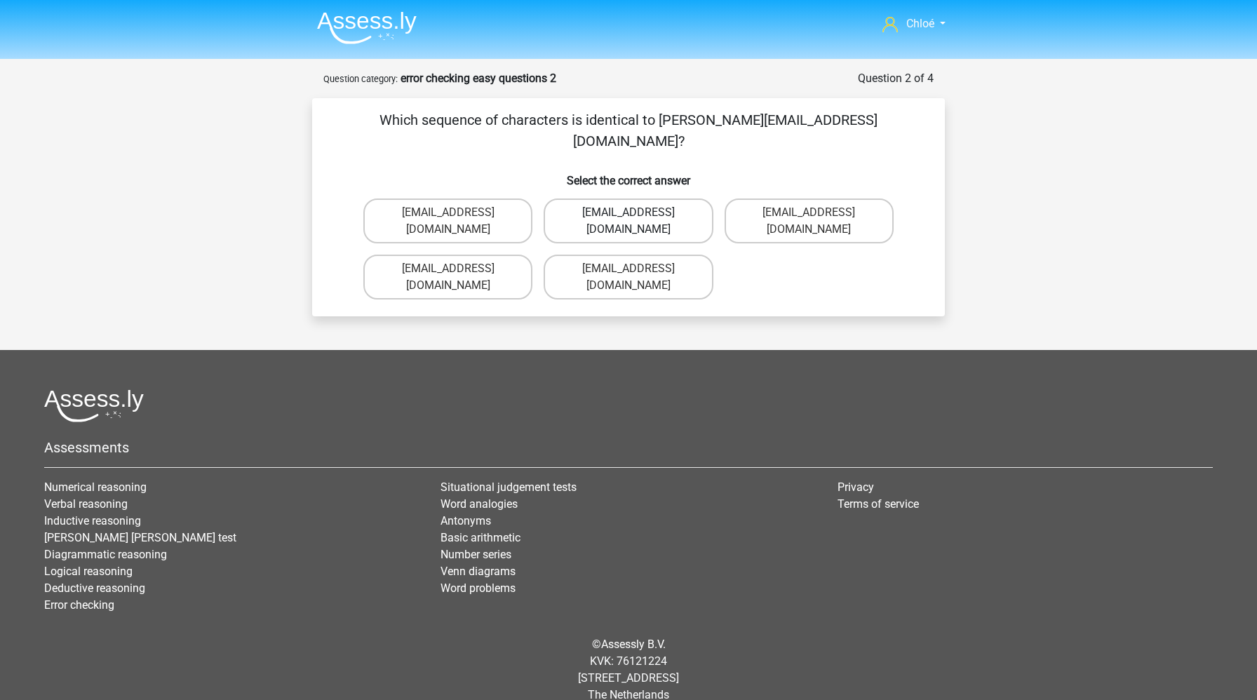
click at [663, 198] on label "Jack_Conley@hotmail.uk.com" at bounding box center [627, 220] width 169 height 45
click at [637, 212] on input "Jack_Conley@hotmail.uk.com" at bounding box center [632, 216] width 9 height 9
radio input "true"
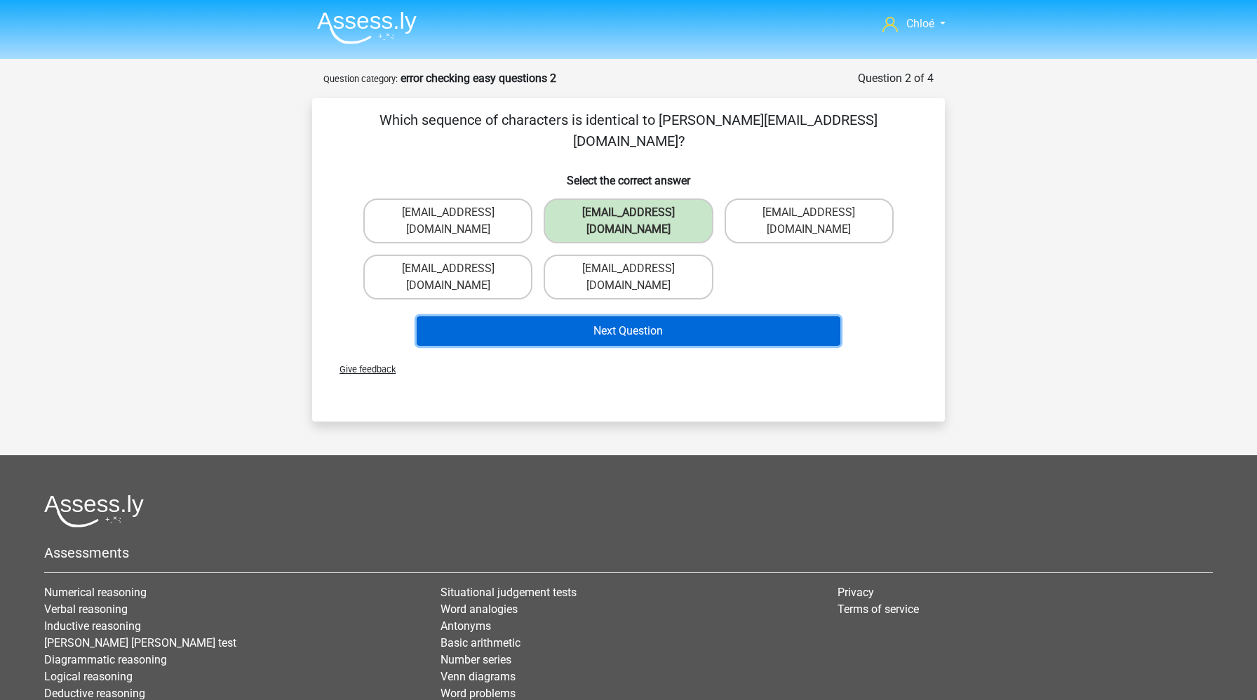
click at [642, 316] on button "Next Question" at bounding box center [629, 330] width 424 height 29
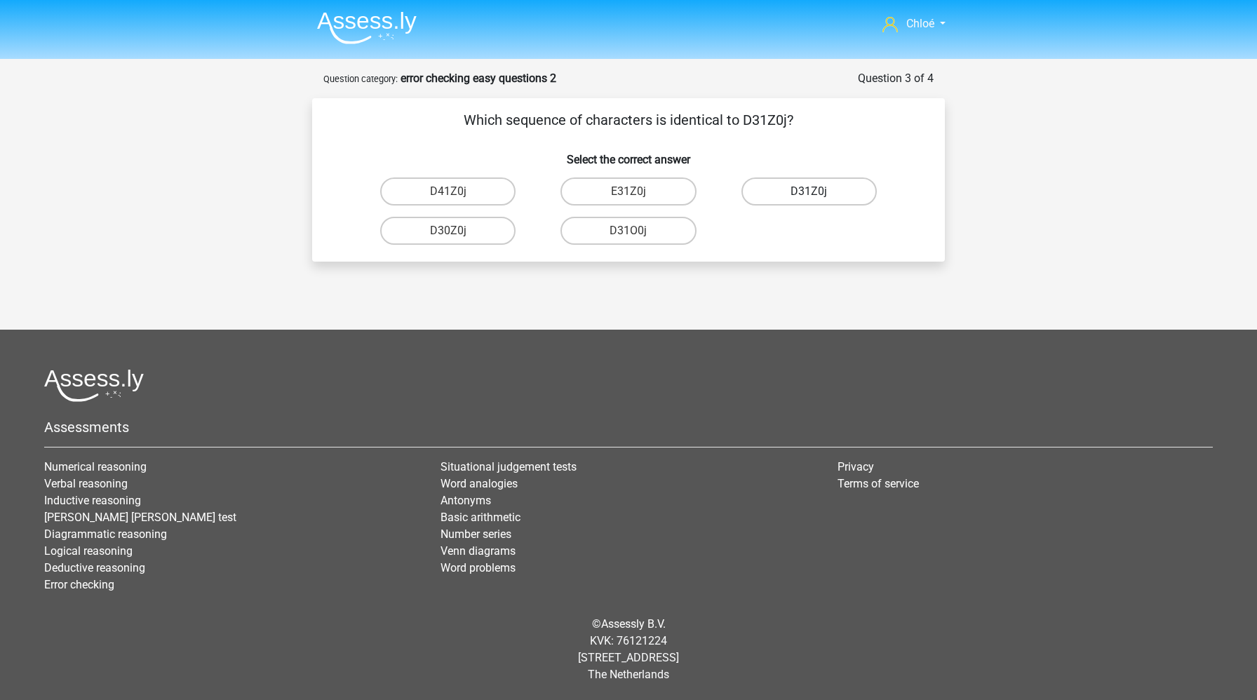
click at [765, 191] on label "D31Z0j" at bounding box center [808, 191] width 135 height 28
click at [809, 191] on input "D31Z0j" at bounding box center [813, 195] width 9 height 9
radio input "true"
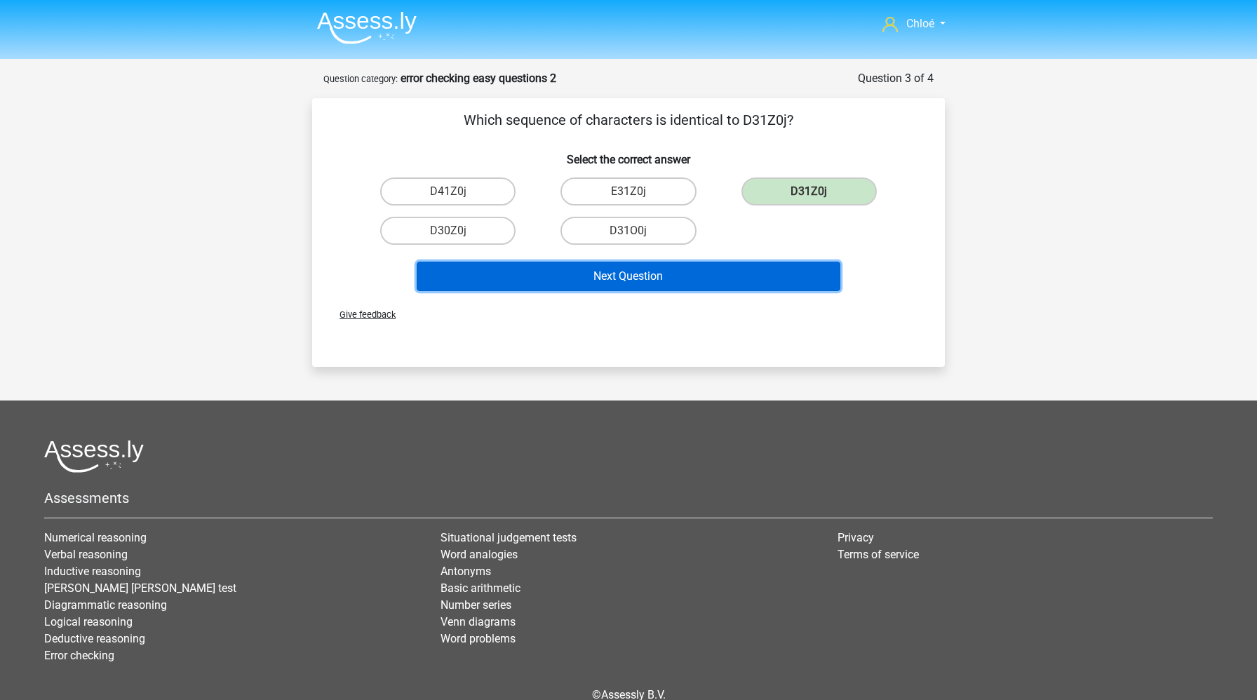
click at [739, 269] on button "Next Question" at bounding box center [629, 276] width 424 height 29
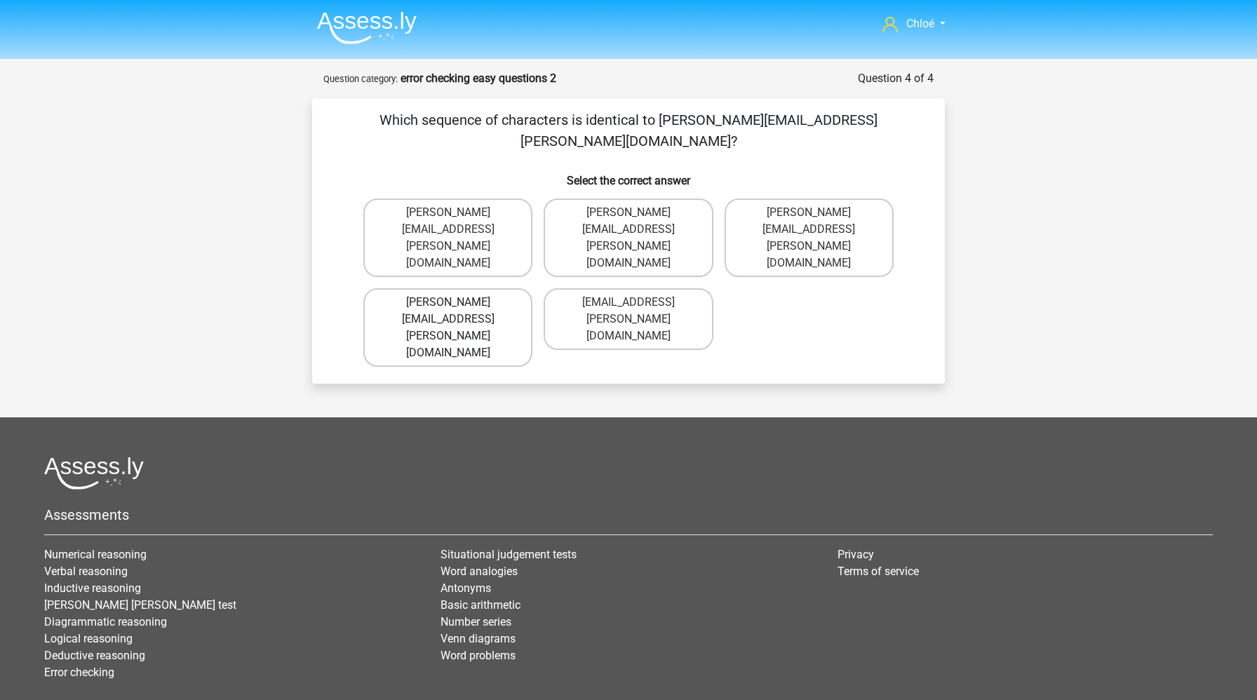
click at [480, 288] on label "Connor.Patterson@gmail.co.uk" at bounding box center [447, 327] width 169 height 79
click at [457, 302] on input "Connor.Patterson@gmail.co.uk" at bounding box center [452, 306] width 9 height 9
radio input "true"
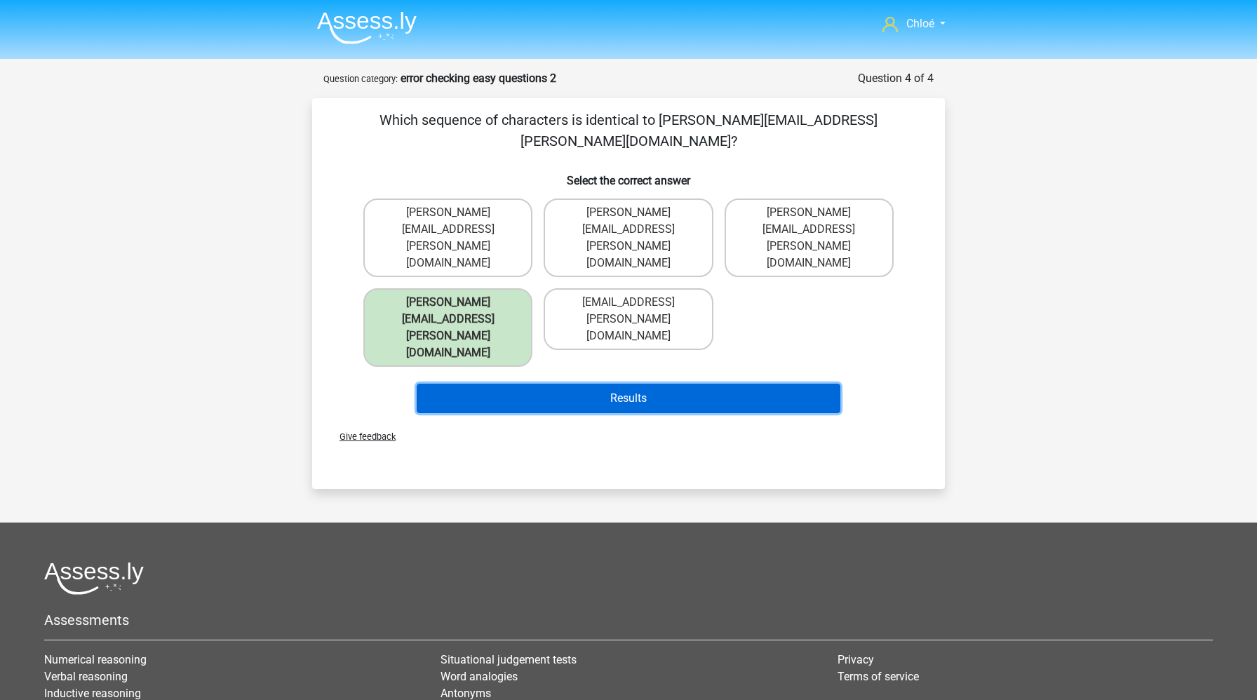
click at [546, 384] on button "Results" at bounding box center [629, 398] width 424 height 29
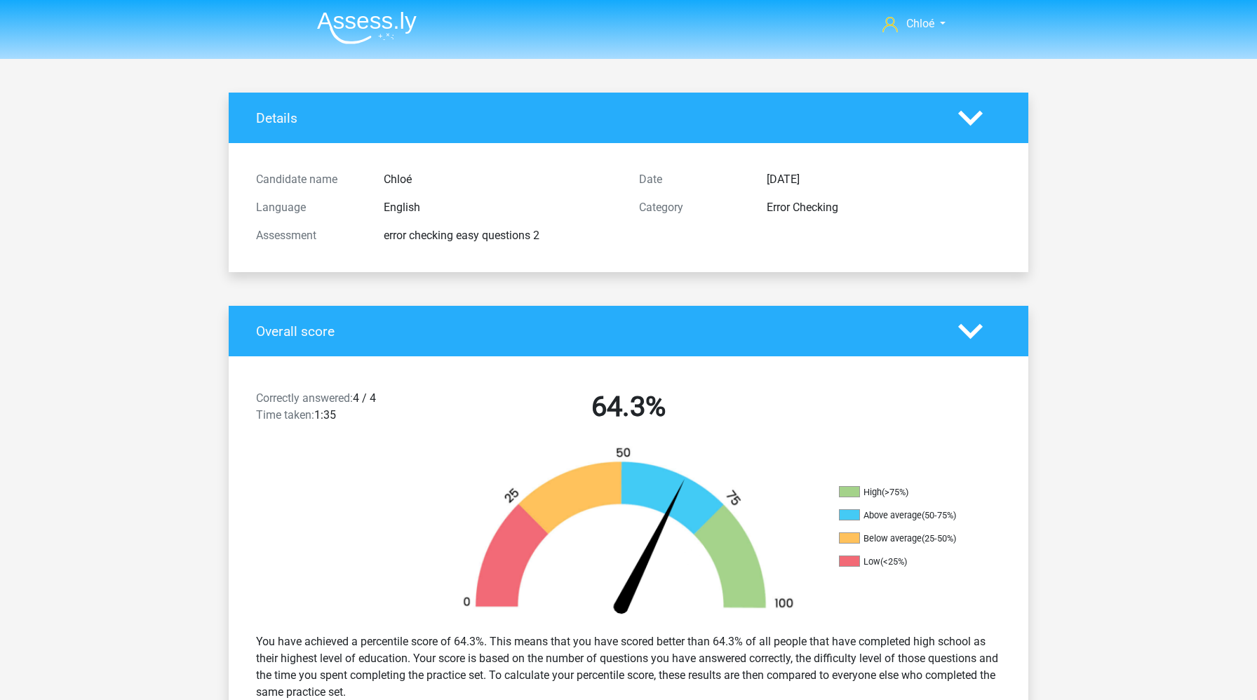
click at [400, 20] on img at bounding box center [367, 27] width 100 height 33
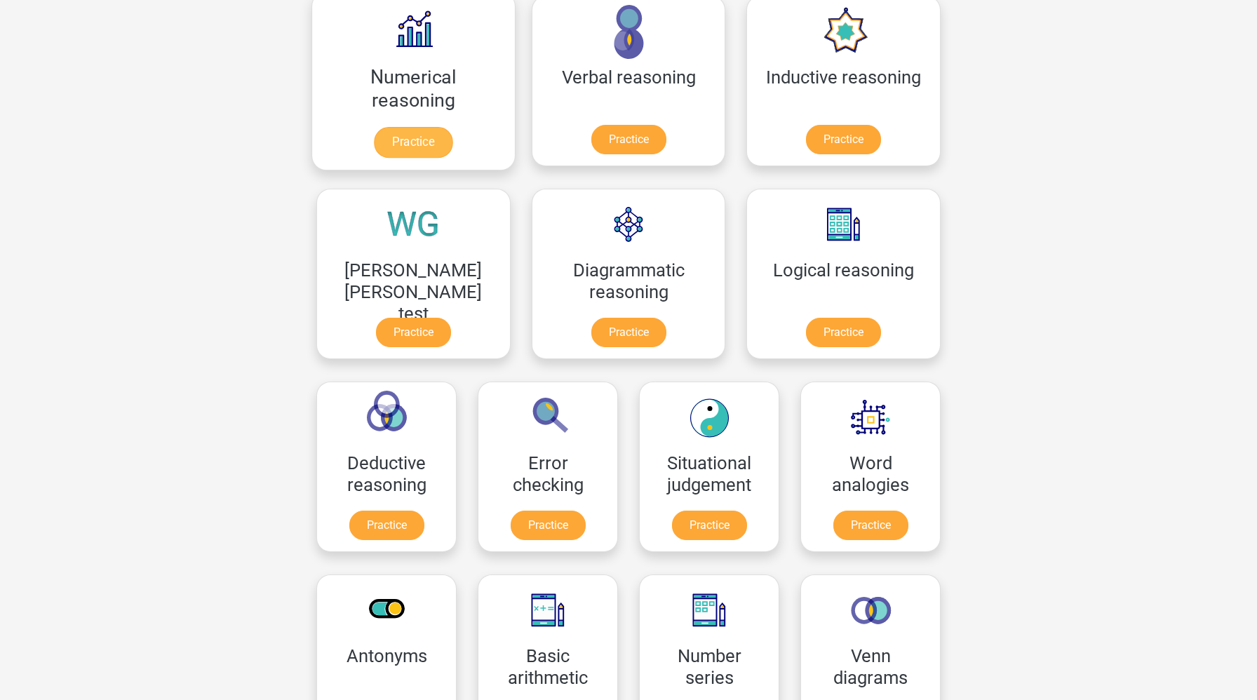
scroll to position [350, 0]
